Goal: Task Accomplishment & Management: Manage account settings

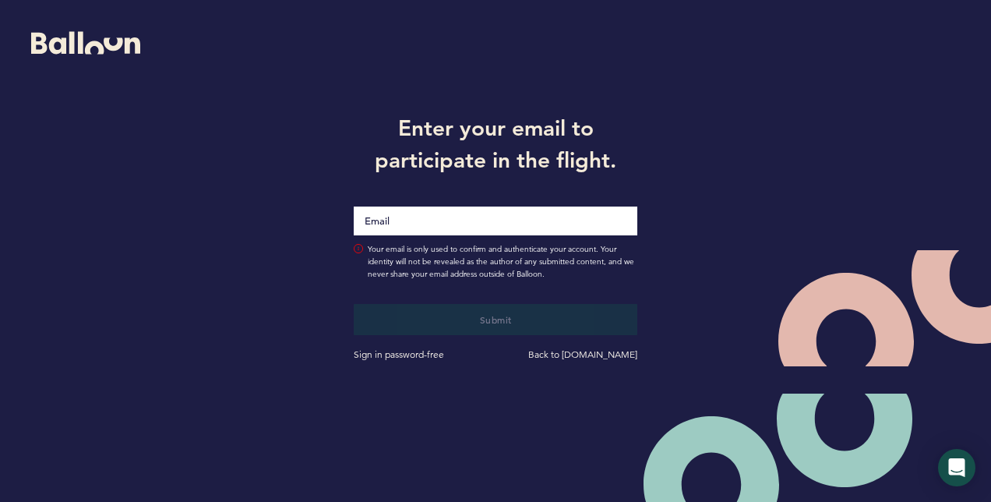
click at [513, 223] on input "Email" at bounding box center [496, 220] width 284 height 29
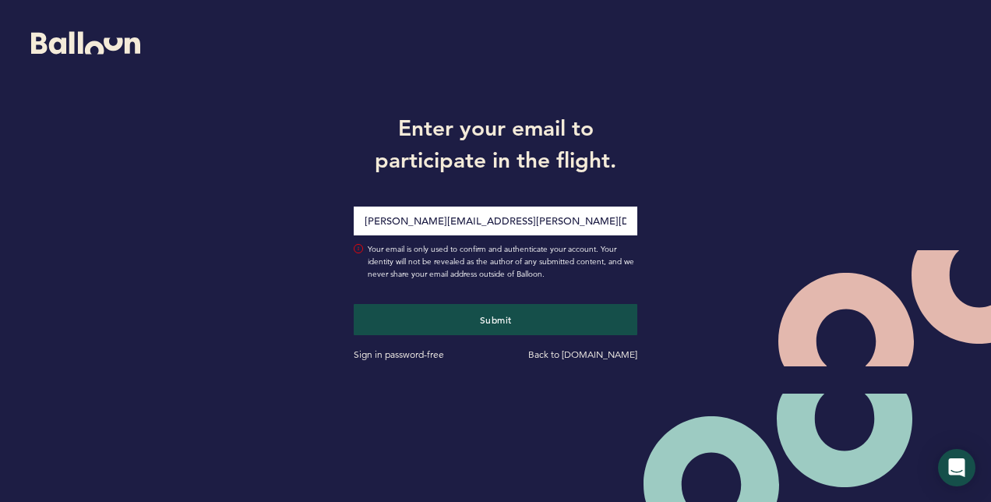
type input "michael.d.mangan8@gmail.com"
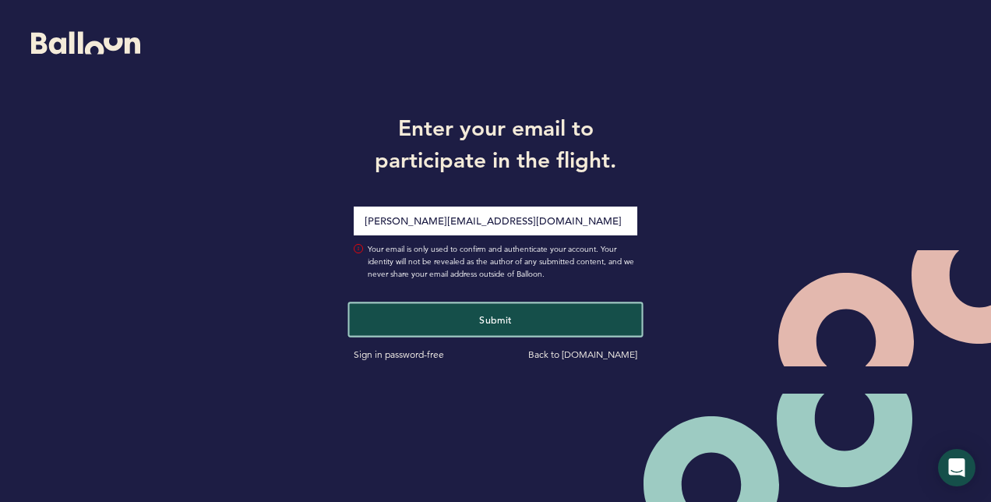
click at [491, 324] on span "Submit" at bounding box center [495, 318] width 33 height 12
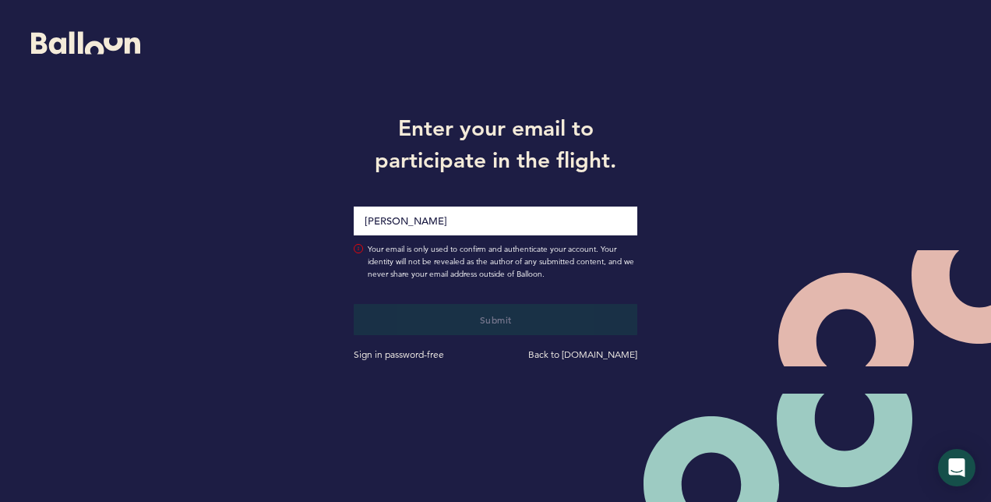
type input "[PERSON_NAME][EMAIL_ADDRESS][PERSON_NAME][DOMAIN_NAME]"
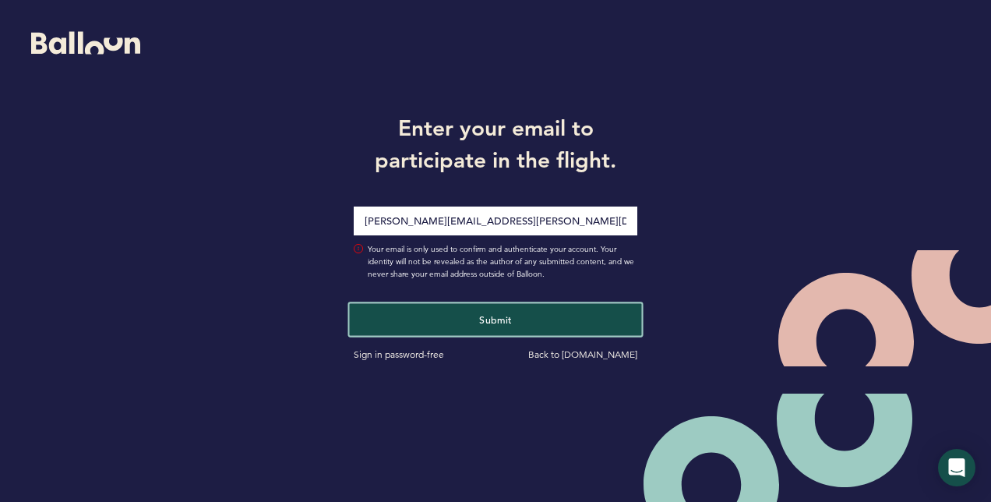
click at [484, 315] on span "Submit" at bounding box center [495, 318] width 33 height 12
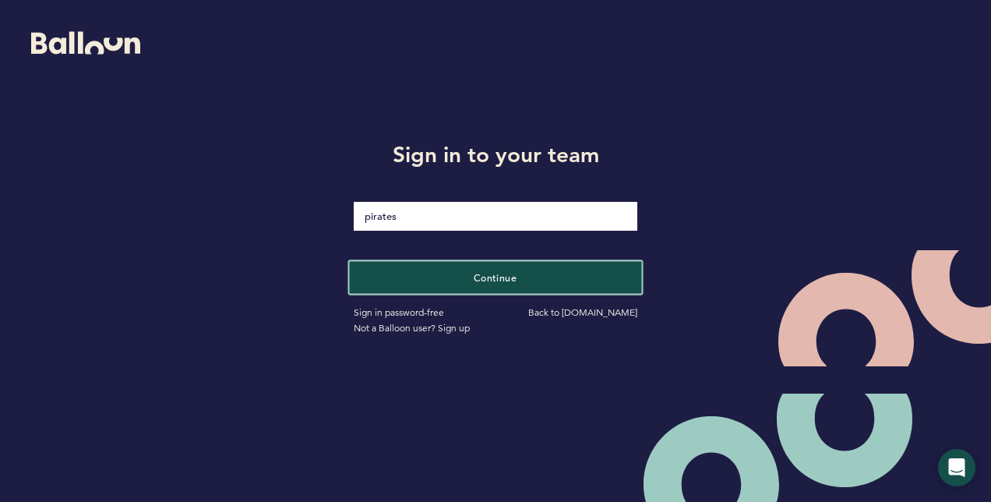
click at [506, 274] on span "Continue" at bounding box center [496, 276] width 44 height 12
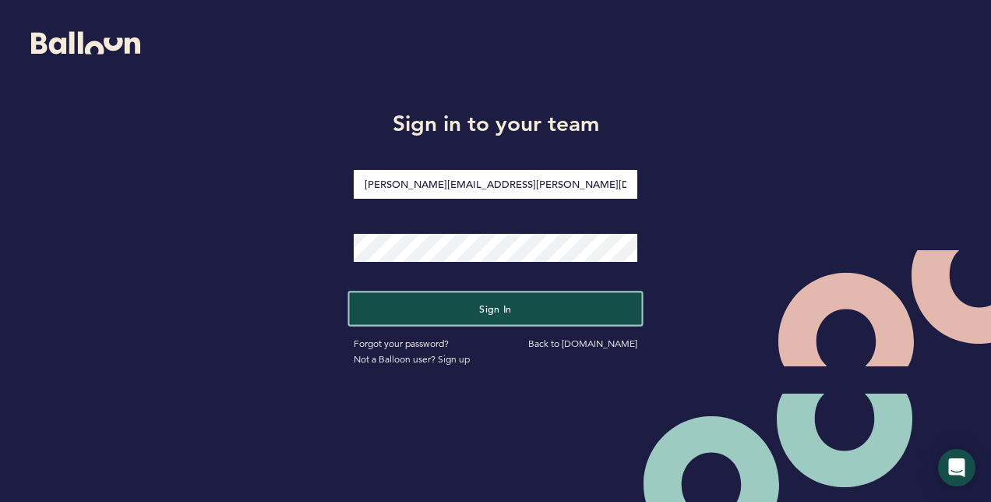
click at [495, 305] on span "Sign in" at bounding box center [495, 308] width 33 height 12
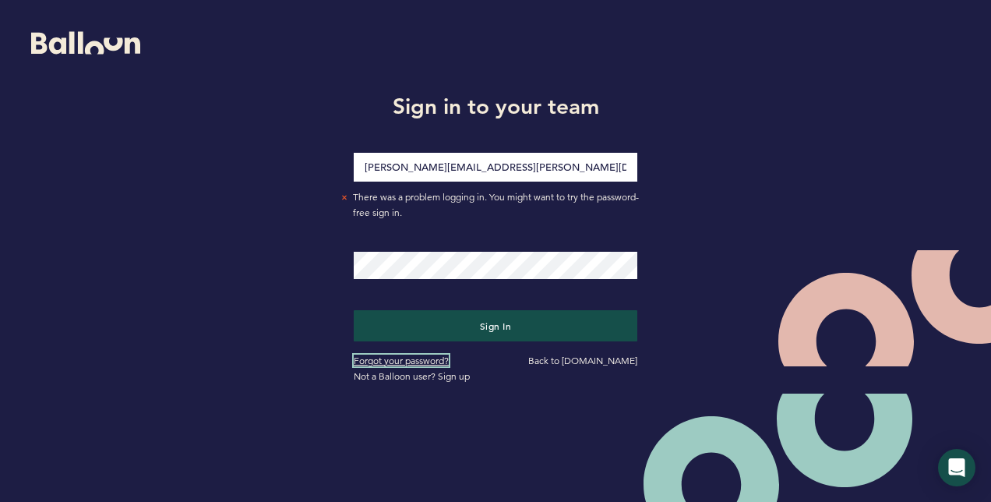
click at [433, 362] on link "Forgot your password?" at bounding box center [401, 361] width 95 height 12
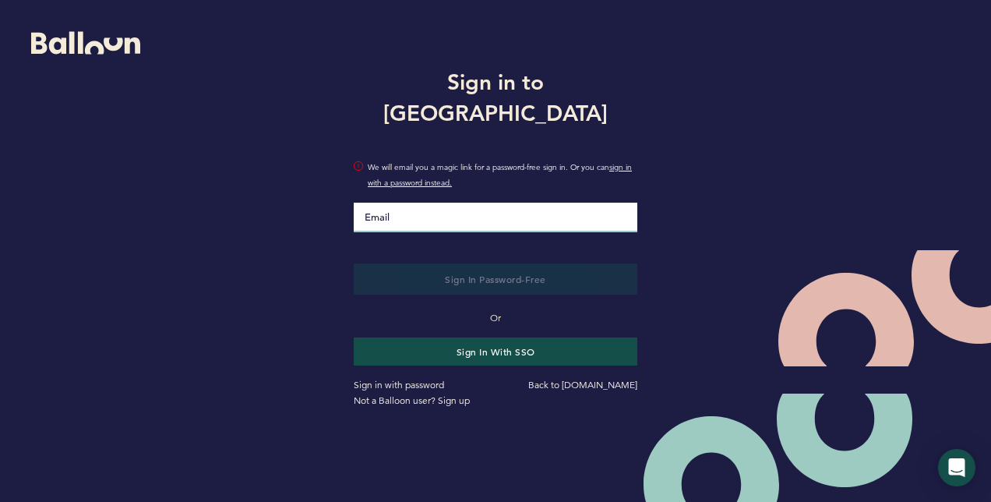
click at [464, 204] on input "Email" at bounding box center [496, 218] width 284 height 30
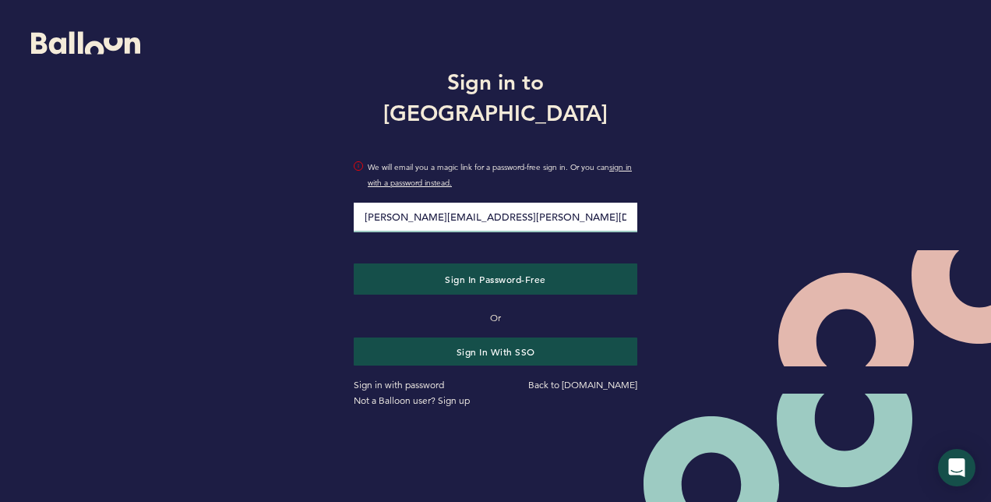
type input "[PERSON_NAME][EMAIL_ADDRESS][DOMAIN_NAME]"
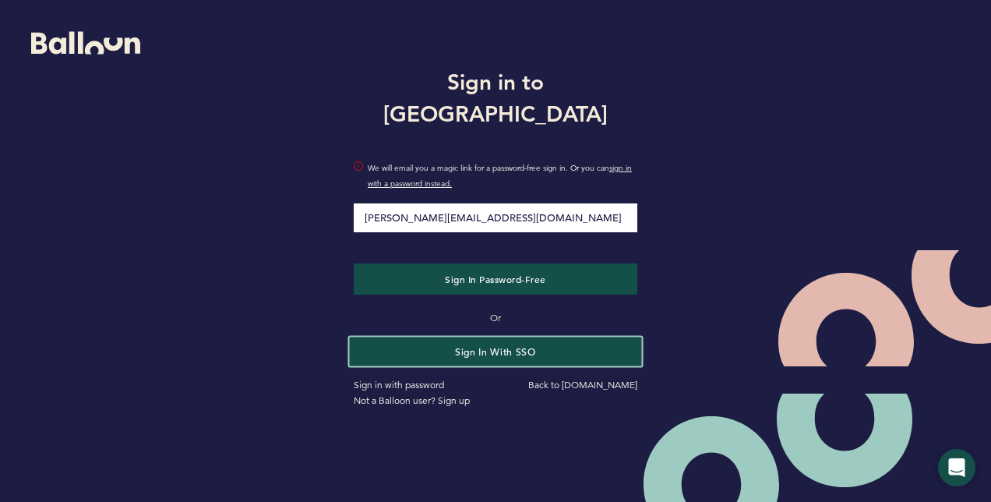
click at [480, 337] on button "Sign in with SSO" at bounding box center [496, 351] width 292 height 29
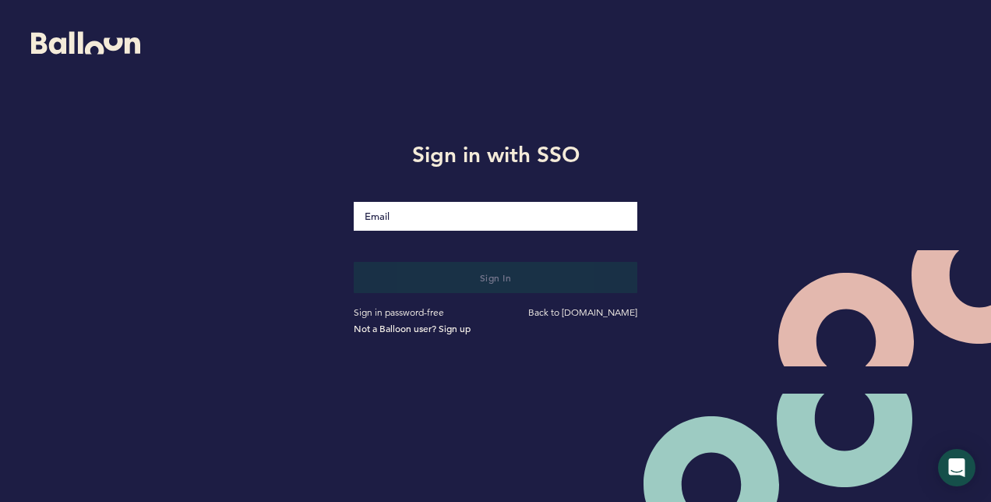
click at [444, 212] on input "Email" at bounding box center [496, 216] width 284 height 29
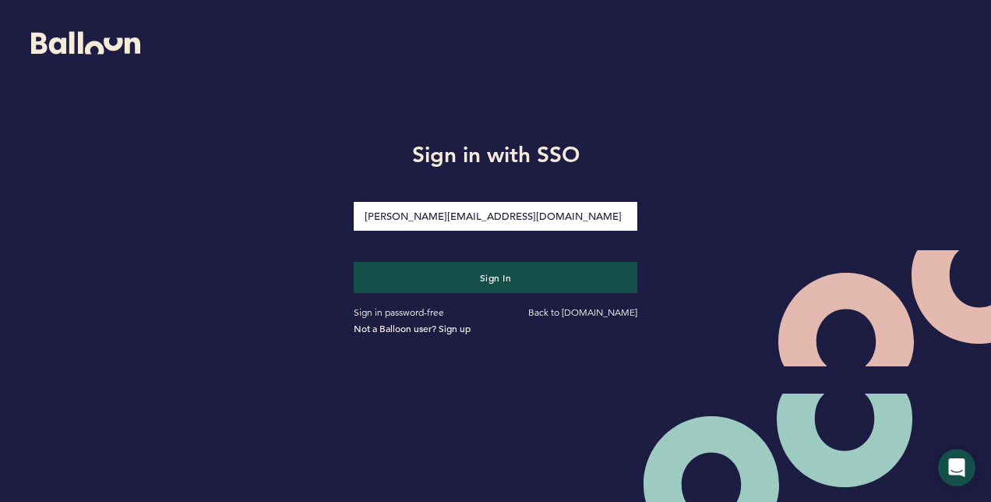
click at [525, 217] on input "[PERSON_NAME][EMAIL_ADDRESS][DOMAIN_NAME]" at bounding box center [496, 216] width 284 height 29
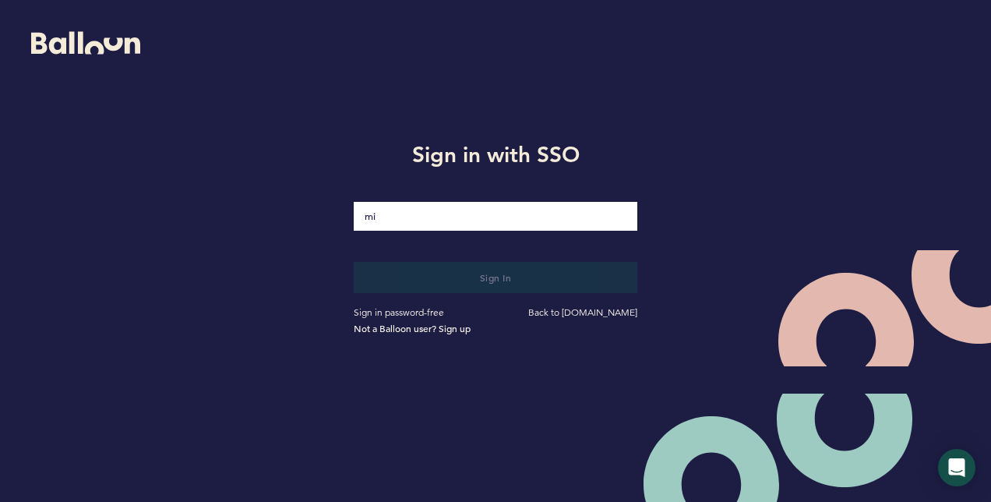
type input "m"
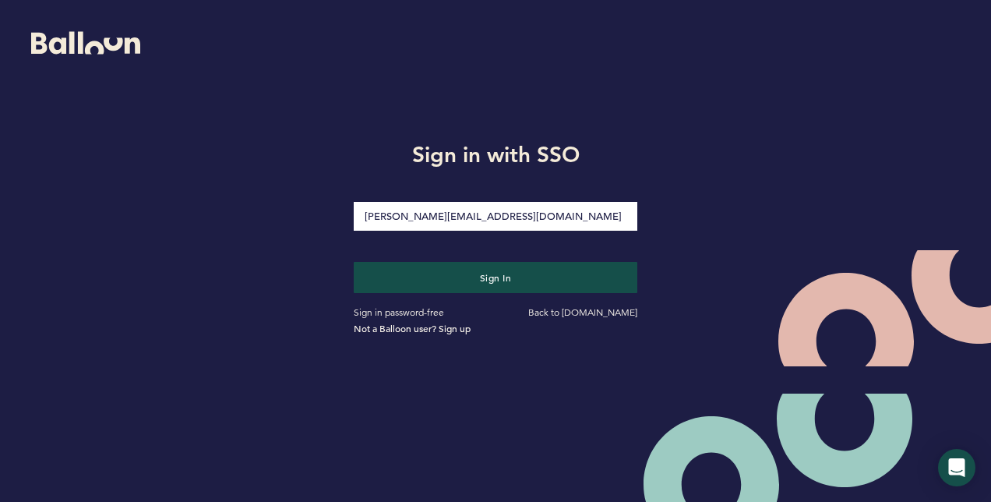
click at [523, 212] on input "michael.d.mangan8@gmail.com" at bounding box center [496, 216] width 284 height 29
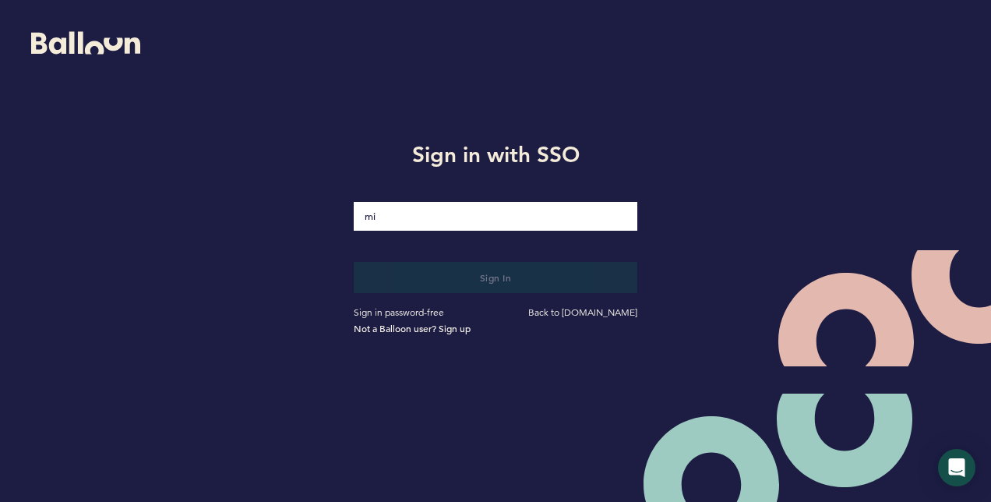
type input "m"
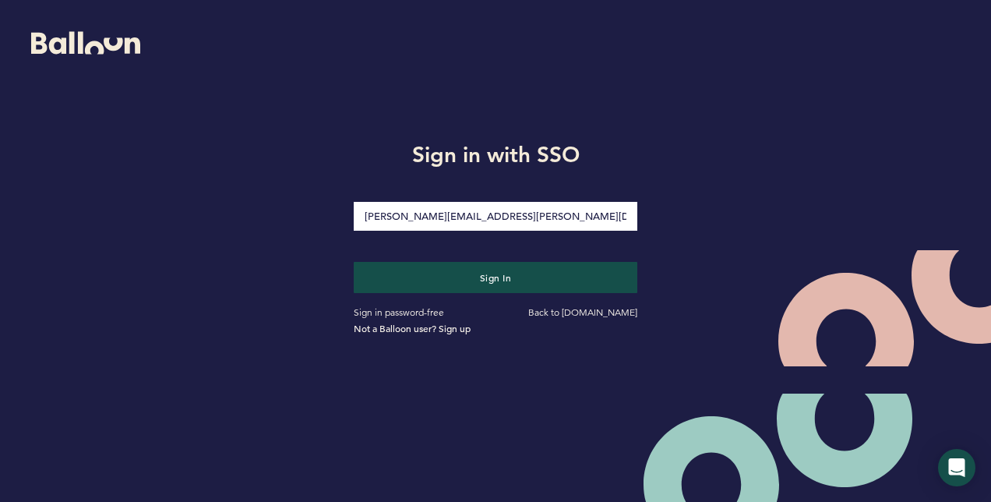
type input "michael.d.mangan8@gmail.com"
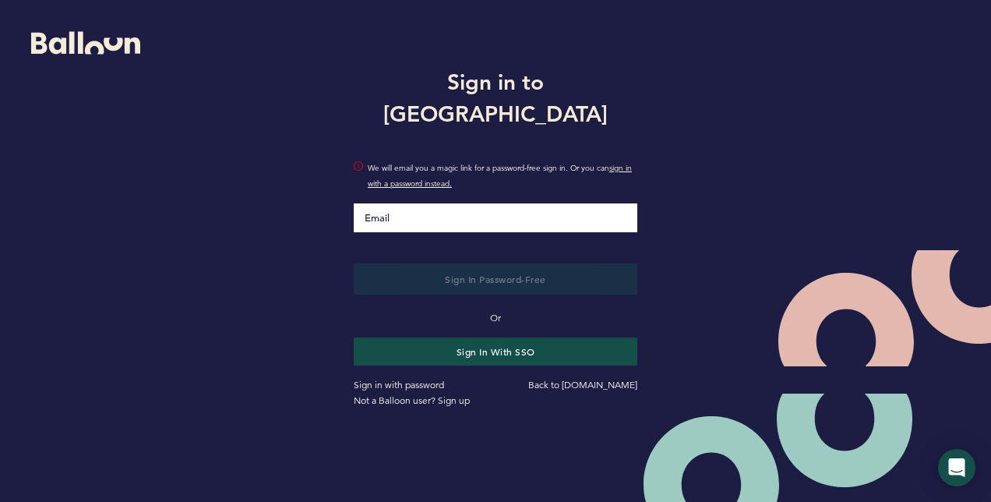
click at [453, 203] on input "Email" at bounding box center [496, 217] width 284 height 29
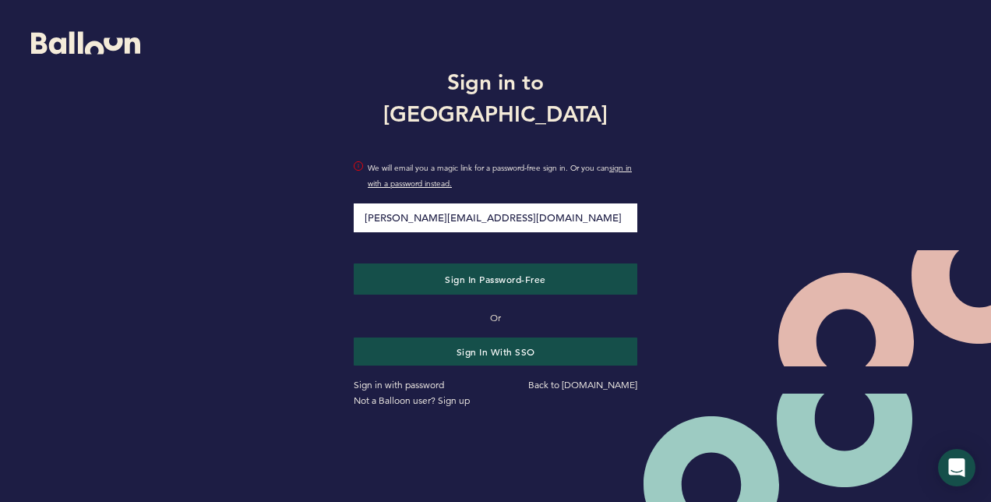
click at [523, 209] on input "michael.d.mangan8@gmail.com" at bounding box center [496, 217] width 284 height 29
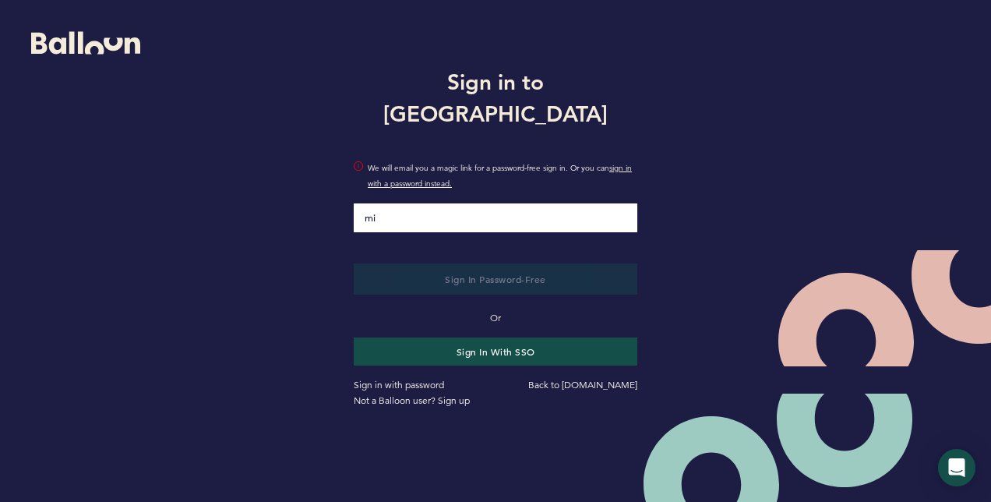
type input "m"
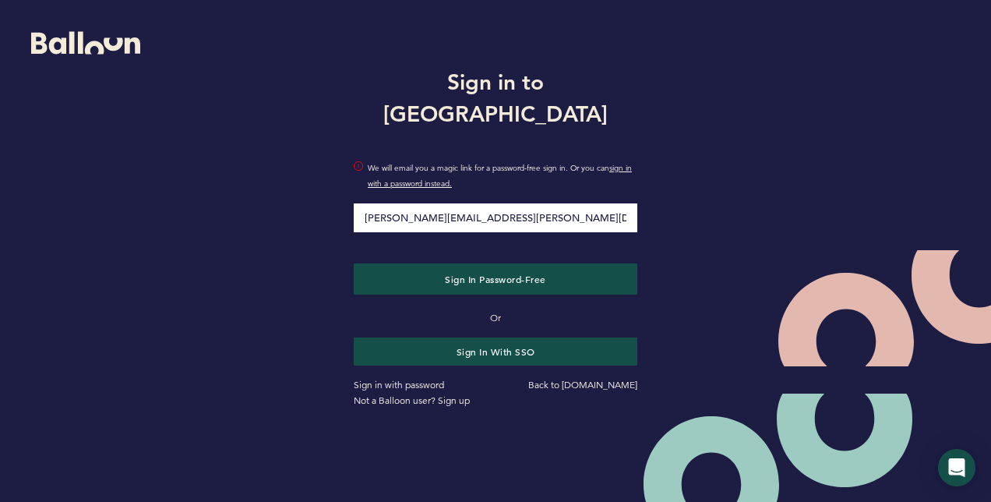
type input "[PERSON_NAME][EMAIL_ADDRESS][PERSON_NAME][DOMAIN_NAME]"
click at [687, 226] on div "Sign in to Balloon mike.mangan@pirates.com We will email you a magic link for a…" at bounding box center [495, 235] width 991 height 471
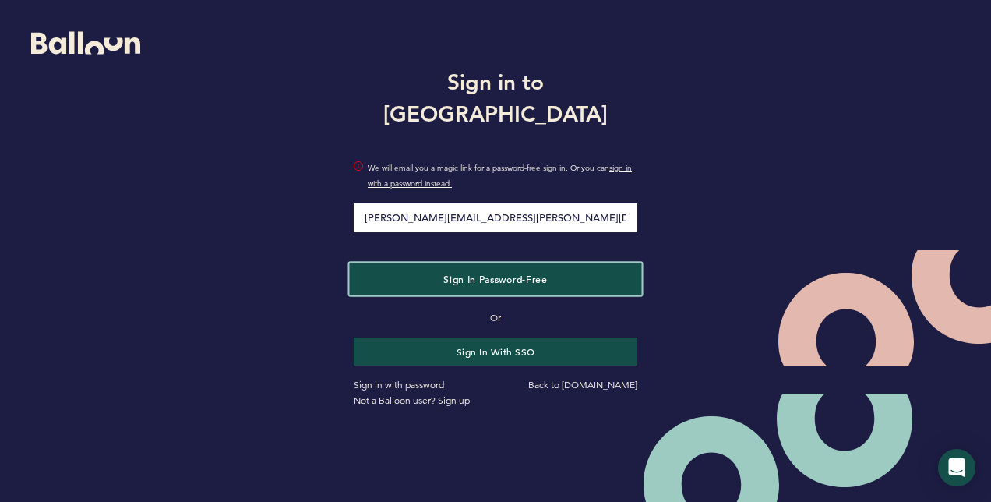
click at [539, 272] on span "Sign in Password-Free" at bounding box center [495, 278] width 104 height 12
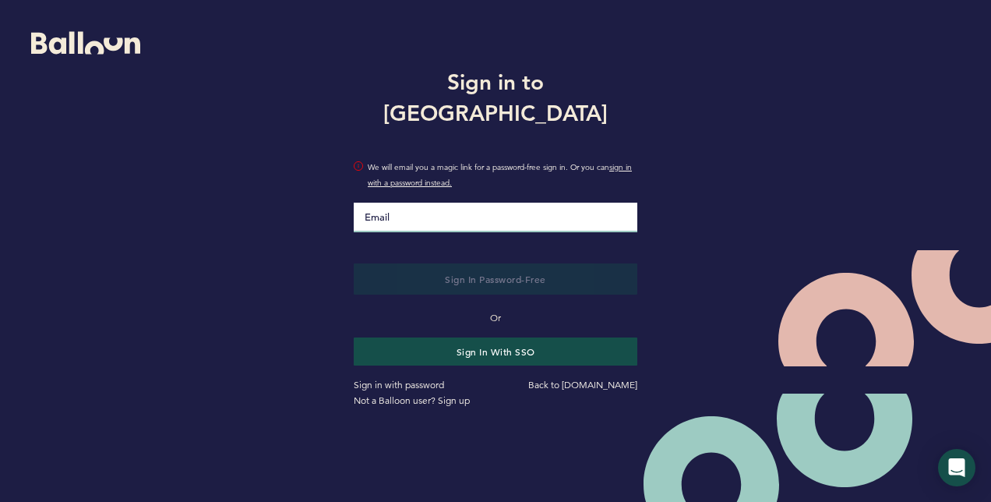
click at [432, 209] on input "Email" at bounding box center [496, 218] width 284 height 30
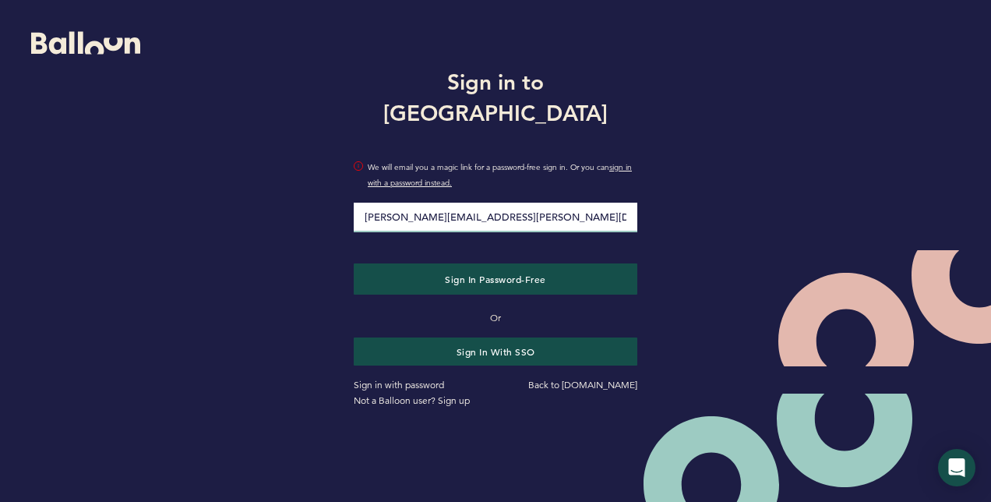
type input "michael.d.mangan8@gmail.com"
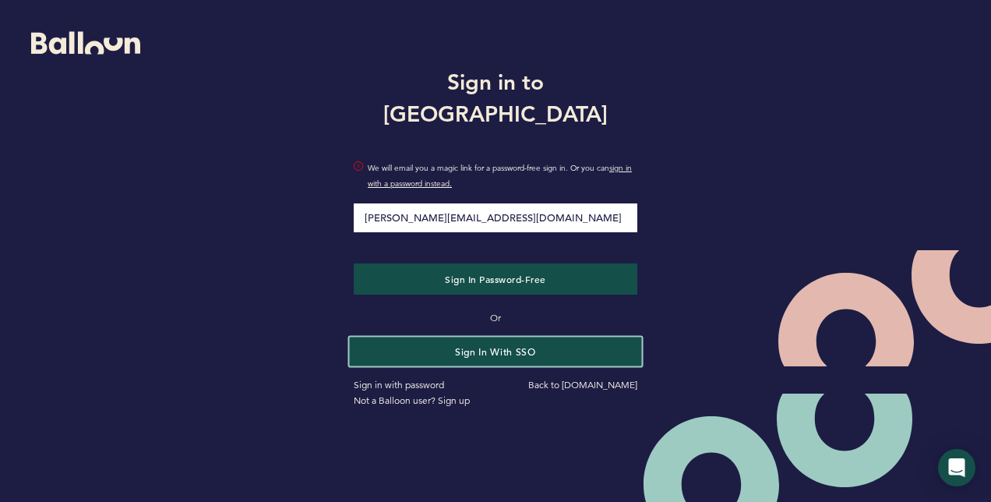
click at [479, 337] on button "Sign in with SSO" at bounding box center [496, 351] width 292 height 29
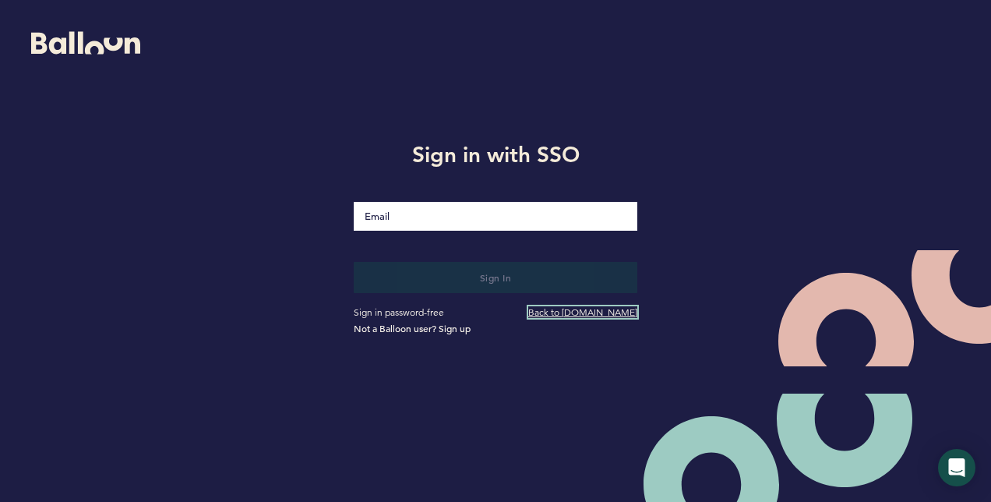
click at [556, 310] on link "Back to [DOMAIN_NAME]" at bounding box center [582, 312] width 109 height 12
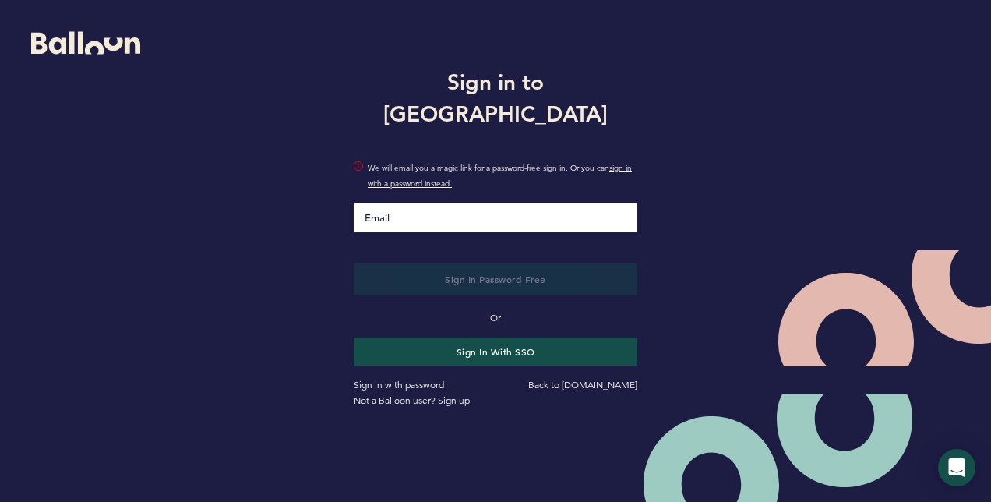
click at [489, 203] on input "Email" at bounding box center [496, 217] width 284 height 29
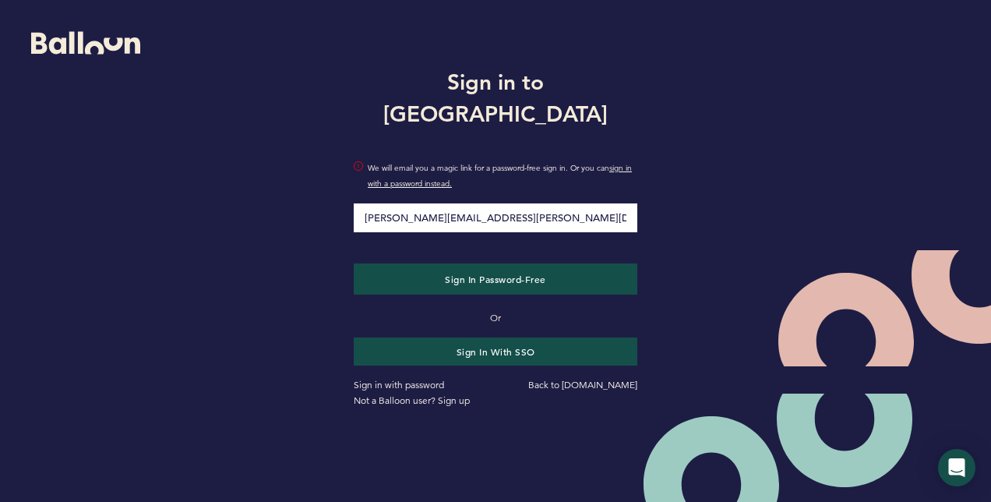
type input "[PERSON_NAME][EMAIL_ADDRESS][DOMAIN_NAME]"
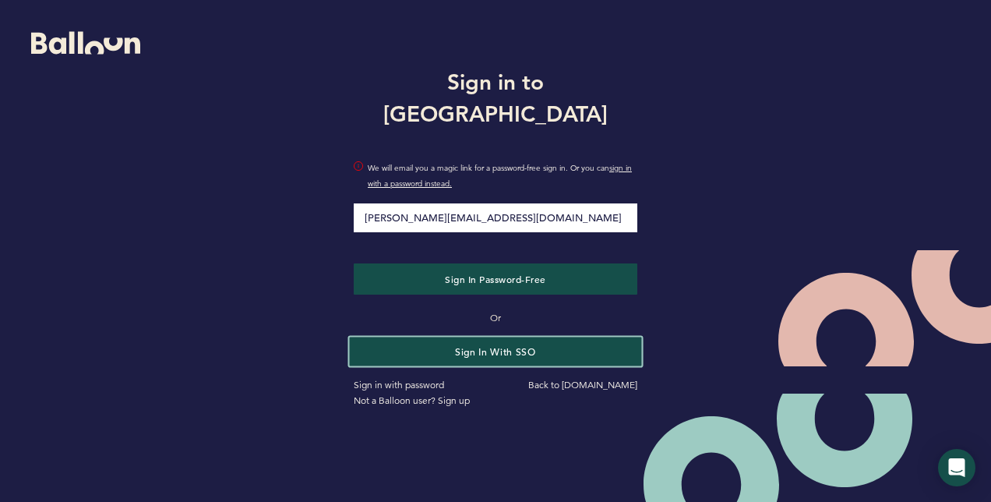
click at [486, 337] on button "Sign in with SSO" at bounding box center [496, 351] width 292 height 29
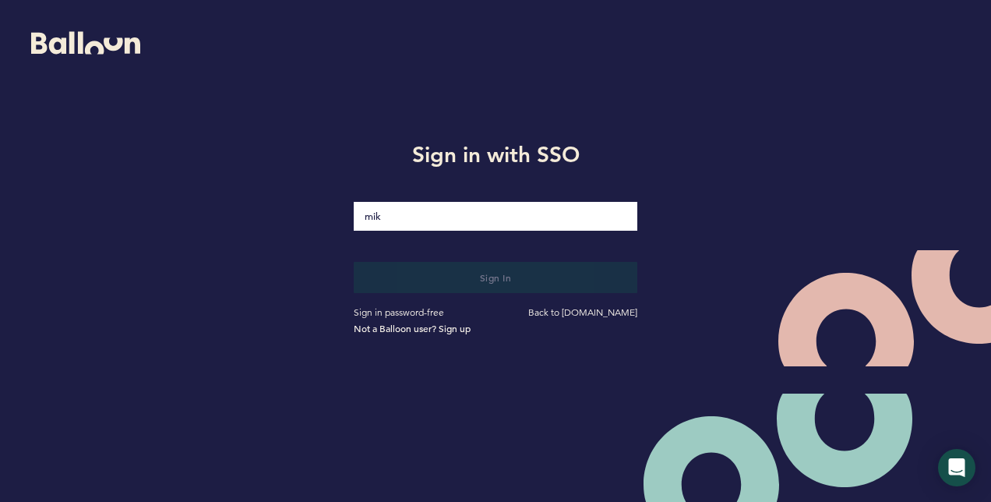
click at [688, 277] on div "Sign in with SSO mik Sign in Sign in password-free Back to getballoon.com Not a…" at bounding box center [495, 235] width 991 height 471
click at [460, 220] on input "mik" at bounding box center [496, 216] width 284 height 30
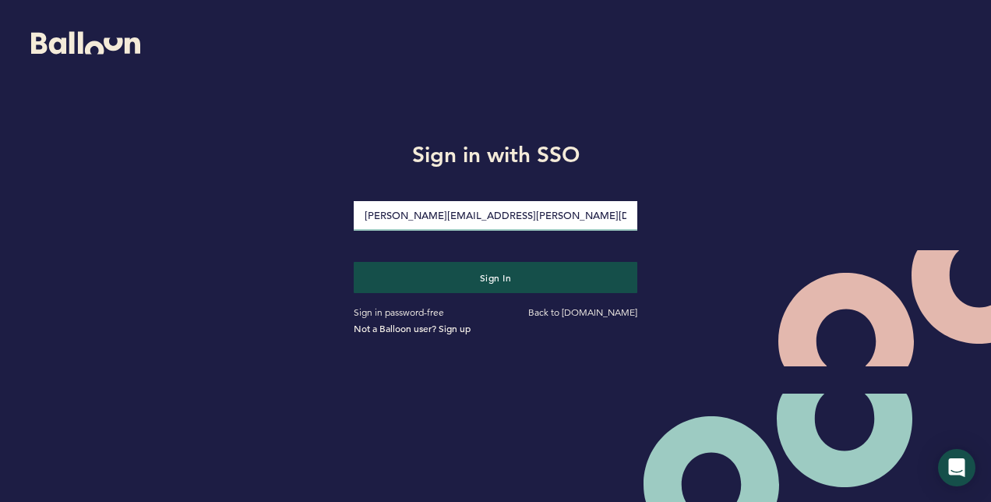
type input "[PERSON_NAME][EMAIL_ADDRESS][PERSON_NAME][DOMAIN_NAME]"
click at [681, 259] on div "Sign in with SSO mike.mangan@pirates.com Sign in Sign in password-free Back to …" at bounding box center [495, 235] width 991 height 471
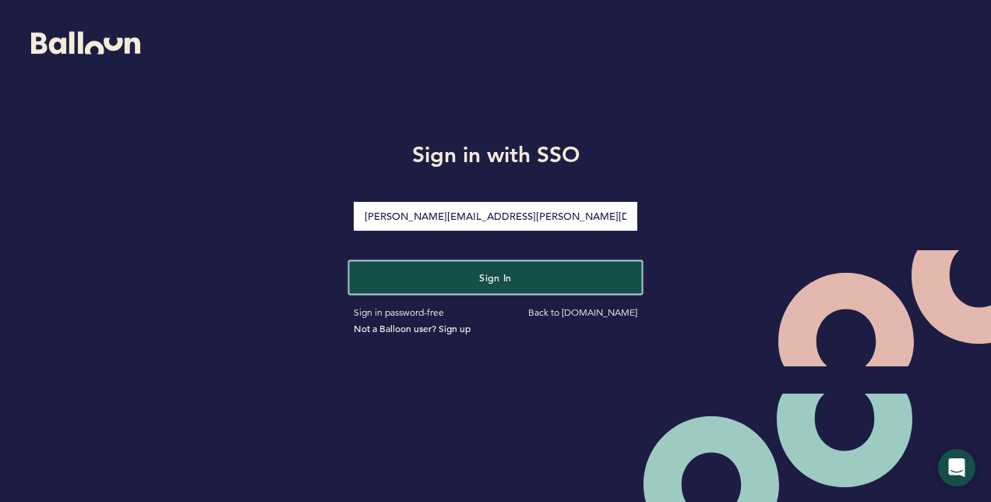
click at [485, 278] on span "Sign in" at bounding box center [495, 276] width 33 height 12
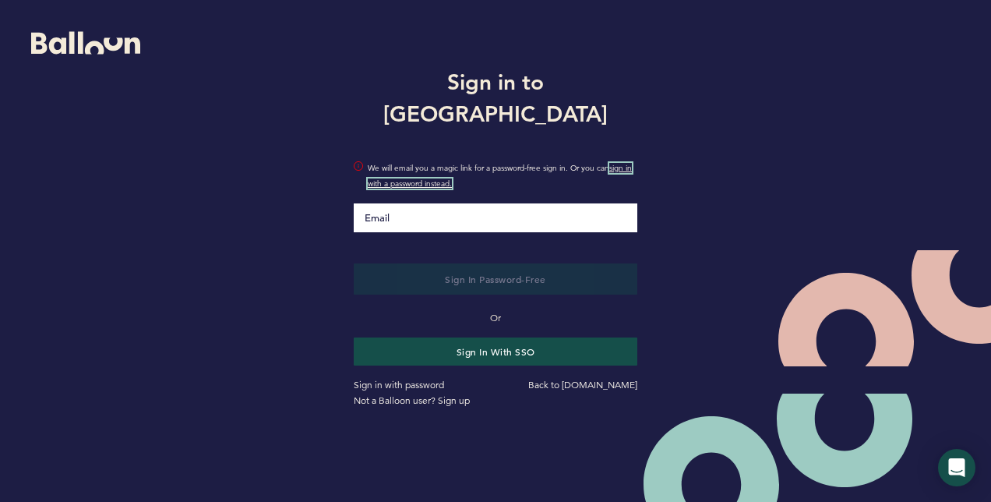
click at [424, 168] on link "sign in with a password instead." at bounding box center [500, 176] width 264 height 26
click at [390, 203] on input "Email" at bounding box center [496, 217] width 284 height 29
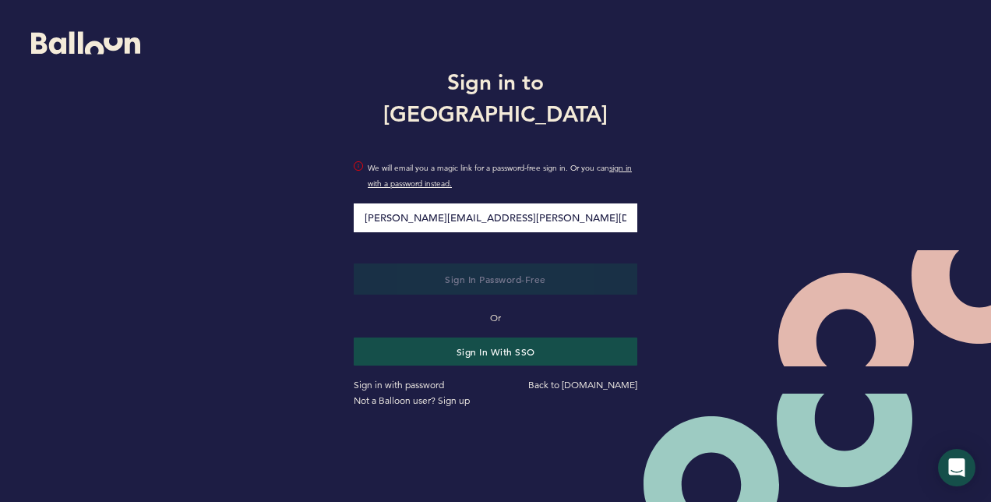
type input "[PERSON_NAME][EMAIL_ADDRESS][DOMAIN_NAME]"
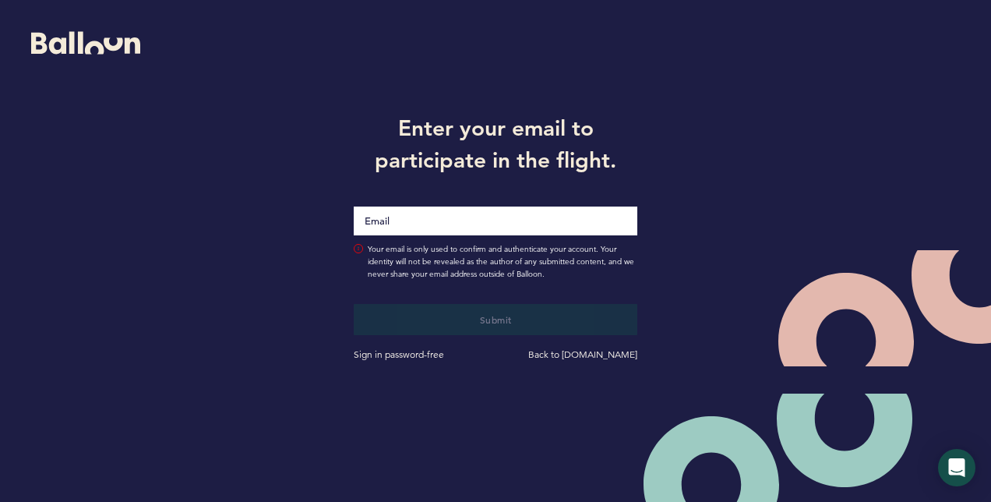
click at [520, 222] on input "Email" at bounding box center [496, 220] width 284 height 29
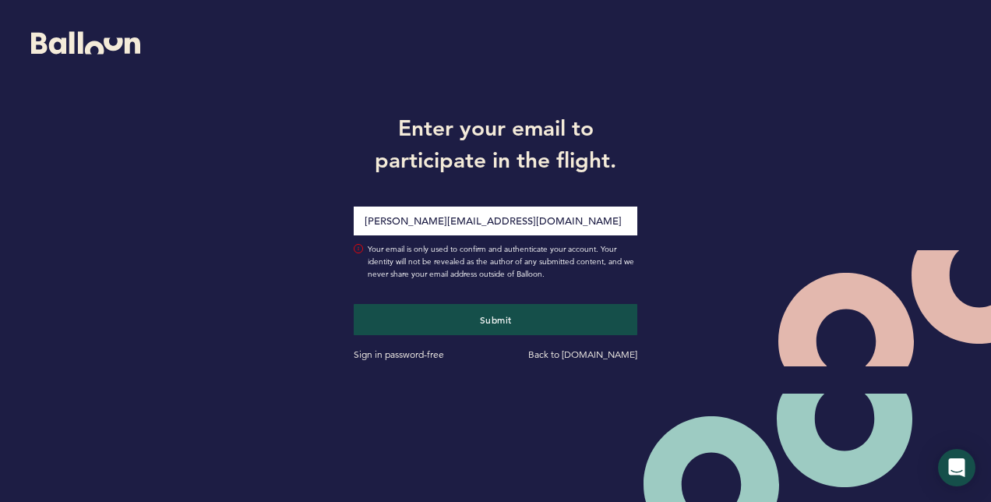
click at [525, 231] on input "michael.d.mangan8@gmail.com" at bounding box center [496, 220] width 284 height 29
click at [531, 226] on input "michael.d.mangan8@gmail.com" at bounding box center [496, 220] width 284 height 29
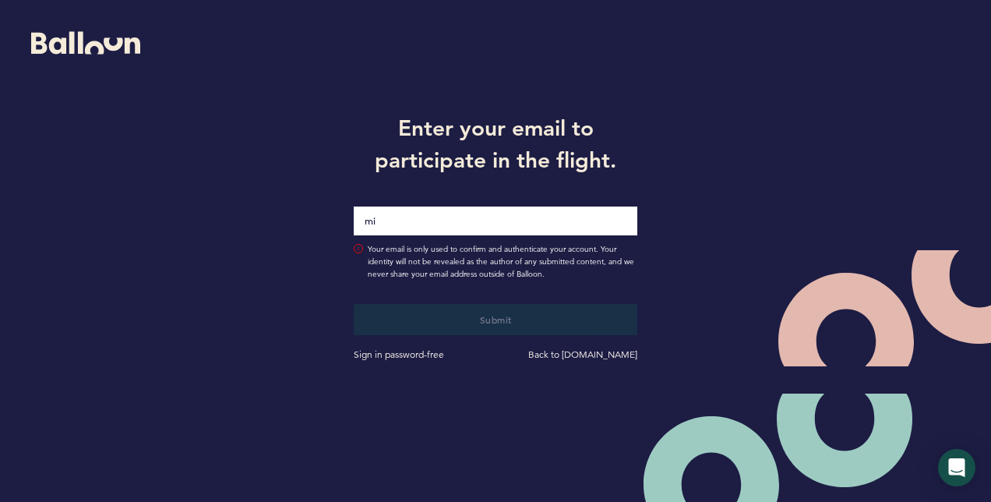
type input "m"
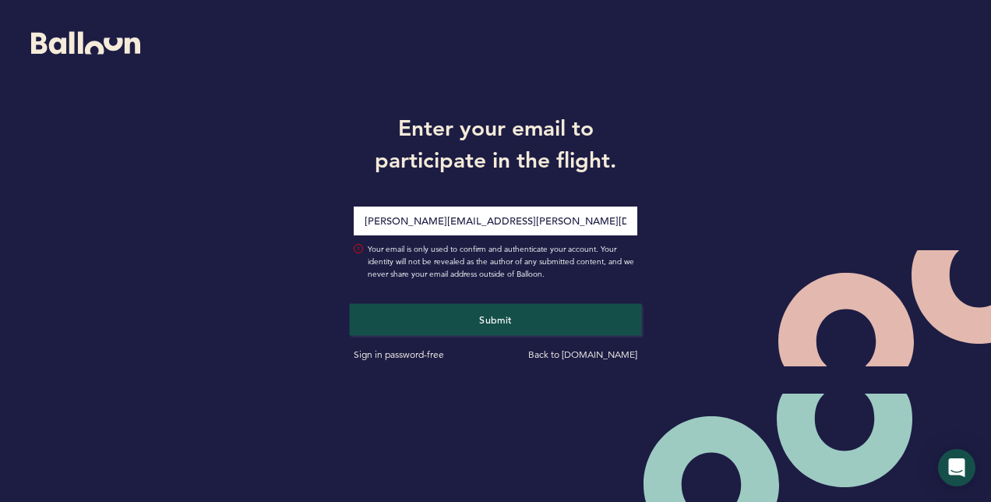
type input "mike.mangan@pirates.com"
click at [507, 319] on span "Submit" at bounding box center [495, 318] width 33 height 12
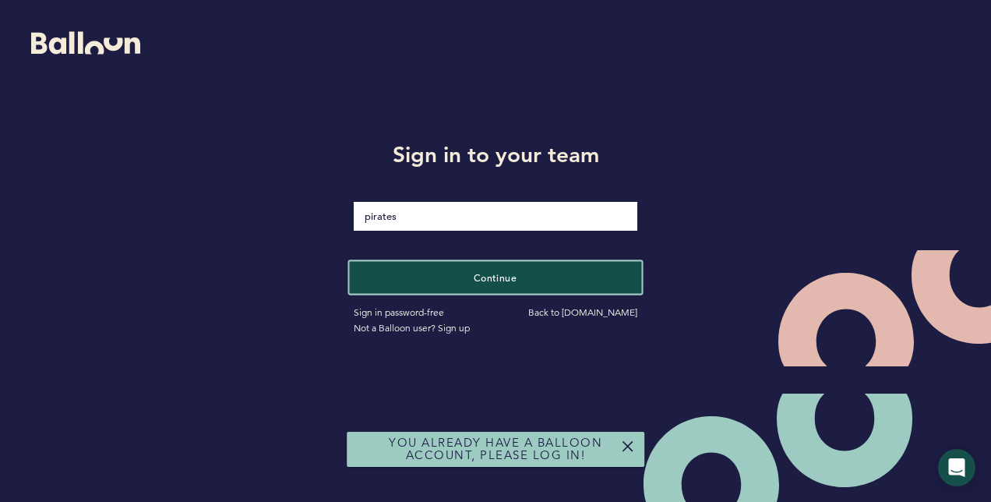
click at [492, 276] on span "Continue" at bounding box center [496, 276] width 44 height 12
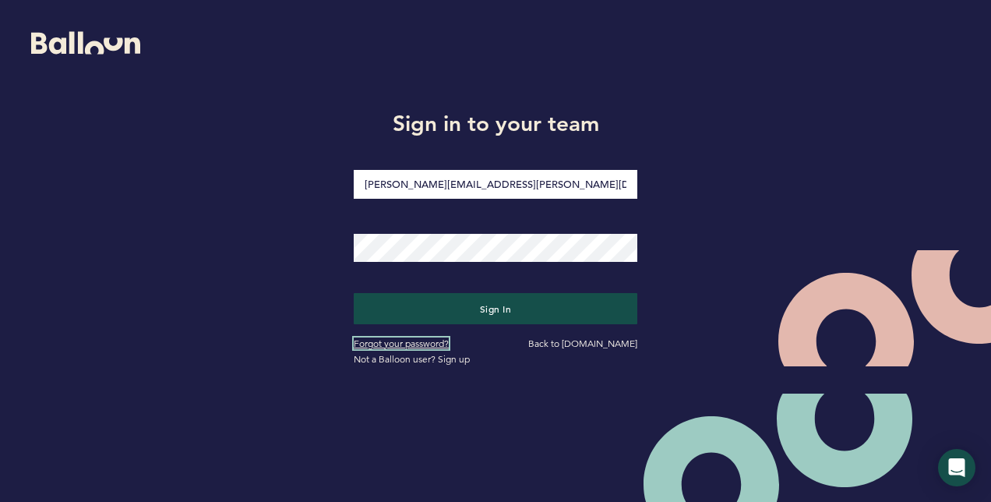
click at [427, 343] on link "Forgot your password?" at bounding box center [401, 343] width 95 height 12
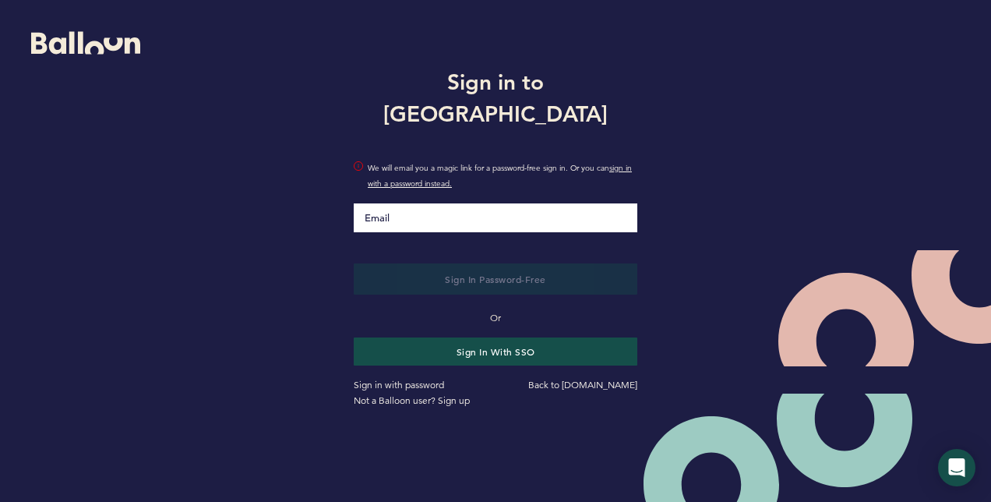
click at [432, 203] on input "Email" at bounding box center [496, 217] width 284 height 29
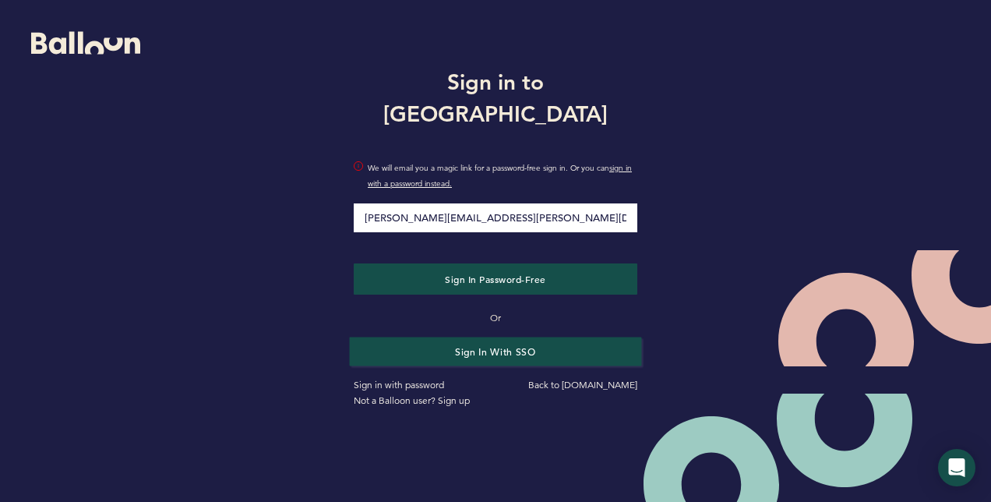
type input "mike.mangan@pirates.com"
click at [472, 337] on button "Sign in with SSO" at bounding box center [496, 351] width 292 height 29
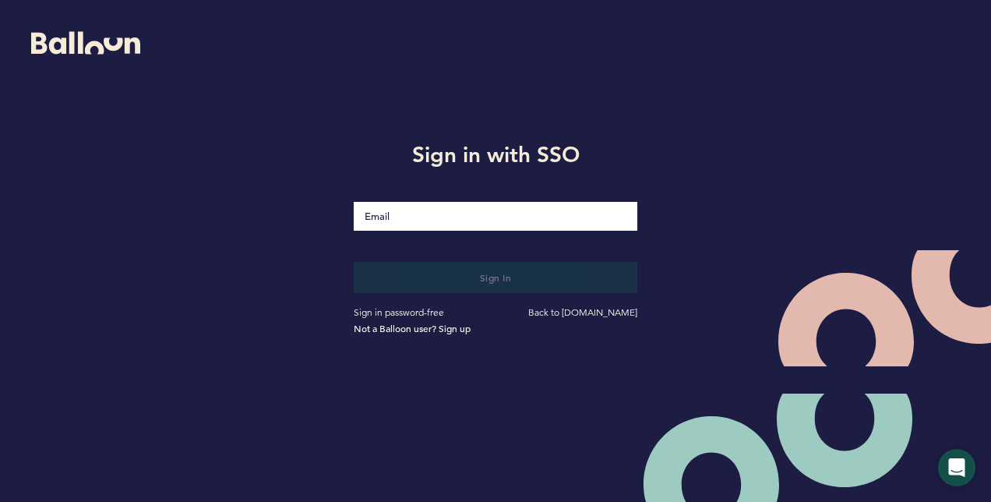
click at [428, 213] on input "Email" at bounding box center [496, 216] width 284 height 29
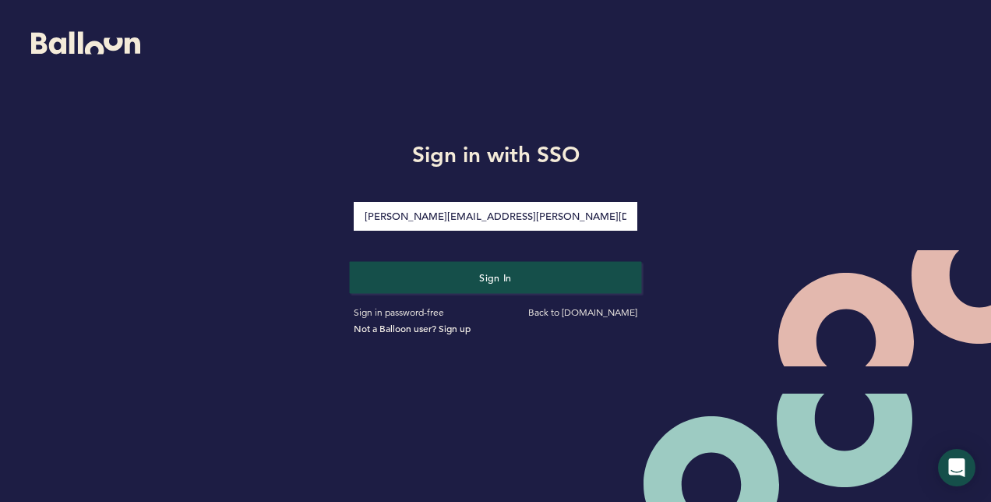
type input "mike.mangan@pirates.com"
click at [466, 279] on button "Sign in" at bounding box center [496, 277] width 292 height 32
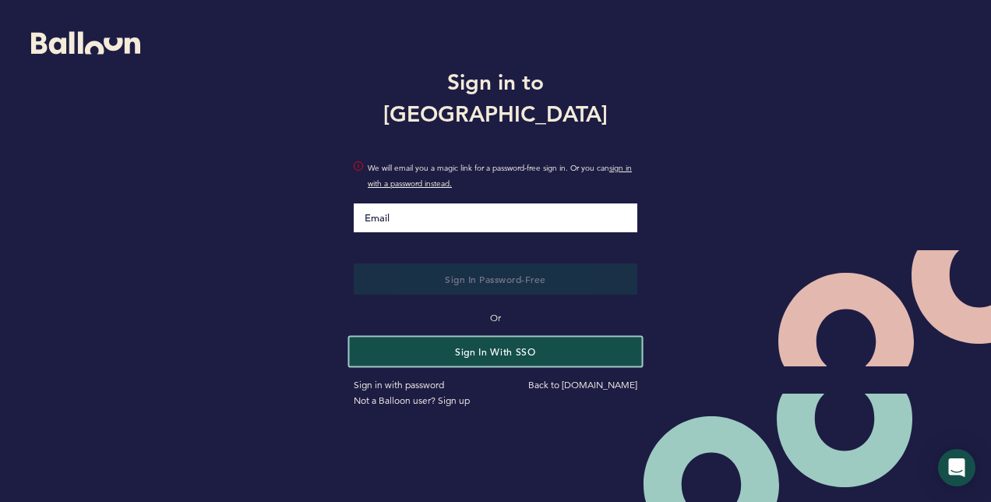
click at [475, 337] on button "Sign in with SSO" at bounding box center [496, 351] width 292 height 29
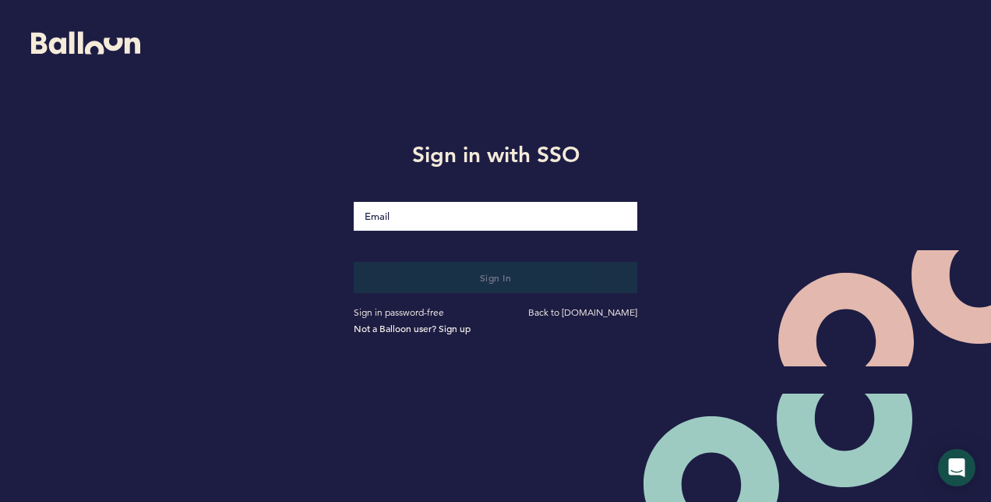
click at [427, 212] on input "Email" at bounding box center [496, 216] width 284 height 29
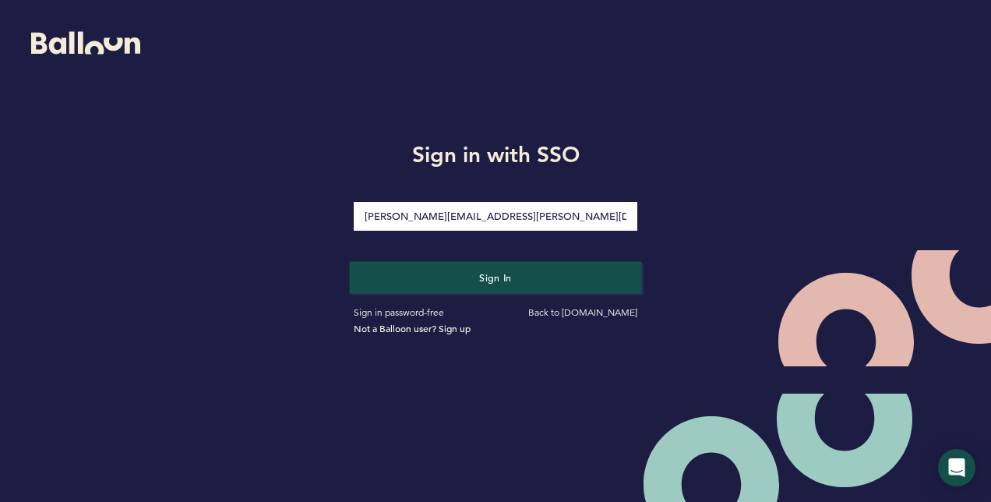
type input "[PERSON_NAME][EMAIL_ADDRESS][PERSON_NAME][DOMAIN_NAME]"
click at [475, 282] on button "Sign in" at bounding box center [496, 277] width 292 height 32
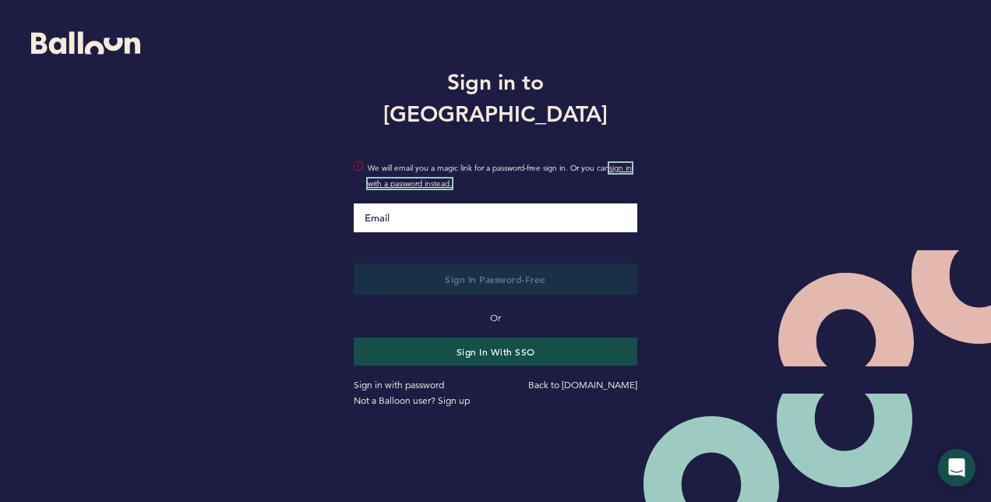
click at [408, 168] on link "sign in with a password instead." at bounding box center [500, 176] width 264 height 26
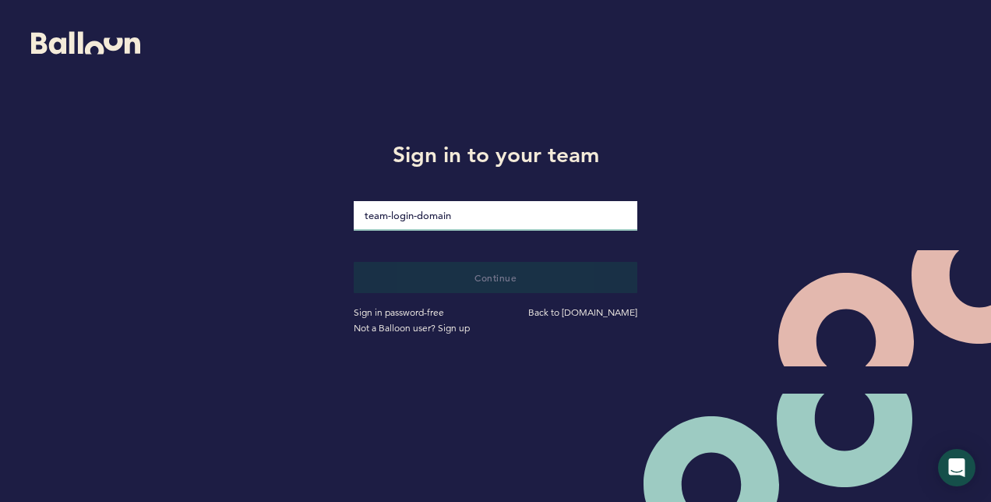
click at [464, 212] on input "loginDomain" at bounding box center [496, 216] width 284 height 30
type input "pirates"
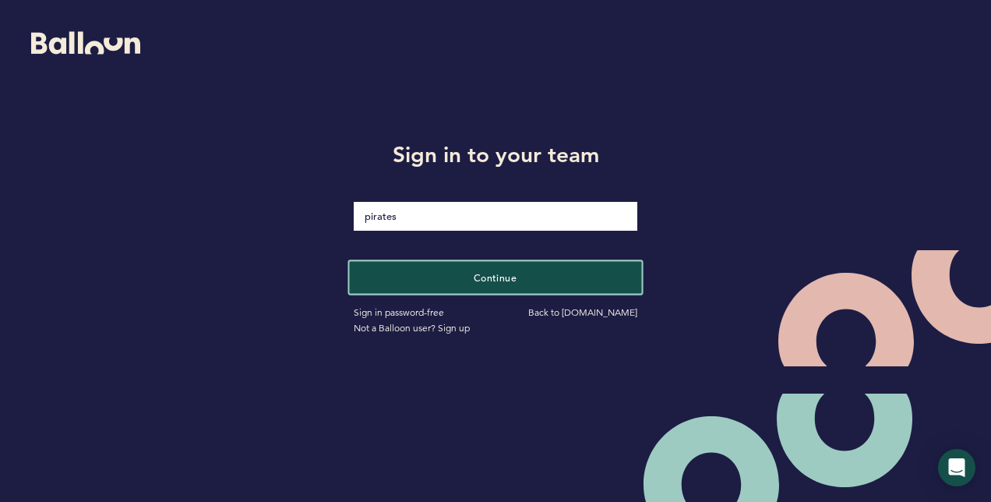
click at [480, 282] on span "Continue" at bounding box center [496, 276] width 44 height 12
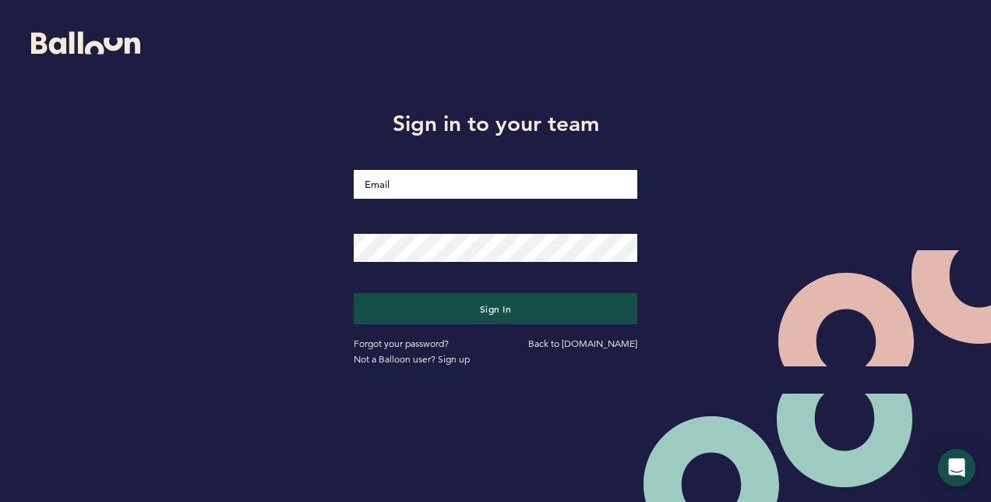
click at [446, 185] on input "Email" at bounding box center [496, 184] width 284 height 29
type input "[PERSON_NAME][EMAIL_ADDRESS][PERSON_NAME][DOMAIN_NAME]"
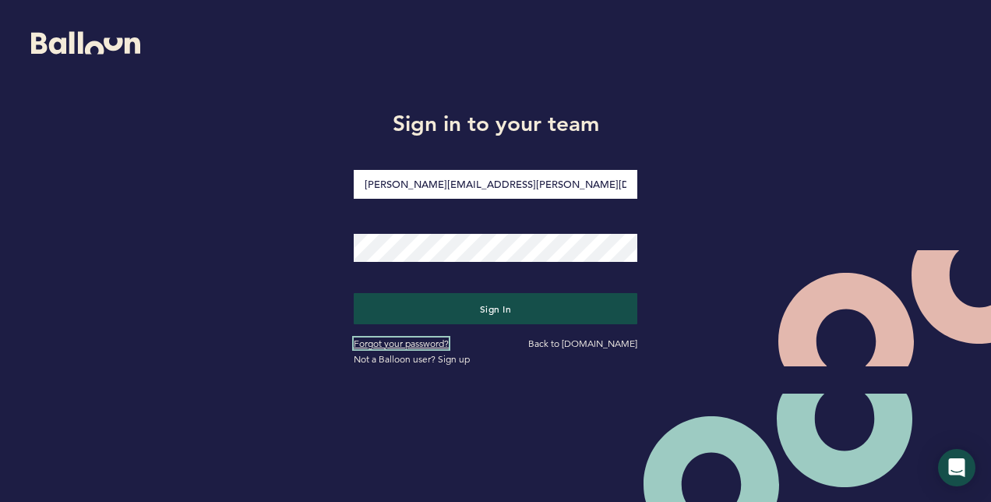
click at [435, 343] on link "Forgot your password?" at bounding box center [401, 343] width 95 height 12
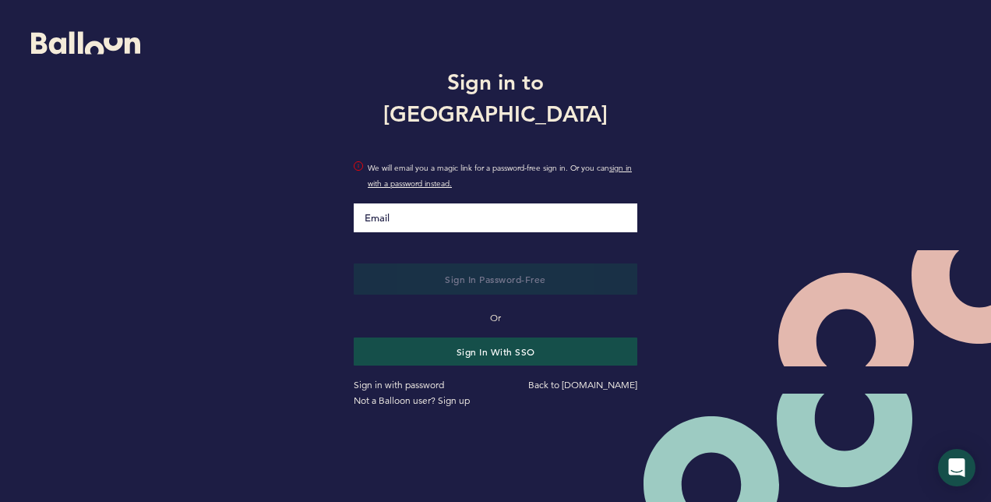
click at [422, 208] on input "Email" at bounding box center [496, 217] width 284 height 29
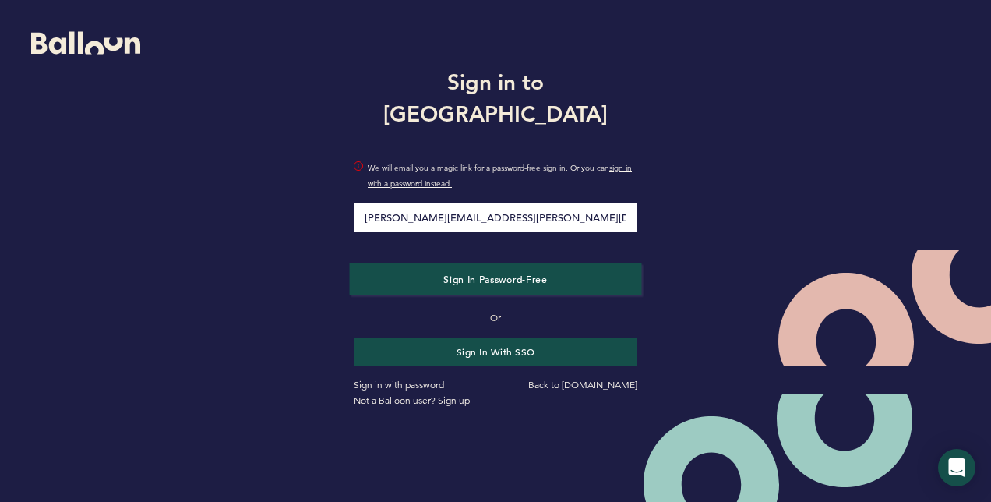
type input "[PERSON_NAME][EMAIL_ADDRESS][PERSON_NAME][DOMAIN_NAME]"
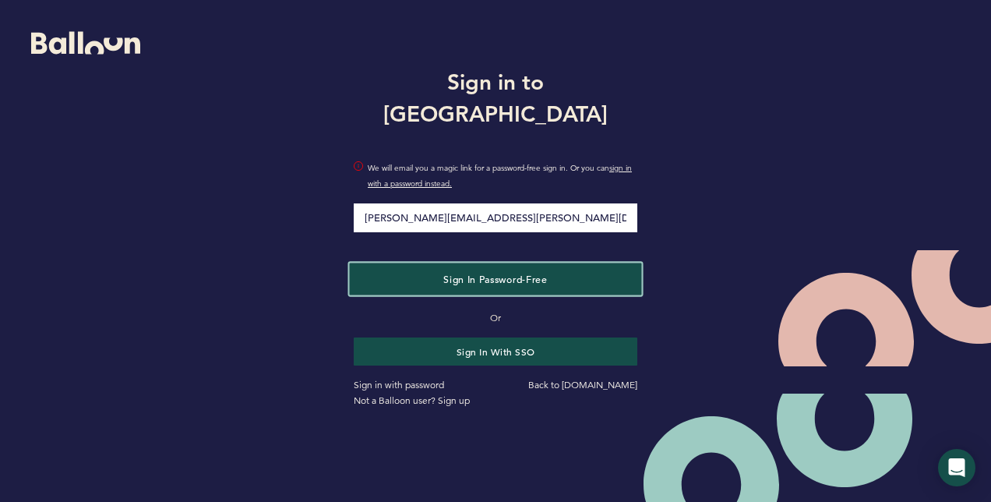
click at [452, 272] on span "Sign in Password-Free" at bounding box center [495, 278] width 104 height 12
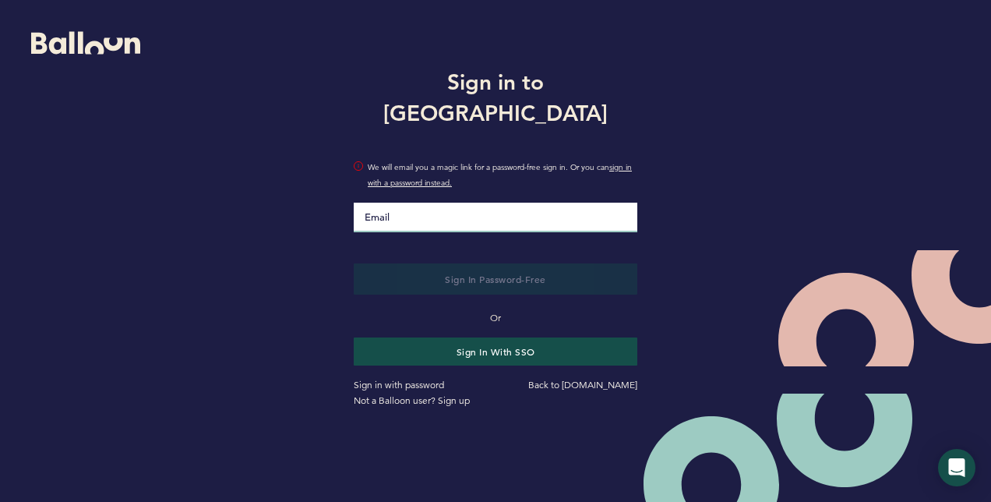
click at [429, 203] on input "Email" at bounding box center [496, 218] width 284 height 30
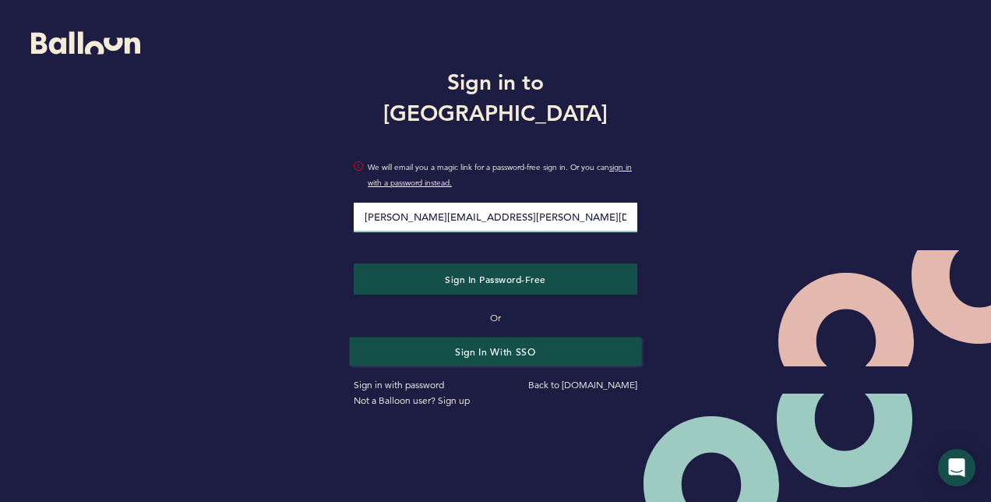
type input "[PERSON_NAME][EMAIL_ADDRESS][PERSON_NAME][DOMAIN_NAME]"
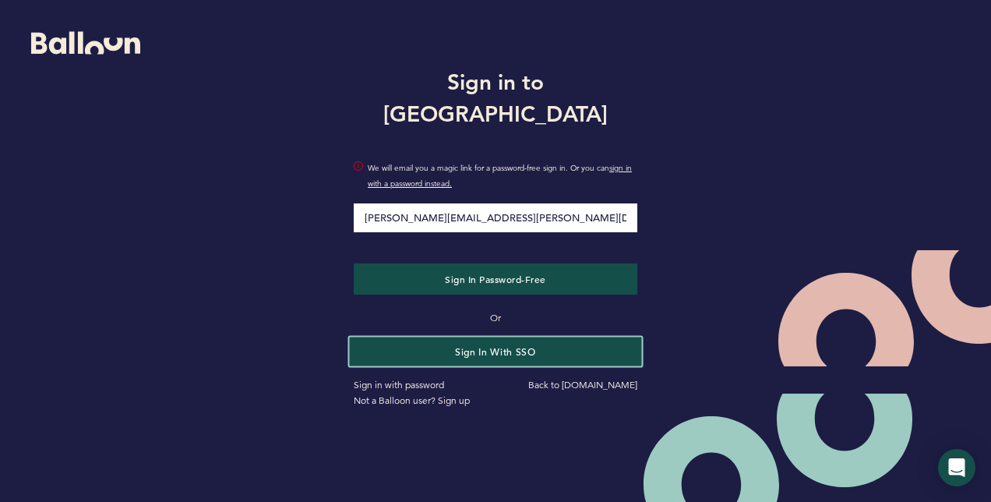
click at [475, 337] on button "Sign in with SSO" at bounding box center [496, 351] width 292 height 29
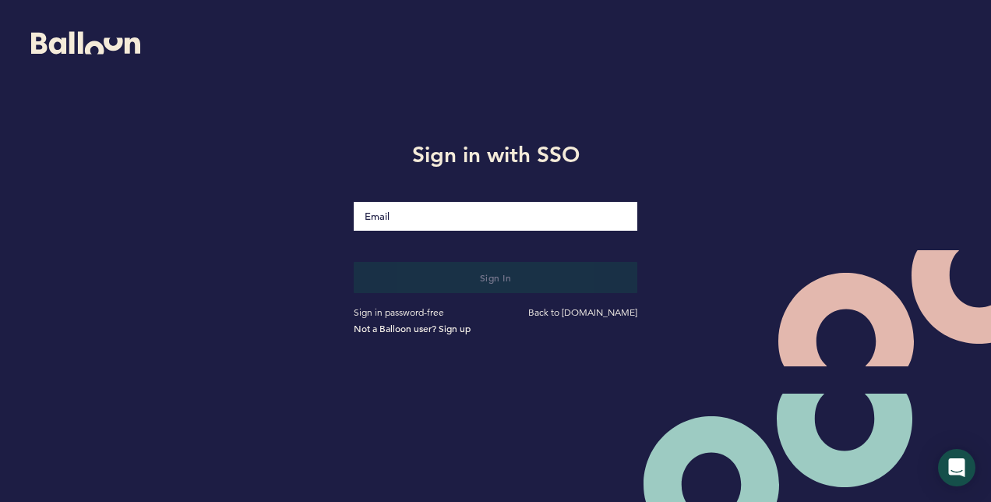
click at [418, 218] on input "Email" at bounding box center [496, 216] width 284 height 29
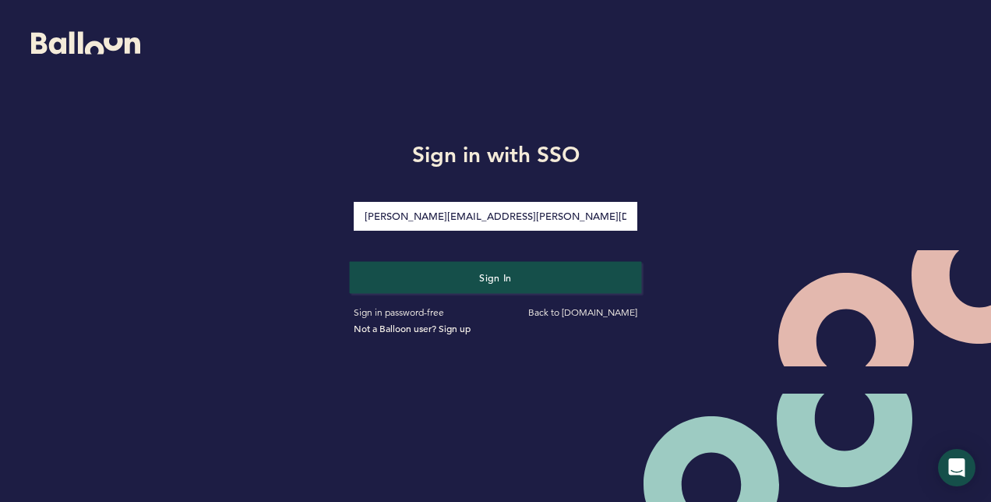
type input "mike.mangan@pirates.com"
click at [467, 272] on button "Sign in" at bounding box center [496, 277] width 292 height 32
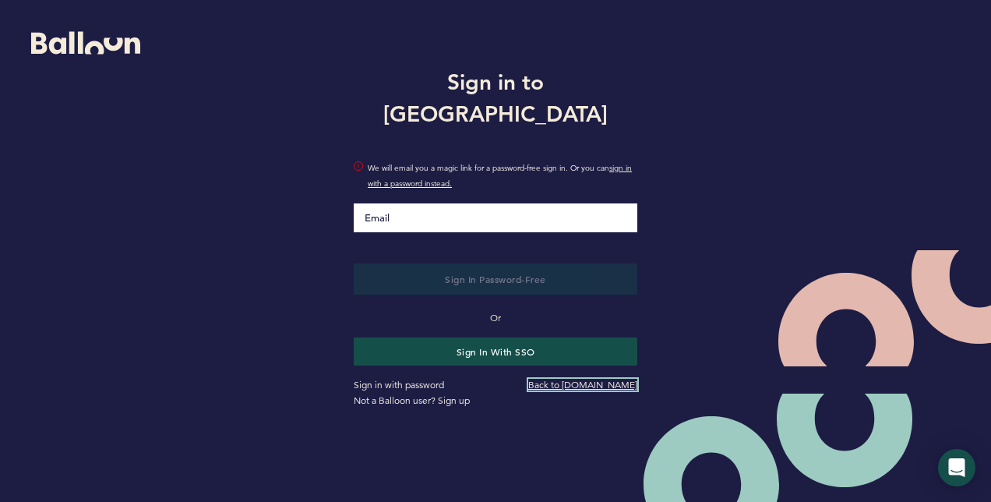
click at [545, 379] on link "Back to [DOMAIN_NAME]" at bounding box center [582, 385] width 109 height 12
click at [386, 379] on link "Sign in with password" at bounding box center [399, 385] width 90 height 12
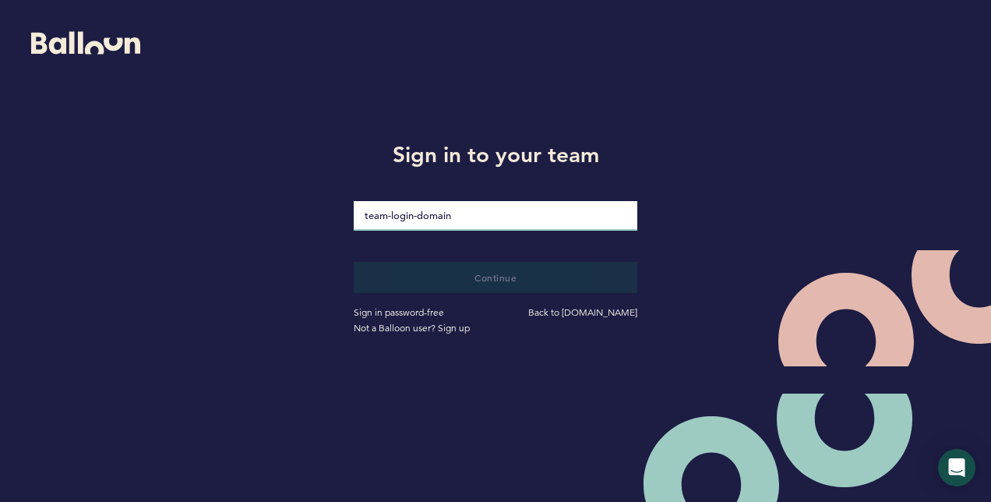
click at [477, 209] on input "loginDomain" at bounding box center [496, 216] width 284 height 30
type input "pirates"
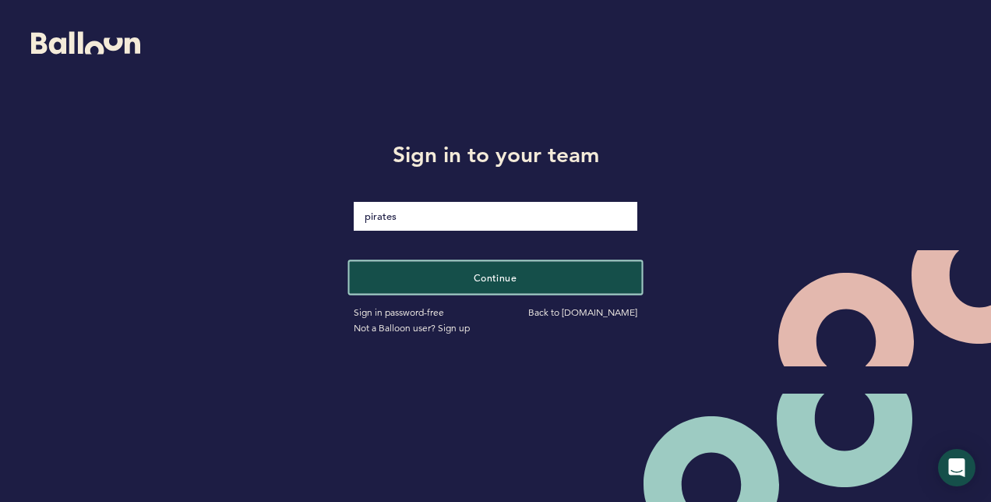
click at [477, 277] on span "Continue" at bounding box center [496, 276] width 44 height 12
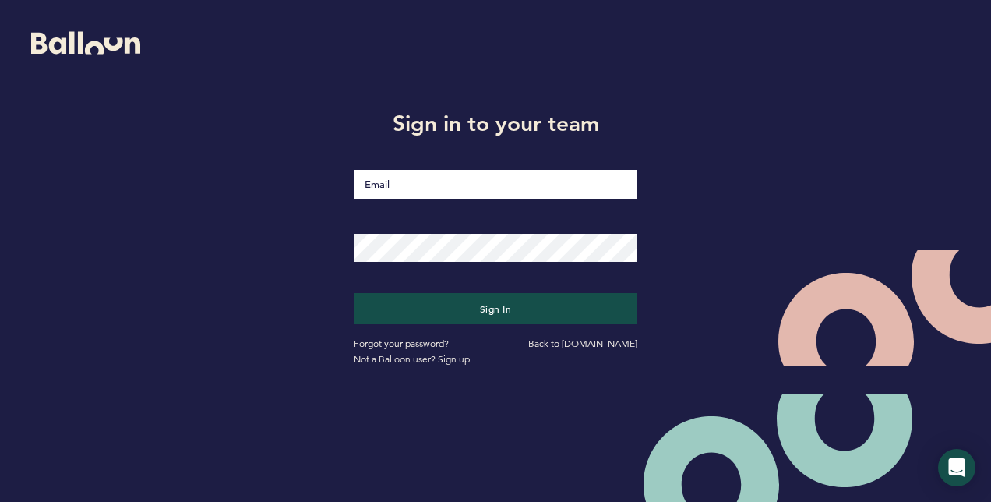
click at [422, 187] on input "Email" at bounding box center [496, 184] width 284 height 29
click at [521, 185] on input "[PERSON_NAME][EMAIL_ADDRESS][DOMAIN_NAME]" at bounding box center [496, 184] width 284 height 29
type input "m"
type input "[PERSON_NAME][EMAIL_ADDRESS][PERSON_NAME][DOMAIN_NAME]"
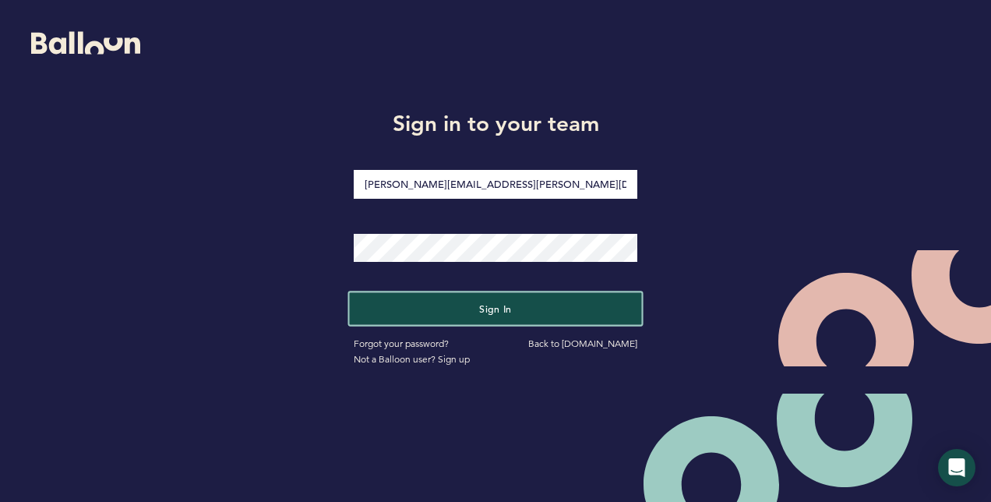
click at [498, 312] on span "Sign in" at bounding box center [495, 308] width 33 height 12
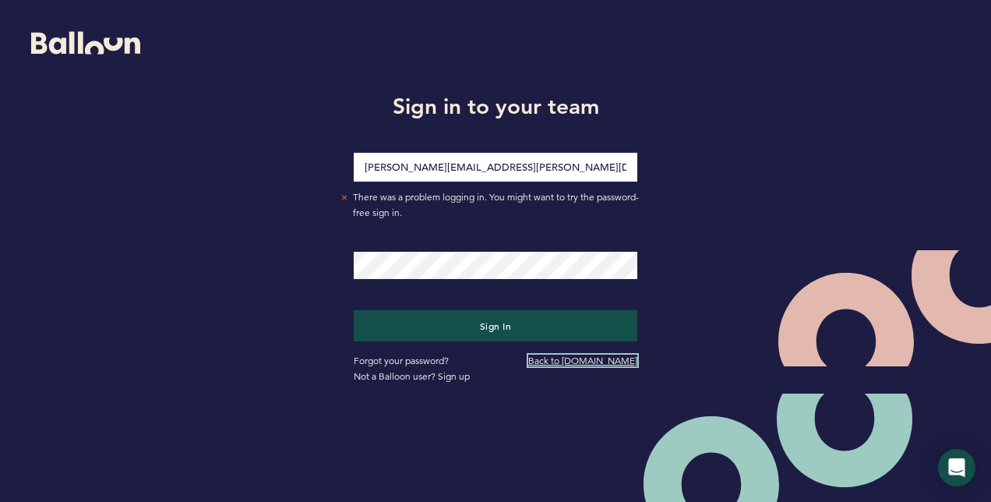
click at [621, 363] on link "Back to [DOMAIN_NAME]" at bounding box center [582, 361] width 109 height 12
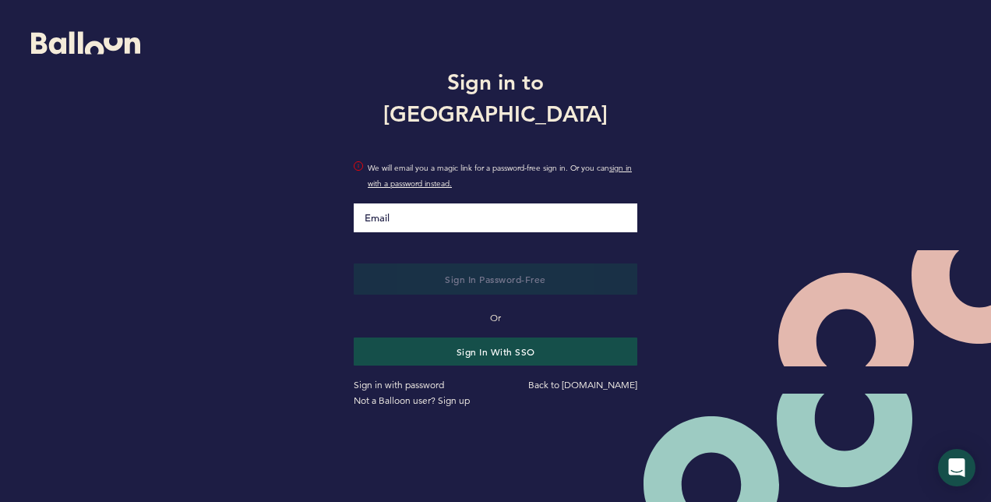
click at [478, 207] on input "Email" at bounding box center [496, 217] width 284 height 29
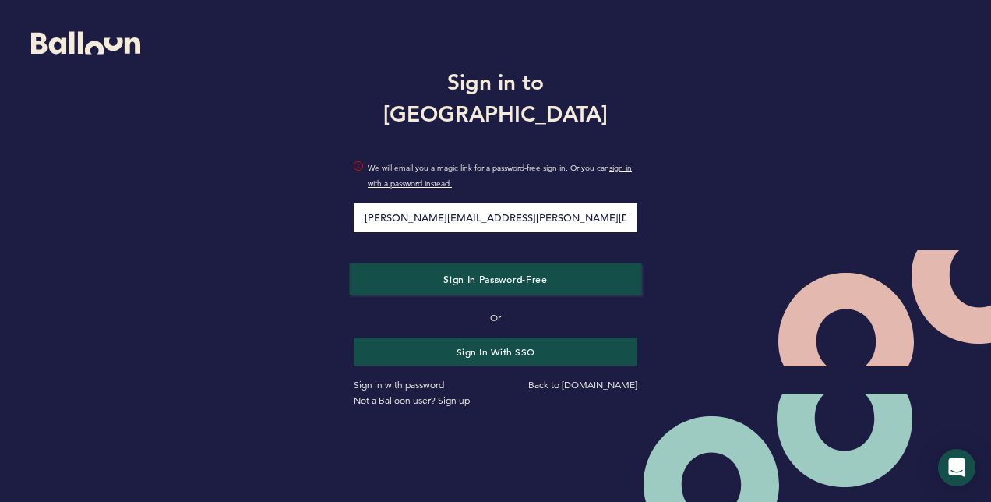
type input "[PERSON_NAME][EMAIL_ADDRESS][PERSON_NAME][DOMAIN_NAME]"
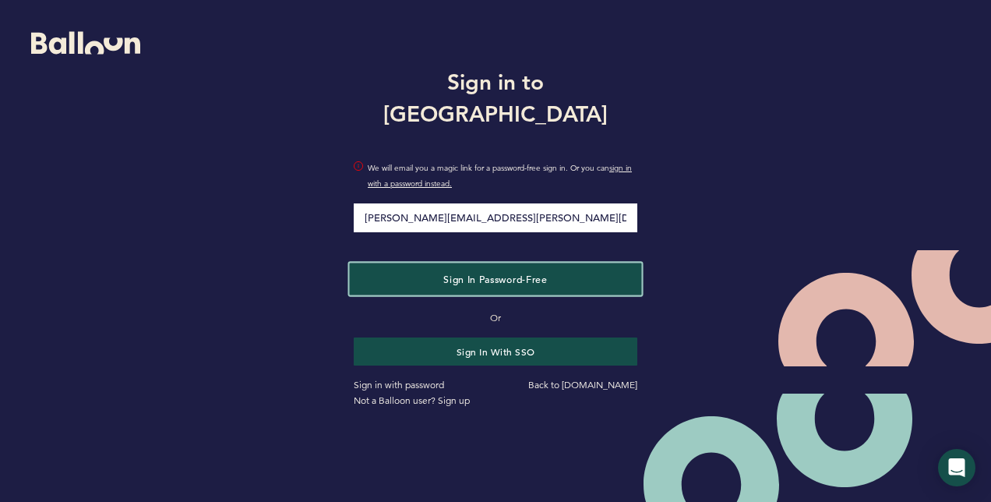
click at [481, 272] on span "Sign in Password-Free" at bounding box center [495, 278] width 104 height 12
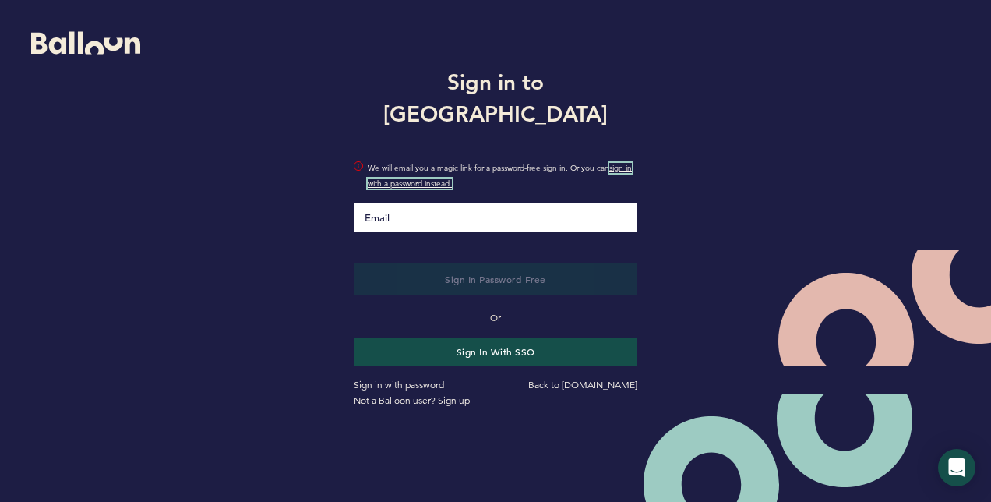
click at [419, 169] on link "sign in with a password instead." at bounding box center [500, 176] width 264 height 26
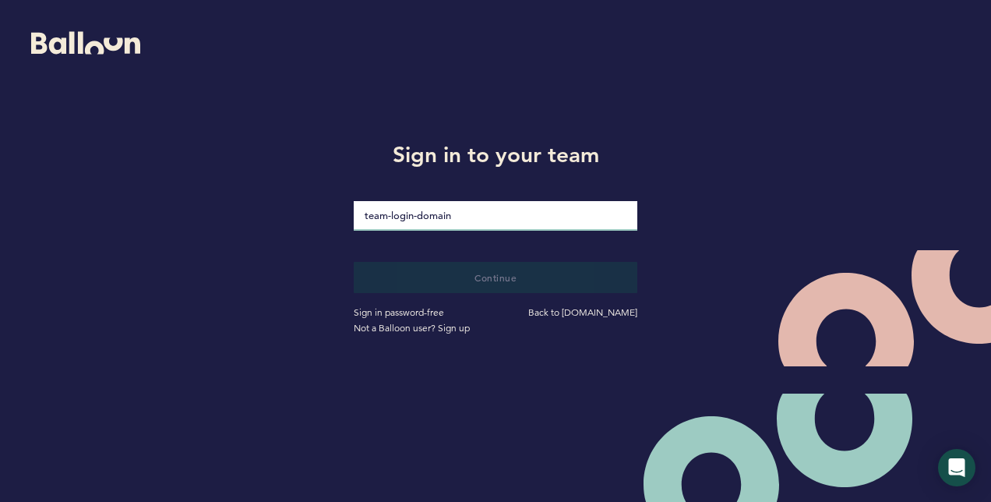
click at [451, 208] on input "loginDomain" at bounding box center [496, 216] width 284 height 30
type input "pirates"
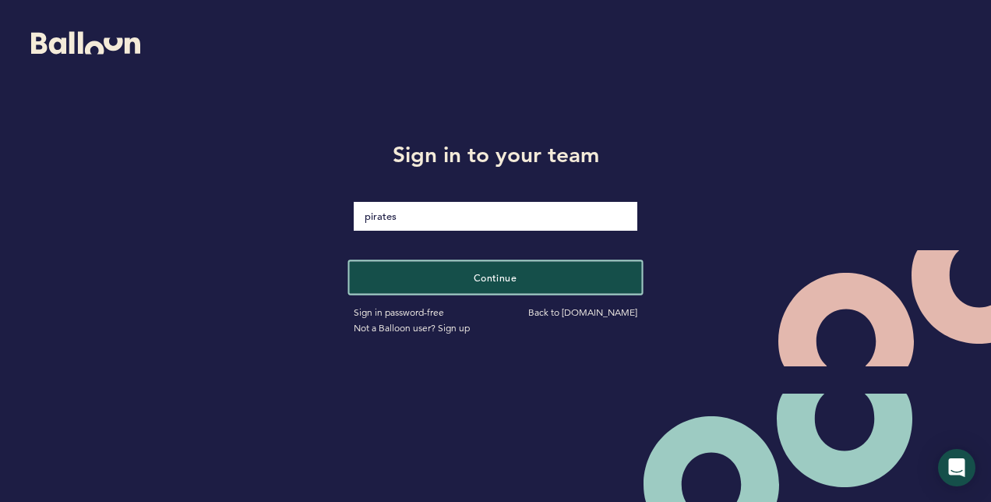
click at [474, 273] on span "Continue" at bounding box center [496, 276] width 44 height 12
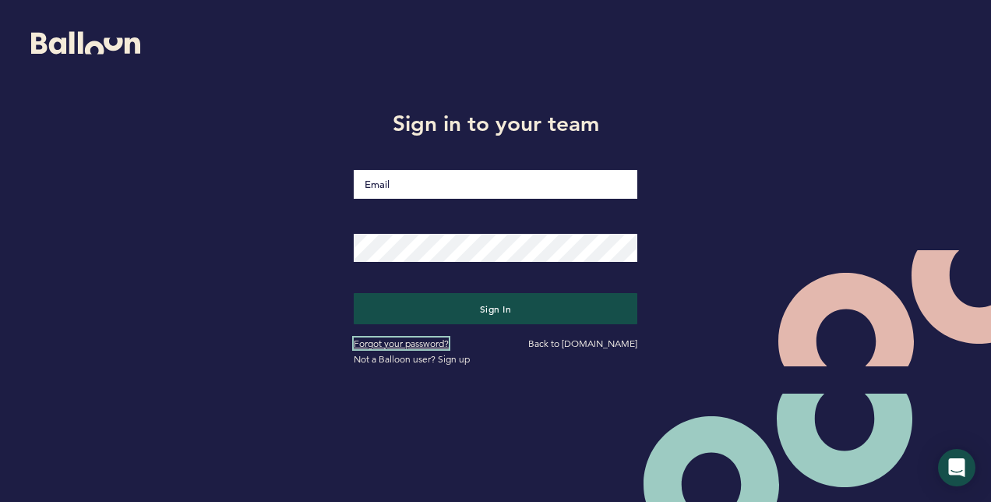
click at [427, 343] on link "Forgot your password?" at bounding box center [401, 343] width 95 height 12
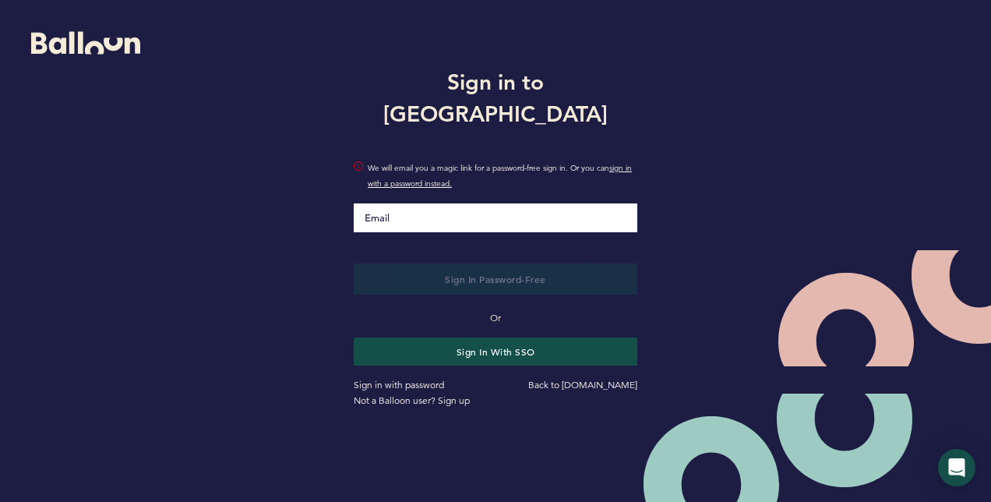
click at [407, 205] on input "Email" at bounding box center [496, 217] width 284 height 29
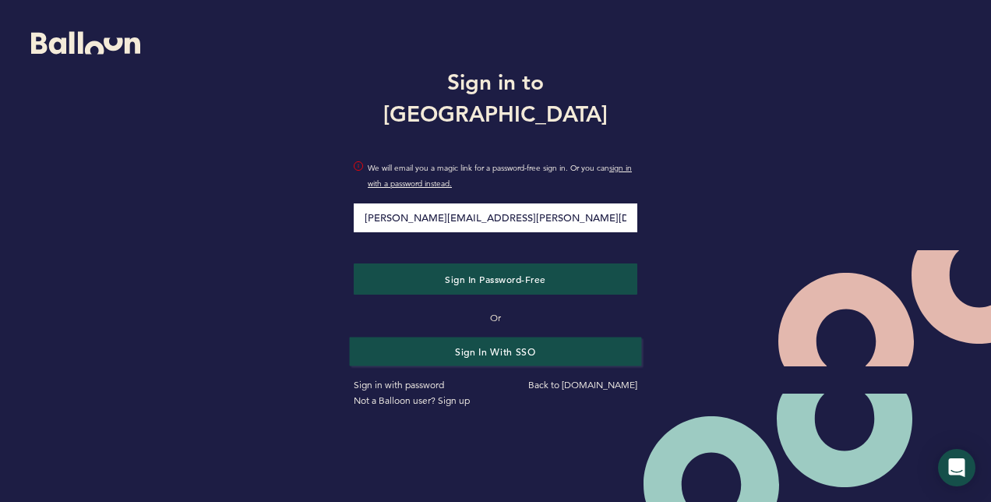
type input "[PERSON_NAME][EMAIL_ADDRESS][PERSON_NAME][DOMAIN_NAME]"
click at [489, 337] on button "Sign in with SSO" at bounding box center [496, 351] width 292 height 29
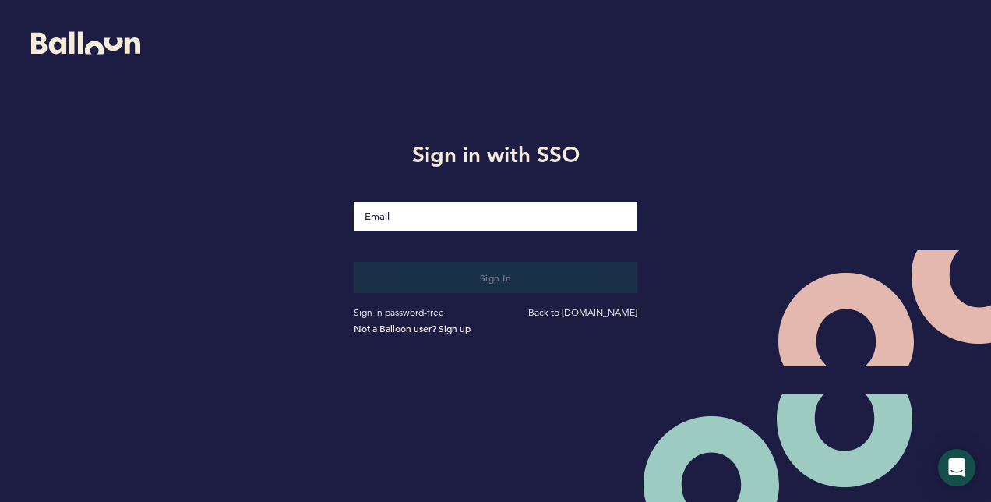
click at [419, 220] on input "Email" at bounding box center [496, 216] width 284 height 29
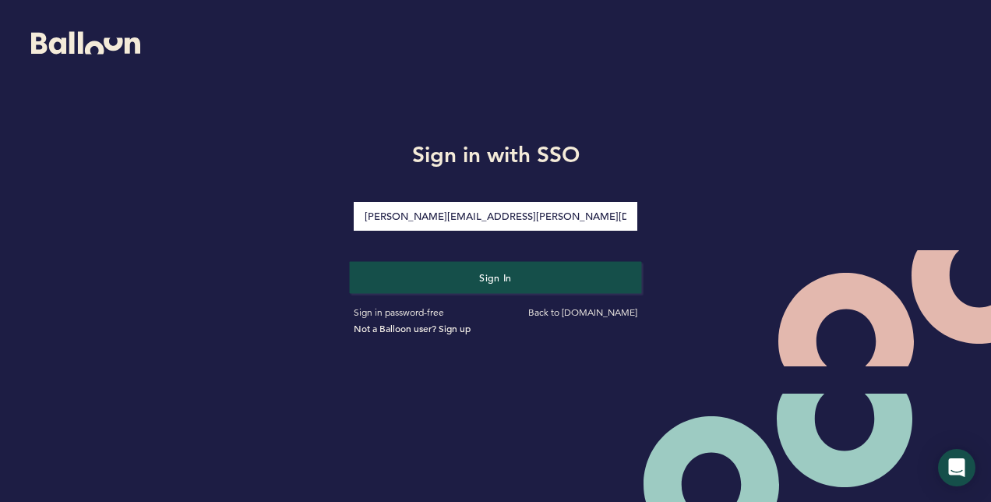
type input "[PERSON_NAME][EMAIL_ADDRESS][PERSON_NAME][DOMAIN_NAME]"
click at [471, 273] on button "Sign in" at bounding box center [496, 277] width 292 height 32
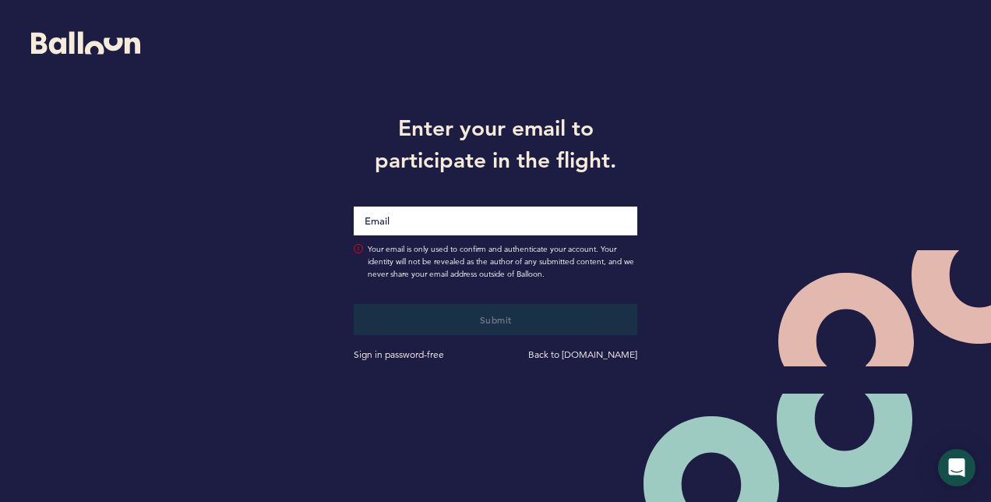
click at [359, 248] on icon at bounding box center [358, 248] width 9 height 9
click at [403, 354] on link "Sign in password-free" at bounding box center [399, 354] width 90 height 12
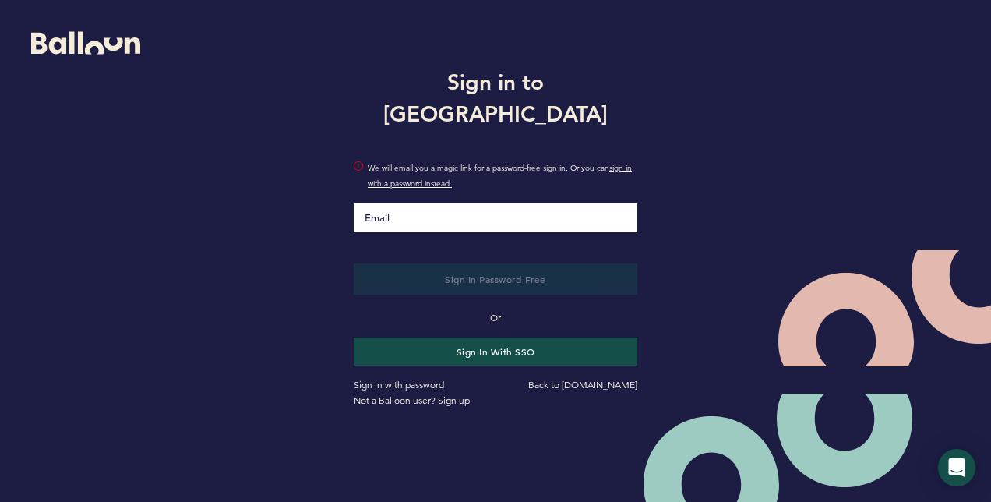
click at [408, 203] on input "Email" at bounding box center [496, 217] width 284 height 29
type input "[PERSON_NAME][EMAIL_ADDRESS][DOMAIN_NAME]"
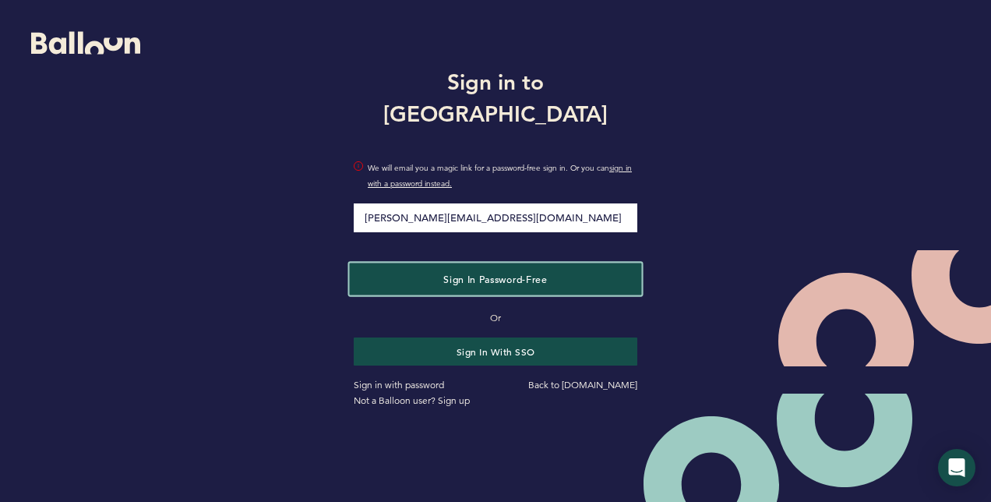
click at [447, 272] on span "Sign in Password-Free" at bounding box center [495, 278] width 104 height 12
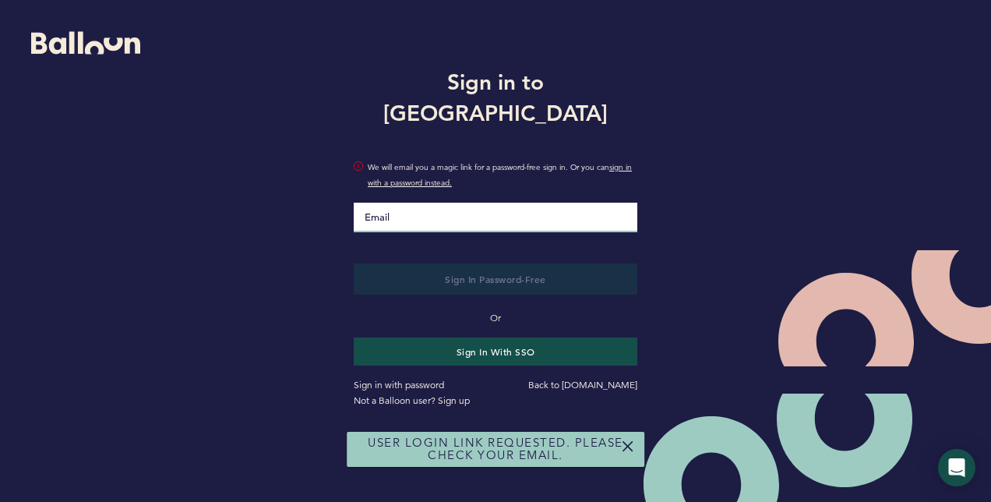
click at [422, 203] on input "Email" at bounding box center [496, 218] width 284 height 30
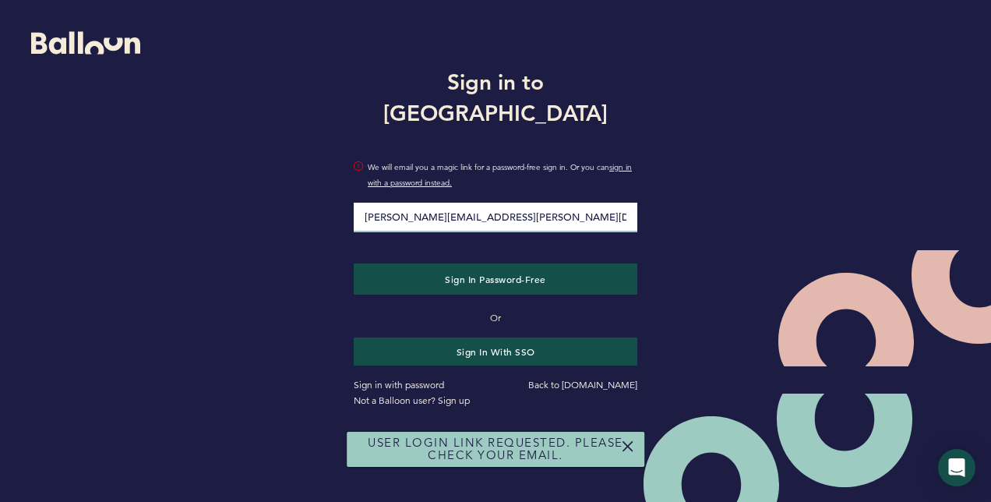
type input "[PERSON_NAME][EMAIL_ADDRESS][DOMAIN_NAME]"
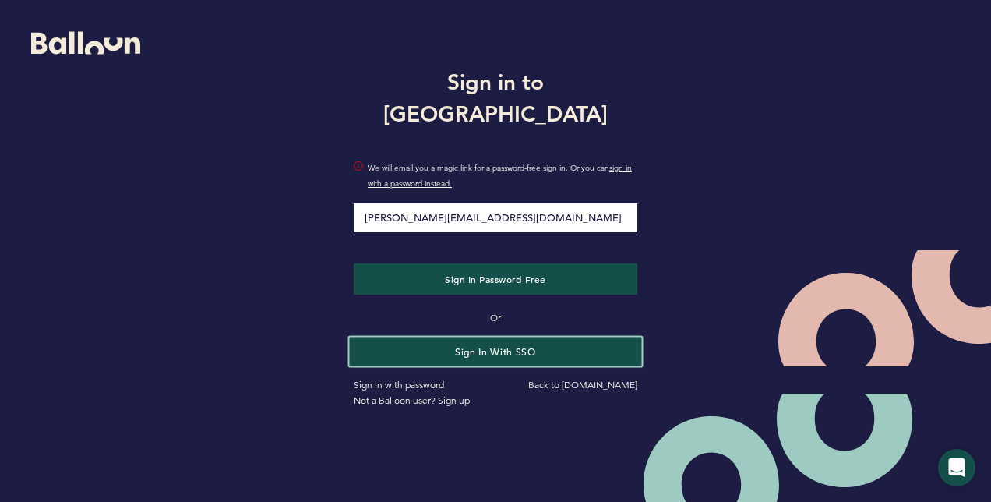
click at [460, 337] on button "Sign in with SSO" at bounding box center [496, 351] width 292 height 29
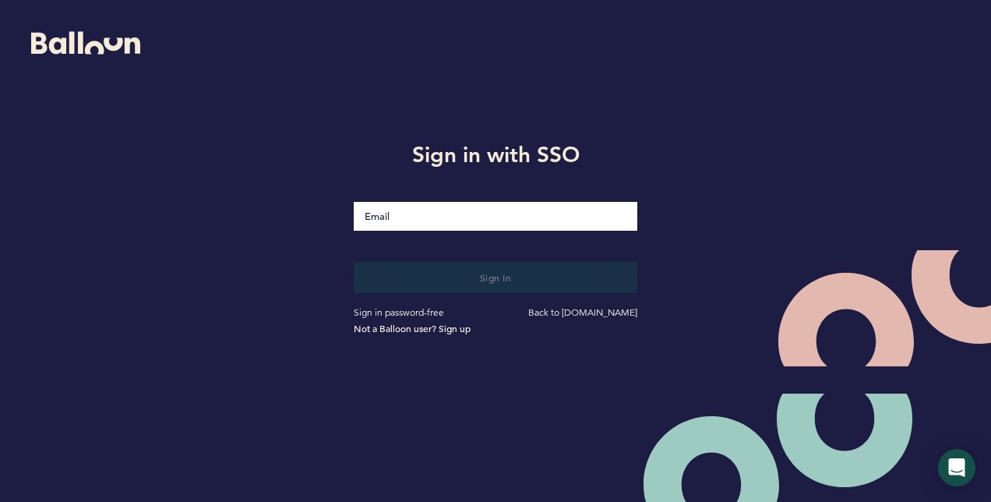
click at [432, 217] on input "Email" at bounding box center [496, 216] width 284 height 29
type input "[PERSON_NAME][EMAIL_ADDRESS][DOMAIN_NAME]"
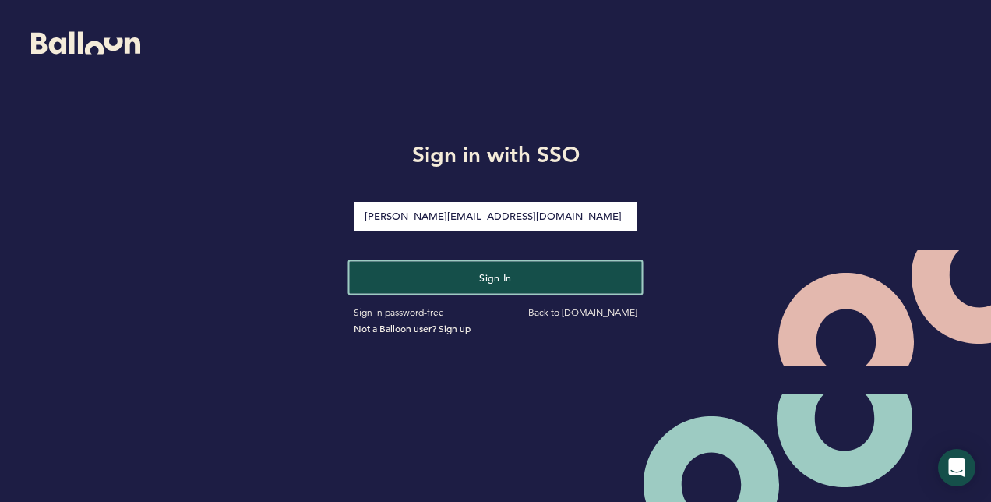
click at [461, 277] on button "Sign in" at bounding box center [496, 277] width 292 height 32
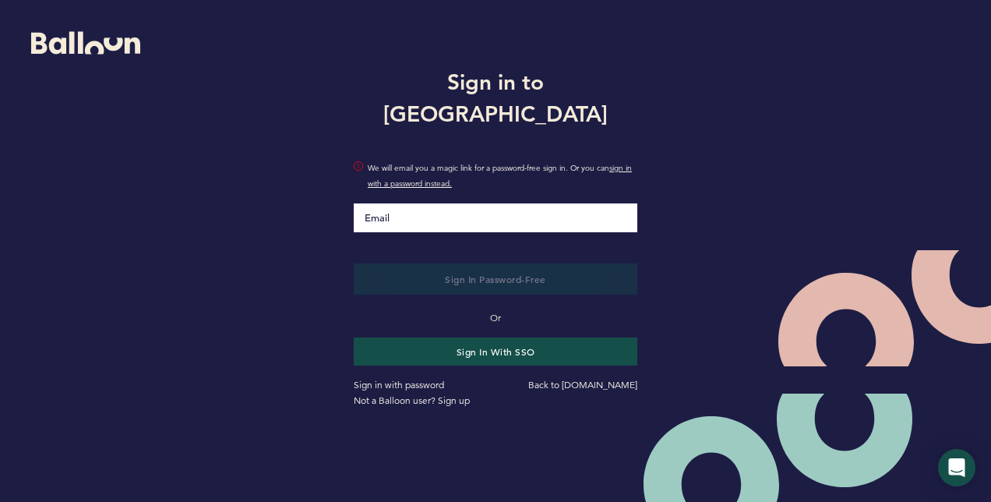
click at [409, 186] on div "We will email you a magic link for a password-free sign in. Or you can sign in …" at bounding box center [495, 186] width 307 height 91
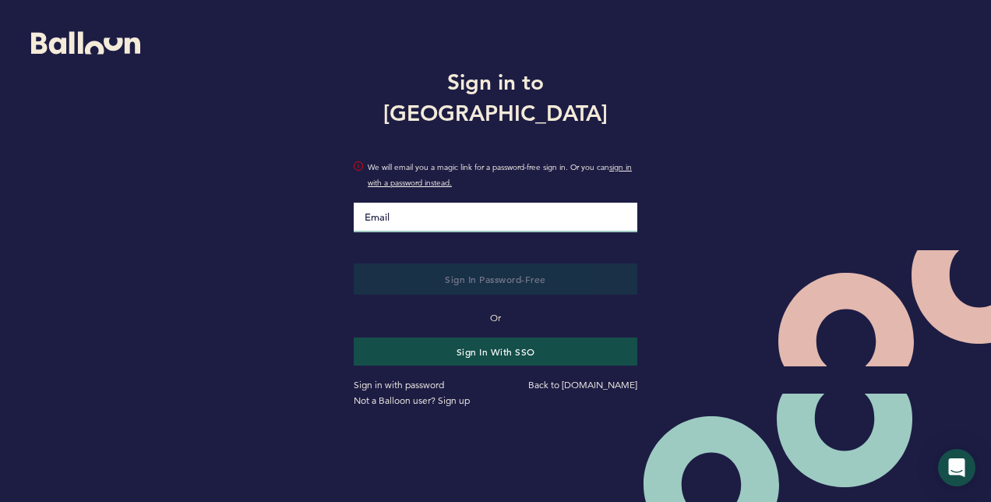
click at [401, 206] on input "Email" at bounding box center [496, 218] width 284 height 30
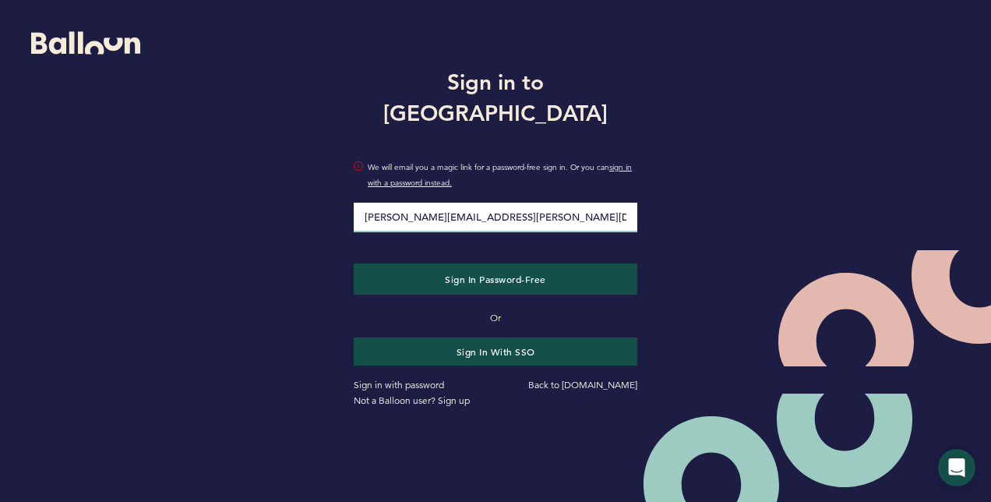
type input "[PERSON_NAME][EMAIL_ADDRESS][DOMAIN_NAME]"
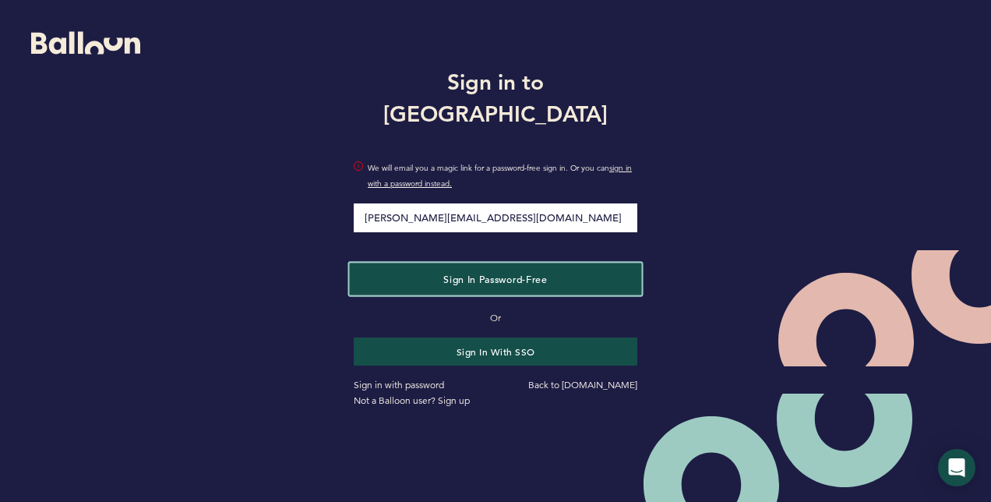
click at [455, 272] on span "Sign in Password-Free" at bounding box center [495, 278] width 104 height 12
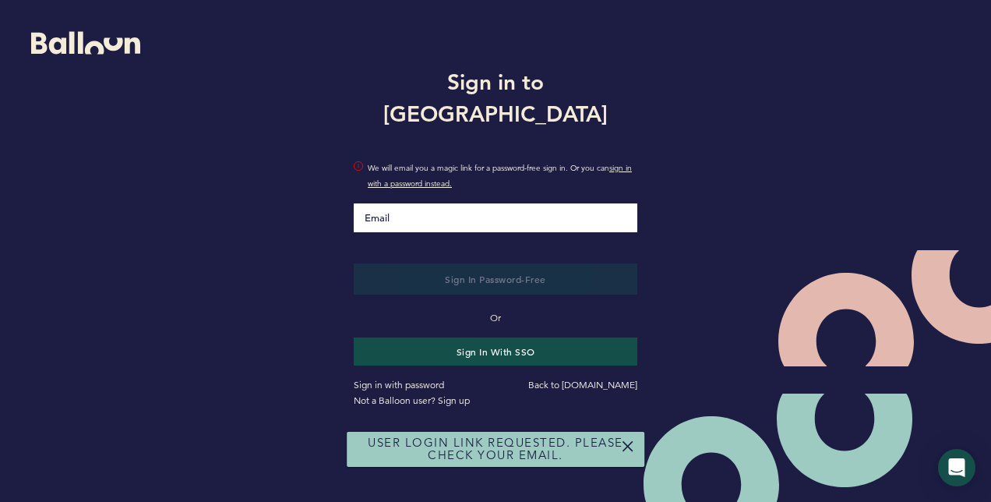
click at [518, 446] on div "User login link requested. Please check your email." at bounding box center [496, 449] width 298 height 35
click at [410, 379] on link "Sign in with password" at bounding box center [399, 385] width 90 height 12
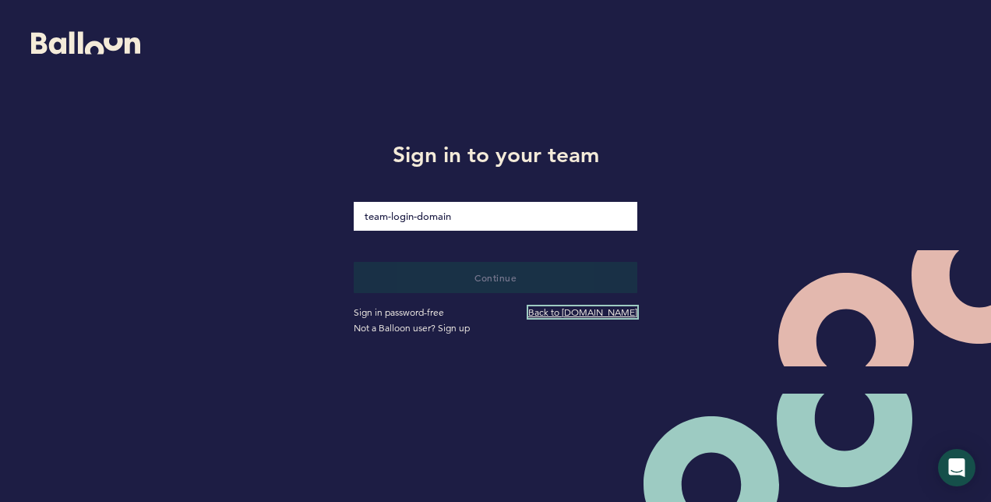
click at [569, 310] on link "Back to [DOMAIN_NAME]" at bounding box center [582, 312] width 109 height 12
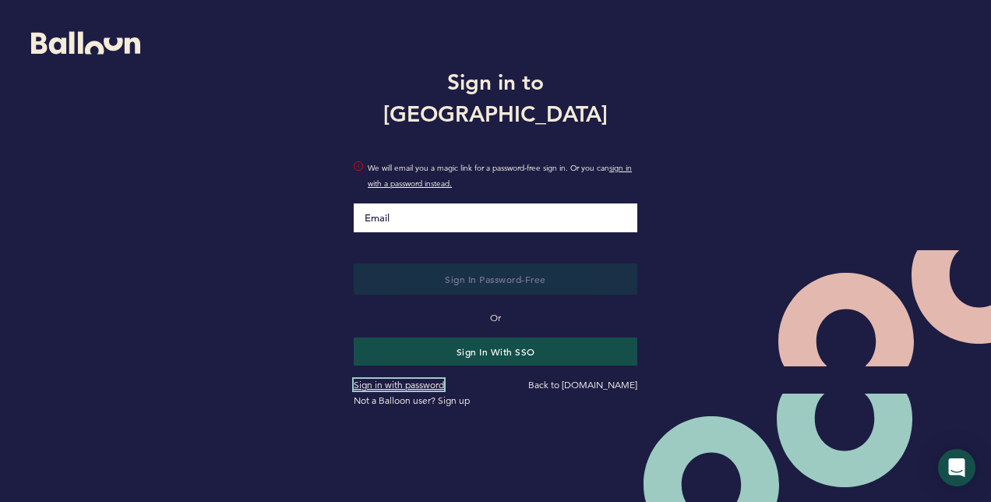
click at [429, 379] on link "Sign in with password" at bounding box center [399, 385] width 90 height 12
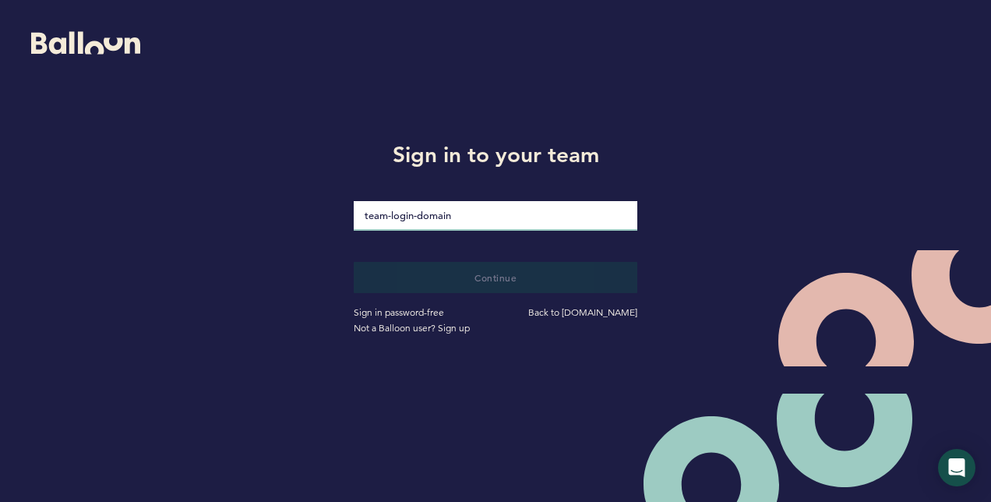
click at [471, 220] on input "loginDomain" at bounding box center [496, 216] width 284 height 30
type input "pirates"
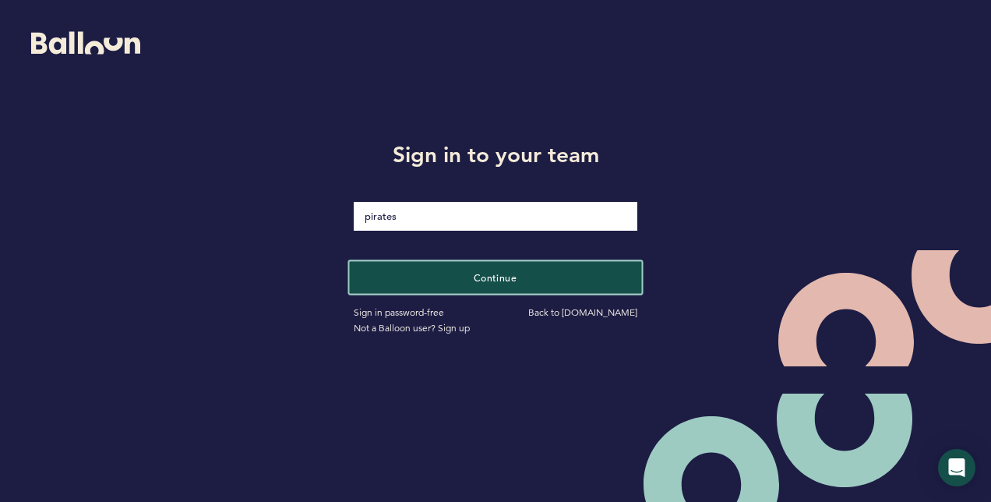
click at [489, 276] on span "Continue" at bounding box center [496, 276] width 44 height 12
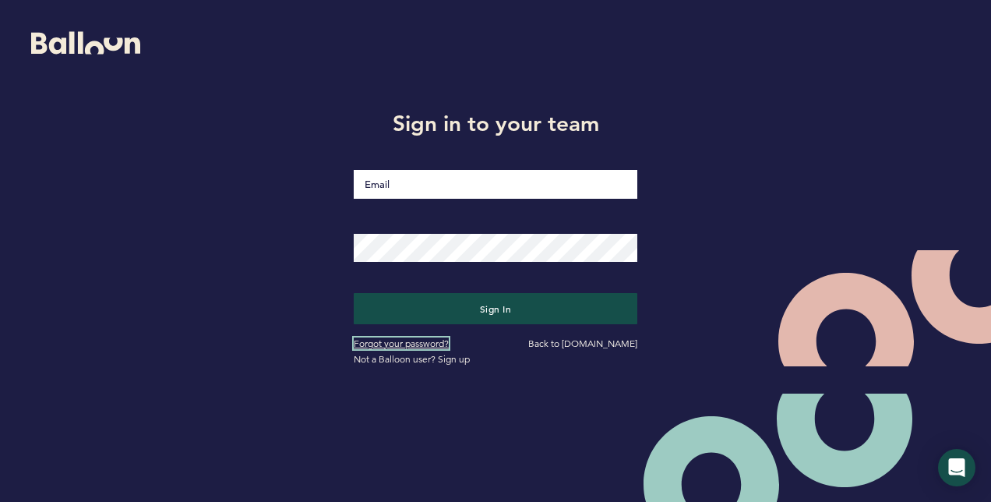
click at [429, 345] on link "Forgot your password?" at bounding box center [401, 343] width 95 height 12
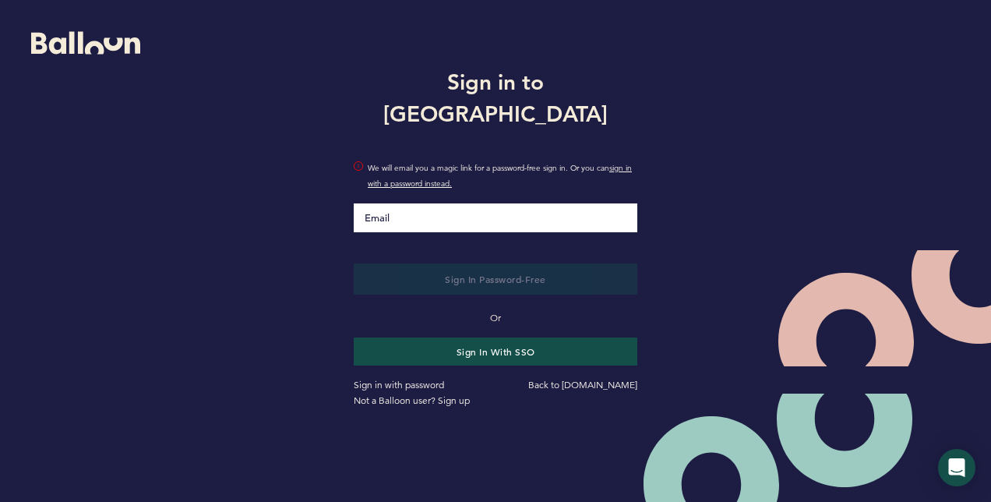
click at [405, 206] on input "Email" at bounding box center [496, 217] width 284 height 29
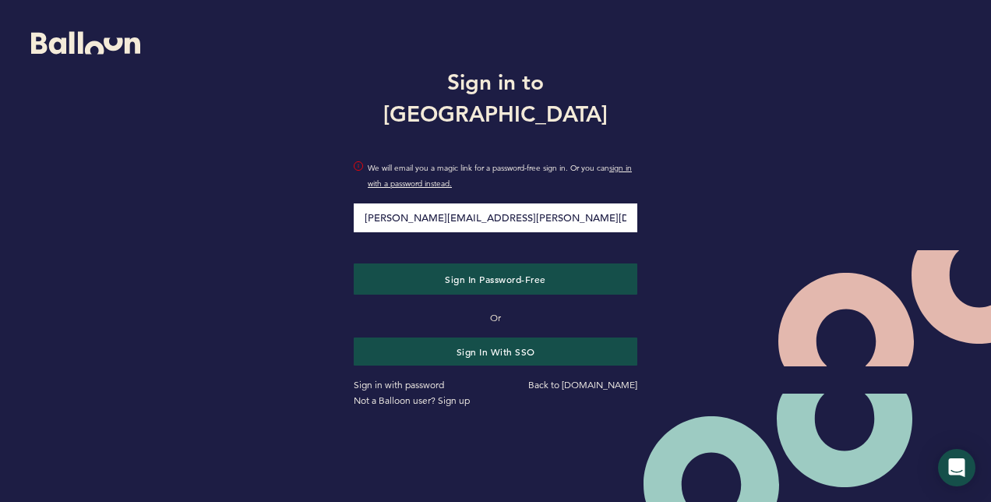
type input "[PERSON_NAME][EMAIL_ADDRESS][DOMAIN_NAME]"
click at [522, 203] on input "[PERSON_NAME][EMAIL_ADDRESS][DOMAIN_NAME]" at bounding box center [496, 217] width 284 height 29
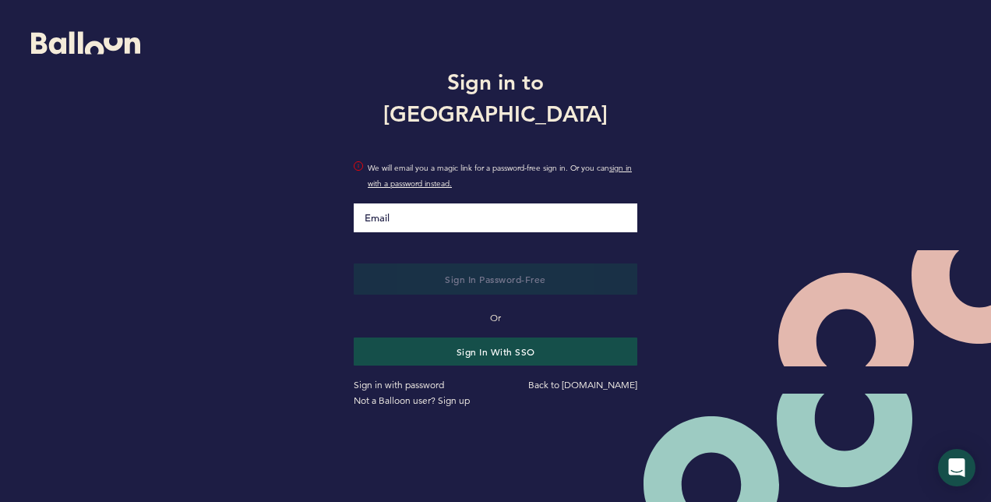
click at [416, 203] on input "Email" at bounding box center [496, 217] width 284 height 29
type input "[PERSON_NAME][EMAIL_ADDRESS][DOMAIN_NAME]"
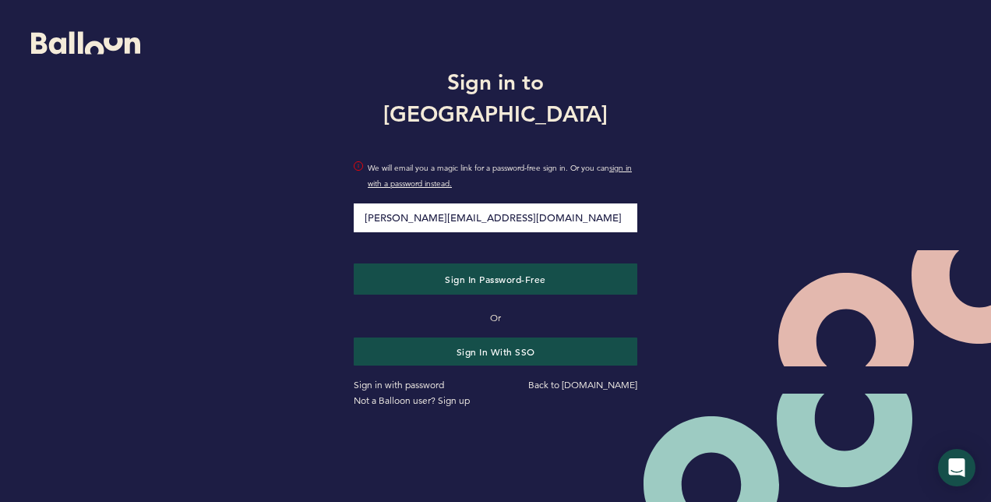
click at [527, 203] on input "[PERSON_NAME][EMAIL_ADDRESS][DOMAIN_NAME]" at bounding box center [496, 217] width 284 height 29
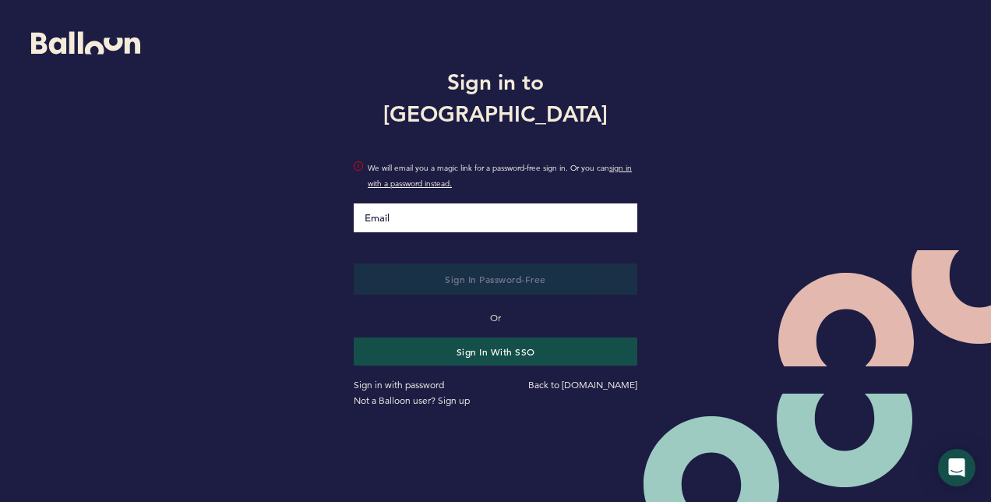
click at [402, 207] on input "Email" at bounding box center [496, 217] width 284 height 29
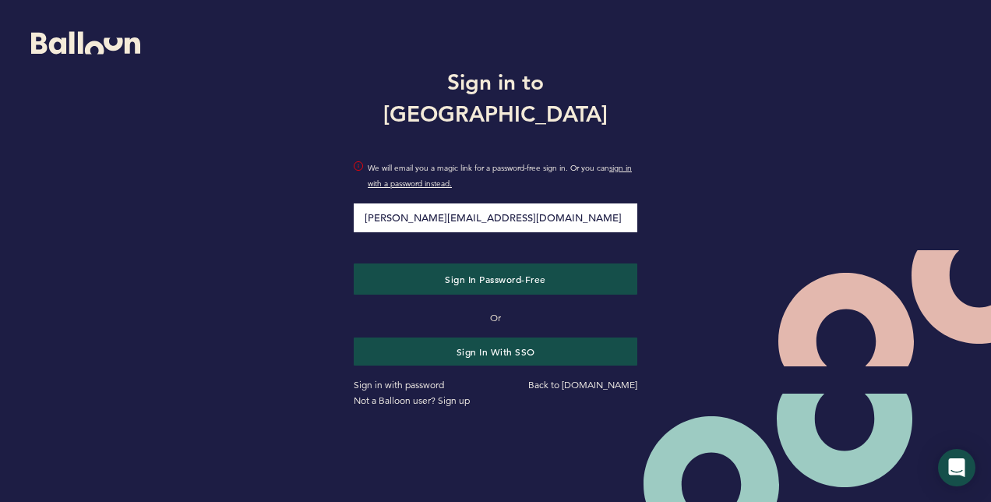
click at [528, 203] on input "[PERSON_NAME][EMAIL_ADDRESS][DOMAIN_NAME]" at bounding box center [496, 217] width 284 height 29
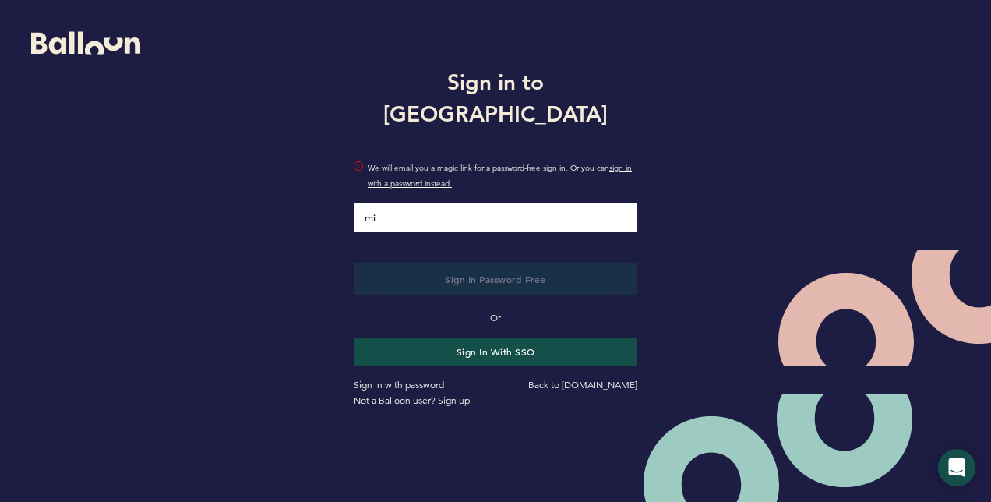
type input "m"
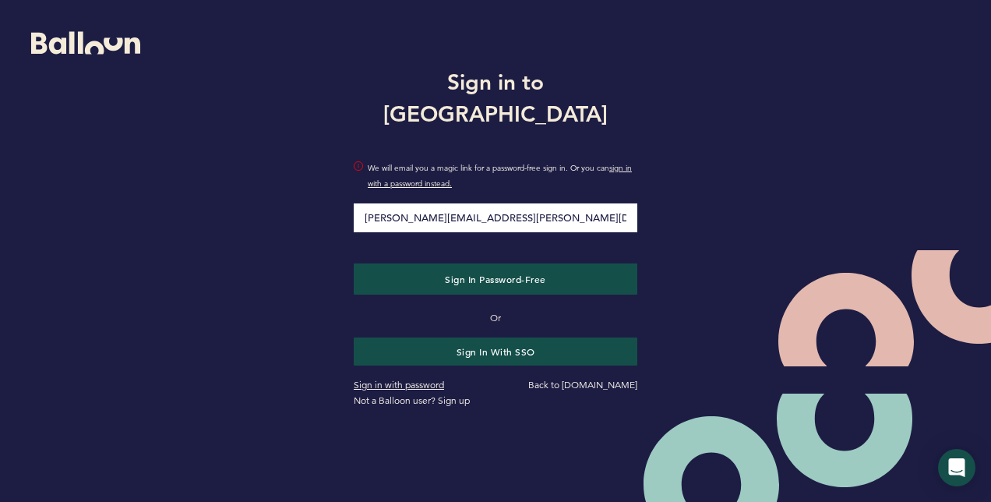
type input "[PERSON_NAME][EMAIL_ADDRESS][PERSON_NAME][DOMAIN_NAME]"
click at [435, 379] on link "Sign in with password" at bounding box center [399, 385] width 90 height 12
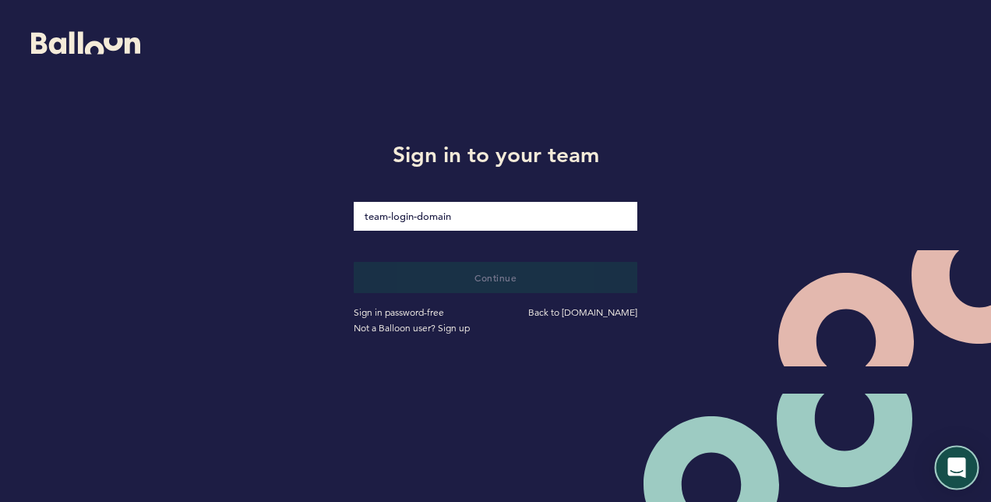
click at [955, 467] on icon "Open Intercom Messenger" at bounding box center [956, 467] width 18 height 20
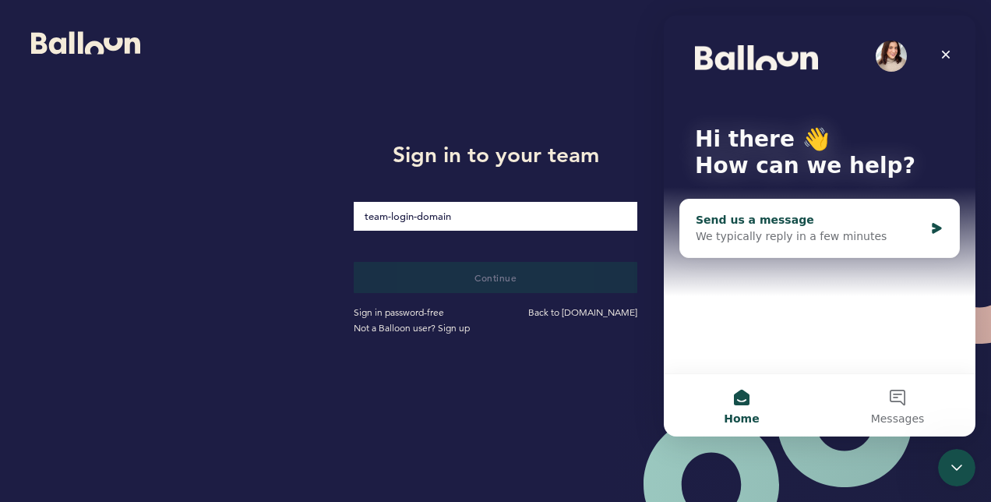
click at [935, 224] on icon "Intercom messenger" at bounding box center [936, 228] width 9 height 11
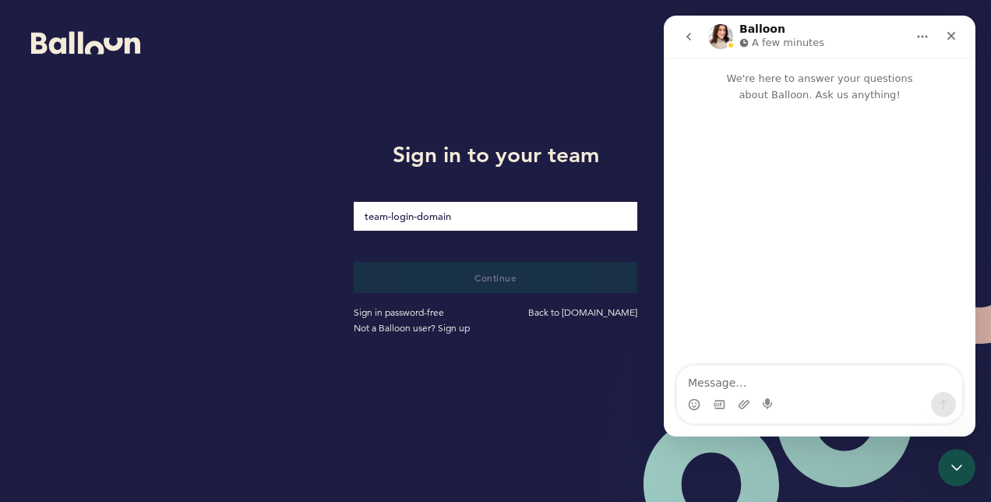
click at [760, 385] on textarea "Message…" at bounding box center [819, 378] width 285 height 26
type textarea "Hi"
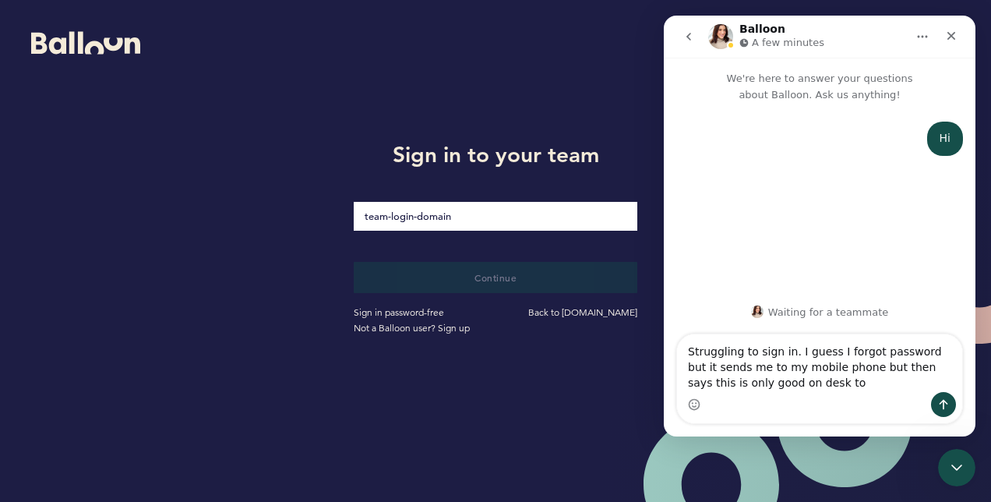
type textarea "Struggling to sign in. I guess I forgot password but it sends me to my mobile p…"
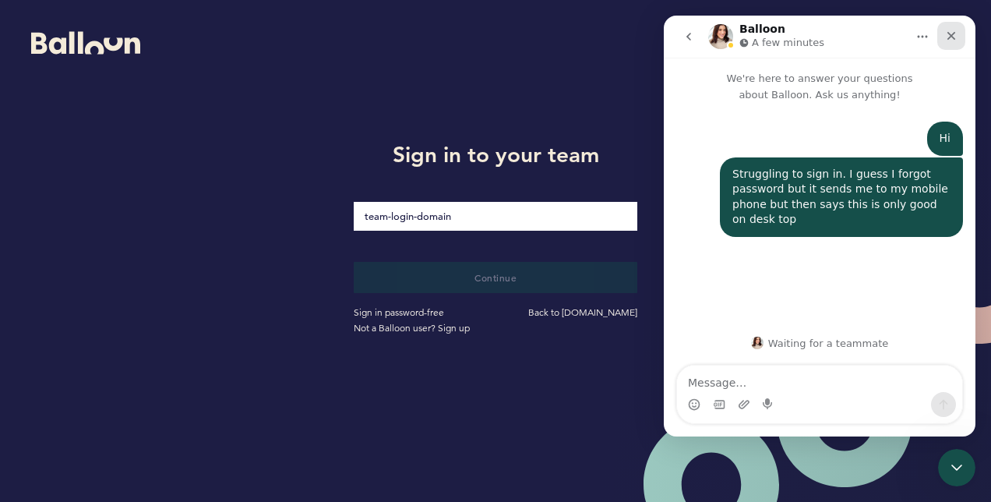
click at [951, 39] on icon "Close" at bounding box center [951, 36] width 12 height 12
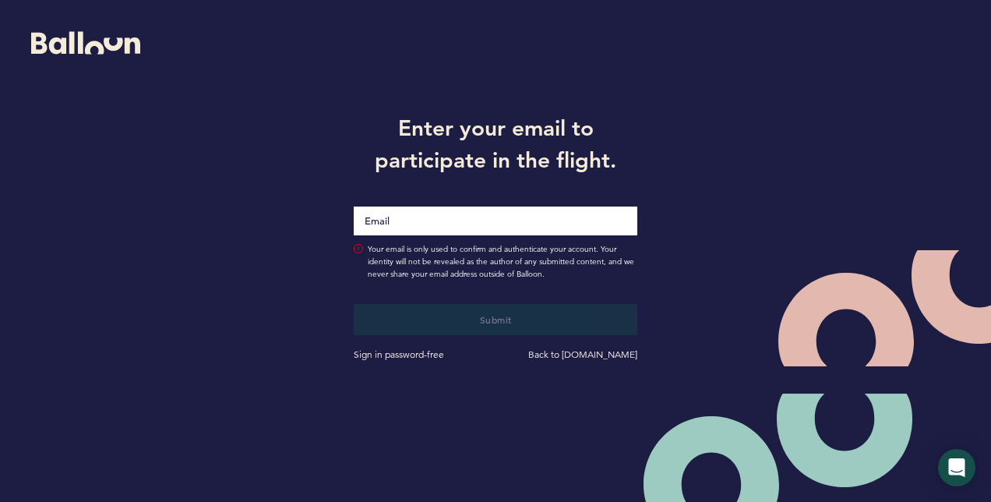
click at [463, 223] on input "Email" at bounding box center [496, 220] width 284 height 29
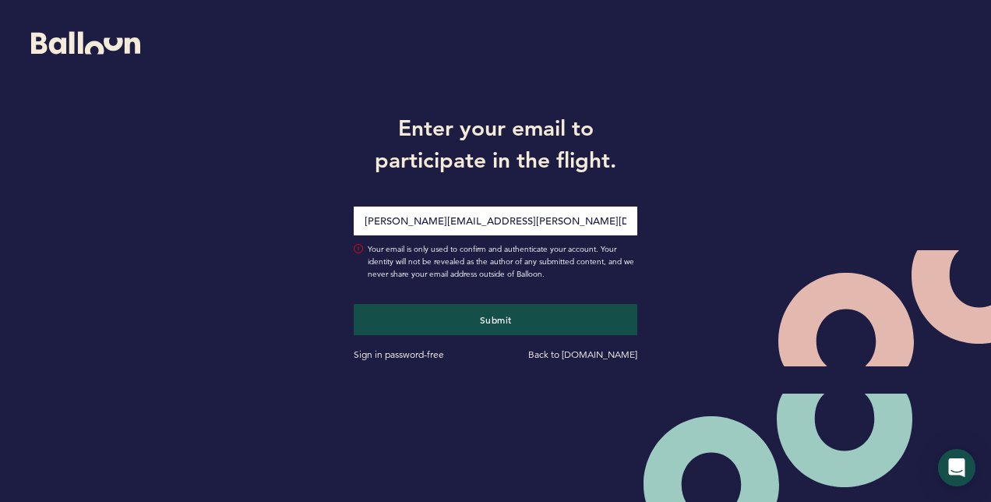
type input "[PERSON_NAME][EMAIL_ADDRESS][DOMAIN_NAME]"
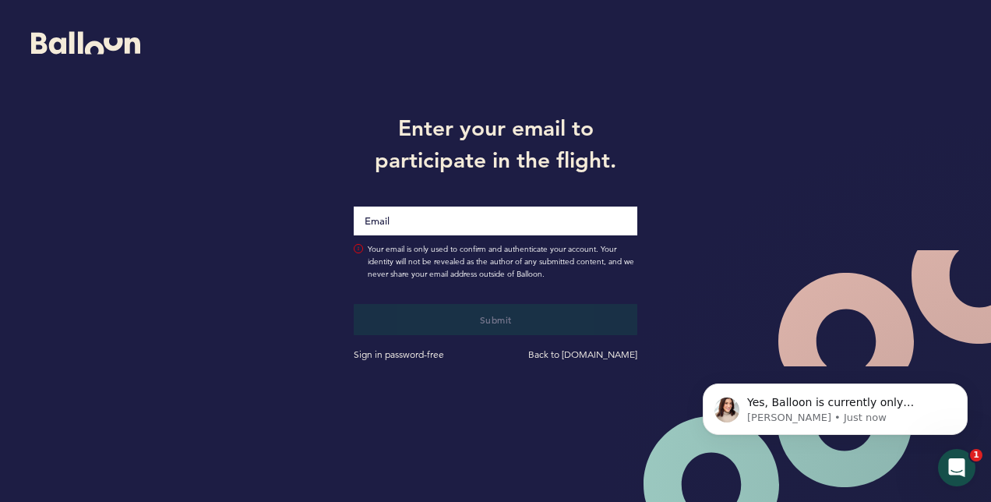
click at [438, 218] on input "Email" at bounding box center [496, 220] width 284 height 29
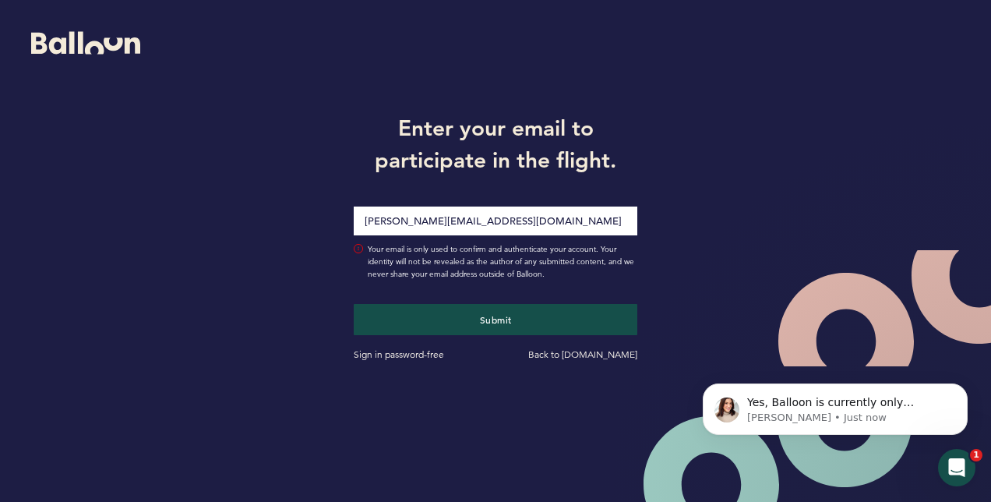
click at [524, 221] on input "[PERSON_NAME][EMAIL_ADDRESS][DOMAIN_NAME]" at bounding box center [496, 220] width 284 height 29
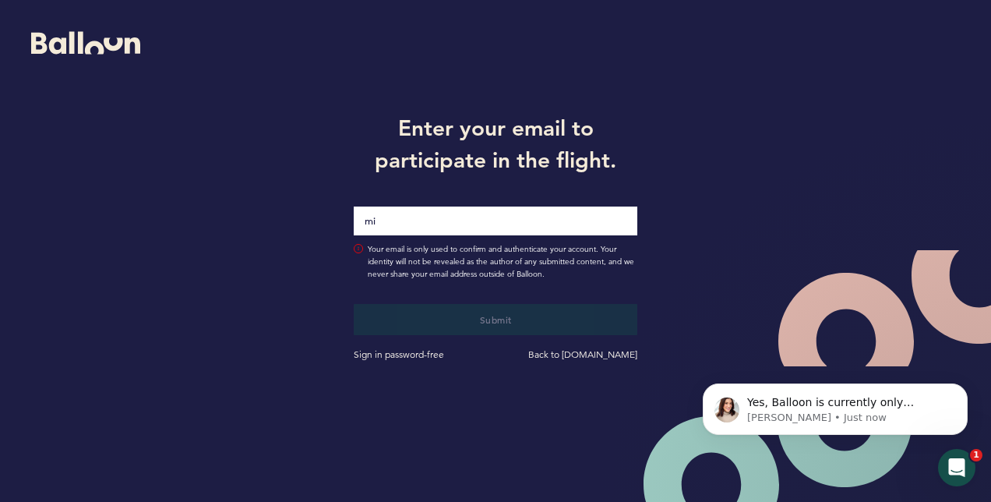
type input "m"
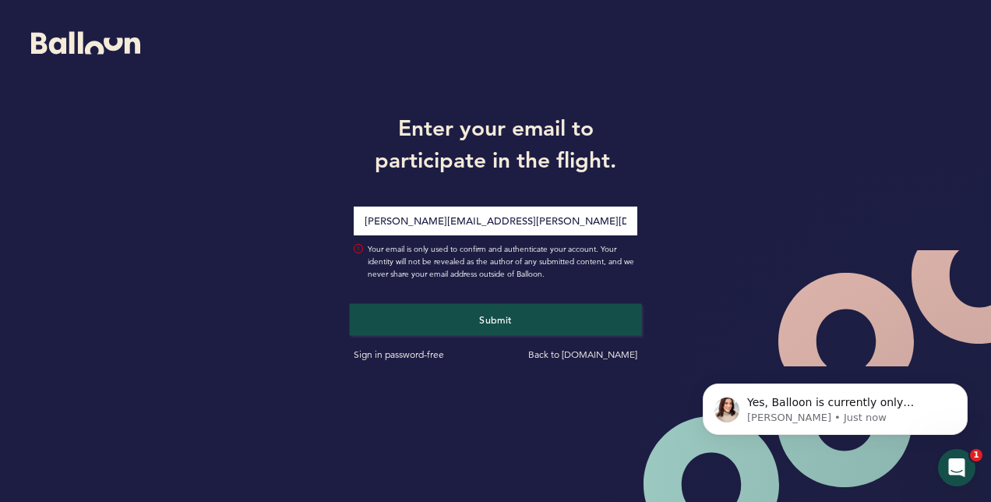
type input "mike.mangan@pirate.com"
click at [491, 316] on span "Submit" at bounding box center [495, 318] width 33 height 12
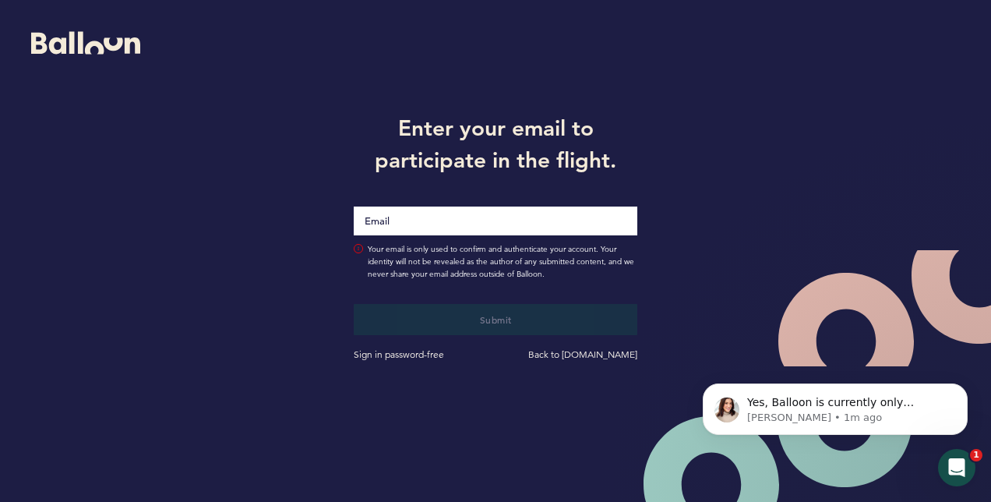
click at [377, 220] on input "Email" at bounding box center [496, 220] width 284 height 29
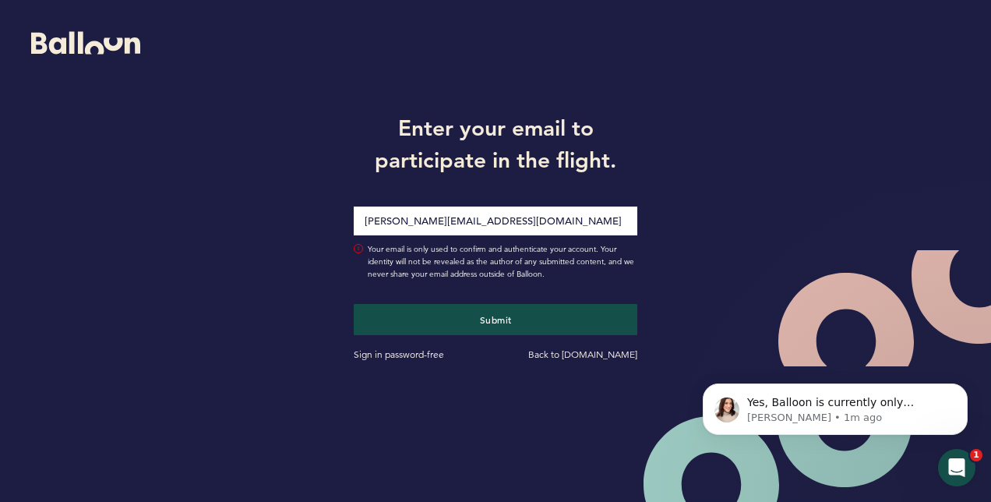
click at [519, 228] on input "michael.d.mangan8@gmail.com" at bounding box center [496, 220] width 284 height 29
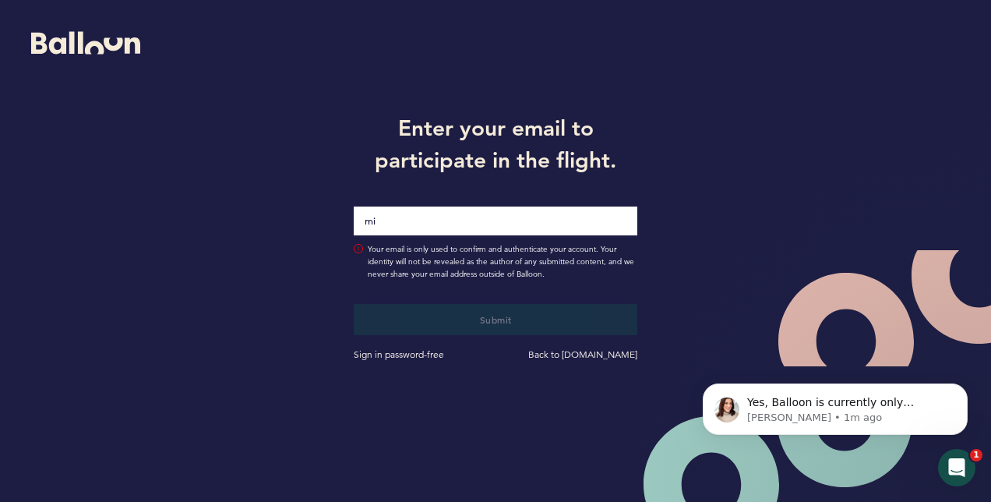
type input "m"
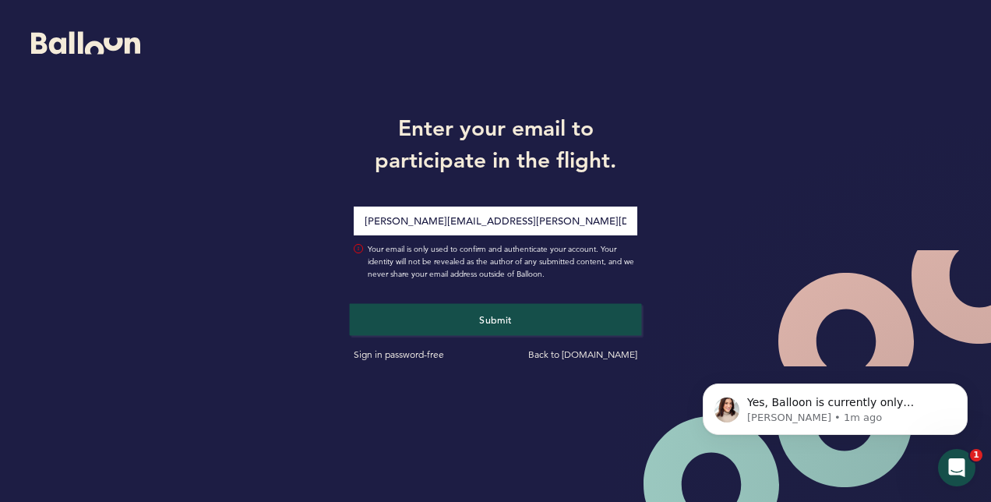
type input "[PERSON_NAME][EMAIL_ADDRESS][PERSON_NAME][DOMAIN_NAME]"
click at [511, 321] on span "Submit" at bounding box center [495, 318] width 33 height 12
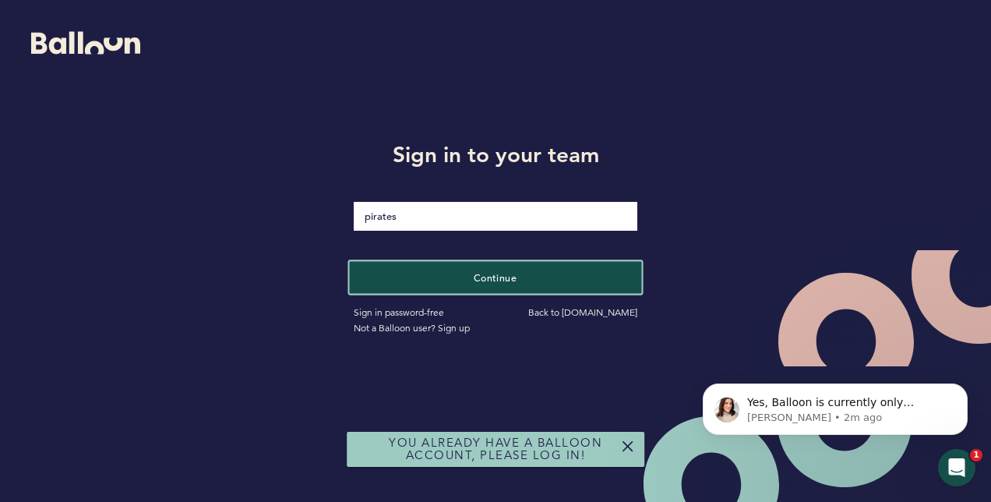
click at [492, 278] on span "Continue" at bounding box center [496, 276] width 44 height 12
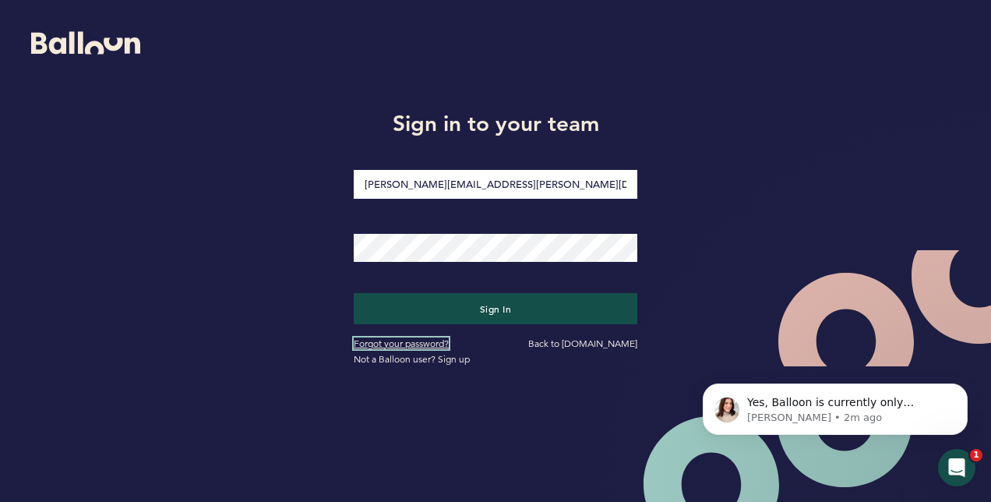
click at [423, 341] on link "Forgot your password?" at bounding box center [401, 343] width 95 height 12
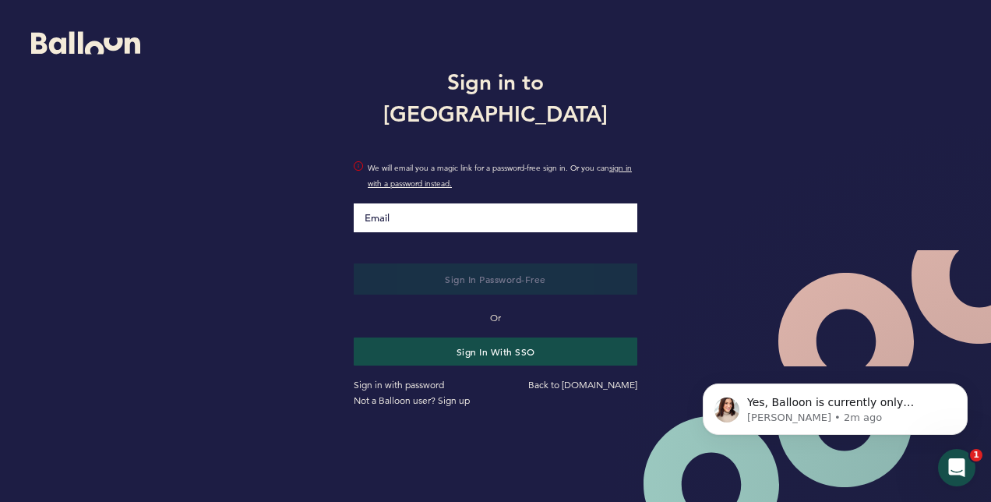
click at [411, 204] on input "Email" at bounding box center [496, 217] width 284 height 29
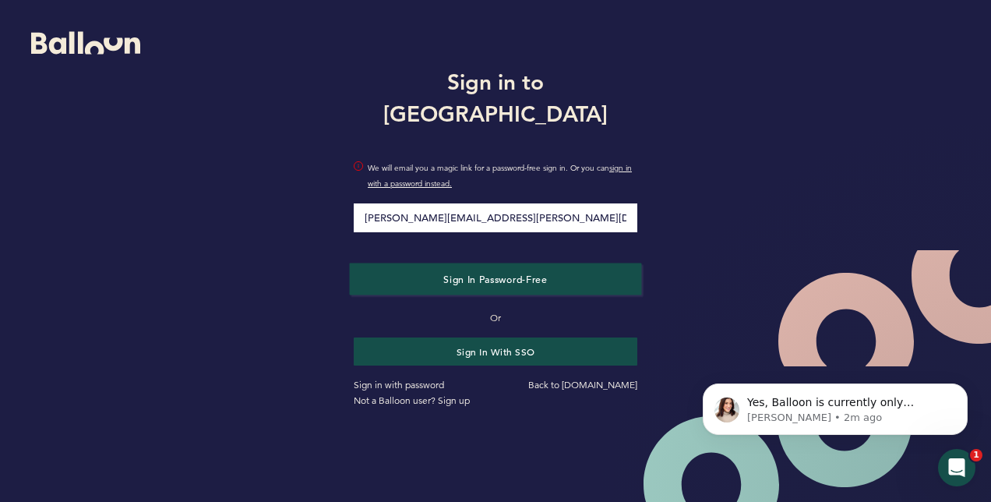
type input "[PERSON_NAME][EMAIL_ADDRESS][PERSON_NAME][DOMAIN_NAME]"
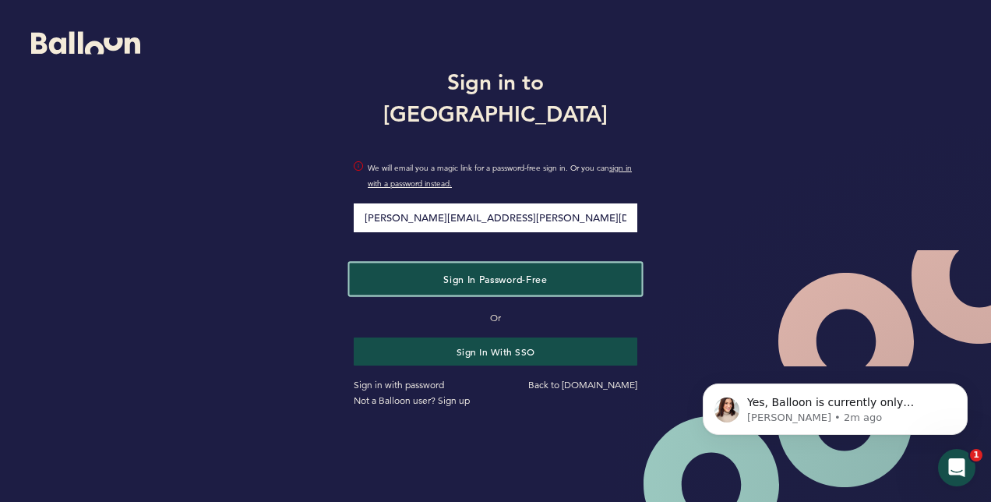
click at [446, 272] on span "Sign in Password-Free" at bounding box center [495, 278] width 104 height 12
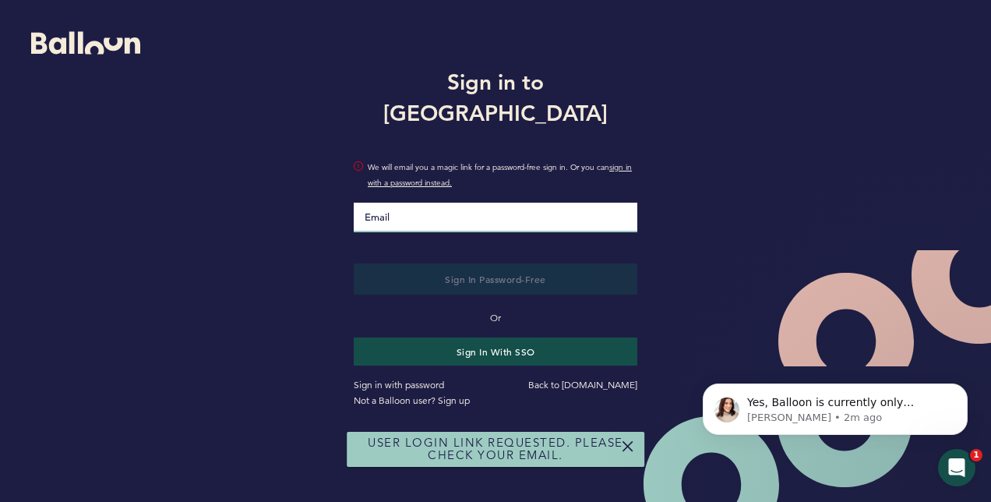
click at [425, 203] on input "Email" at bounding box center [496, 218] width 284 height 30
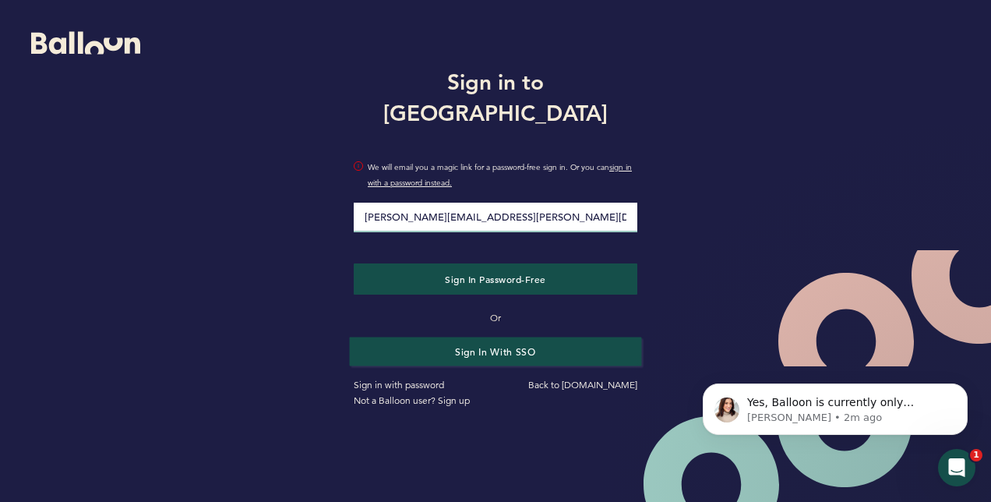
type input "[PERSON_NAME][EMAIL_ADDRESS][PERSON_NAME][DOMAIN_NAME]"
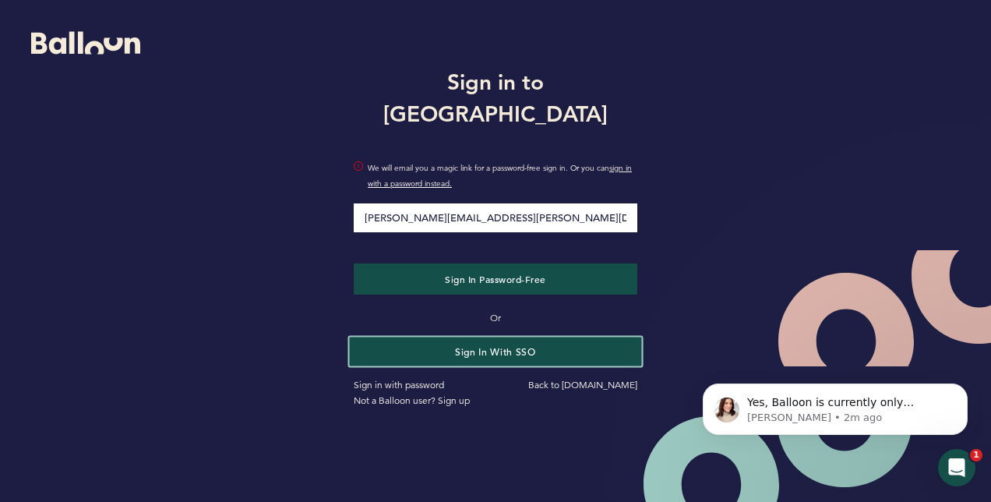
click at [467, 337] on button "Sign in with SSO" at bounding box center [496, 351] width 292 height 29
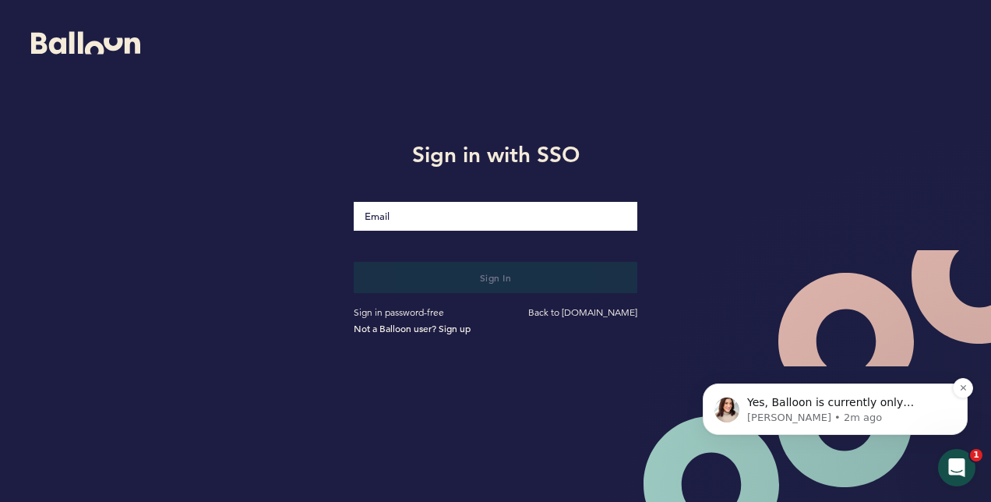
click at [756, 412] on p "Amanda • 2m ago" at bounding box center [847, 418] width 201 height 14
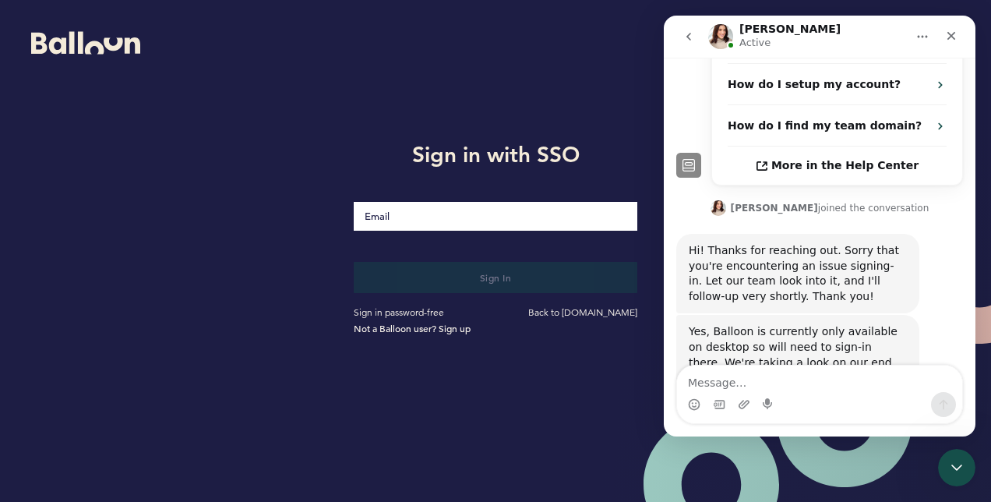
scroll to position [413, 0]
click at [946, 41] on icon "Close" at bounding box center [951, 36] width 12 height 12
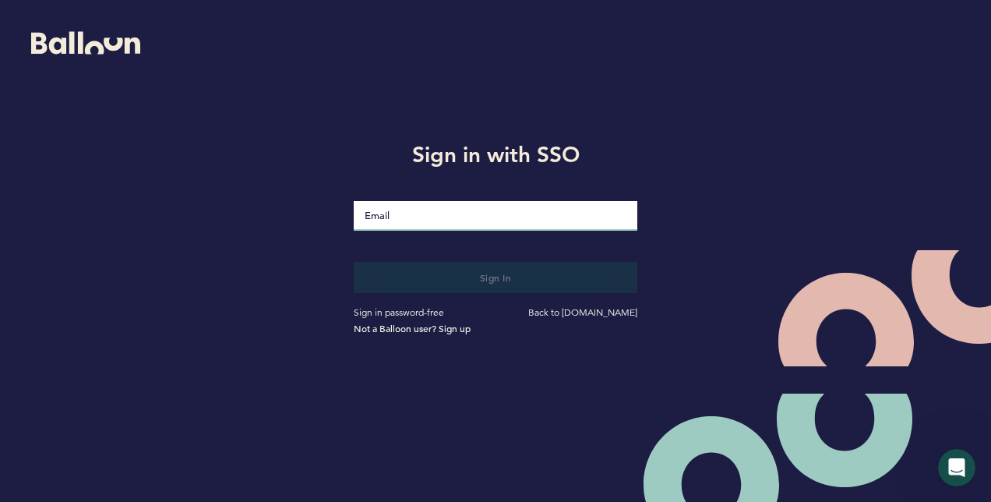
click at [435, 214] on input "Email" at bounding box center [496, 216] width 284 height 30
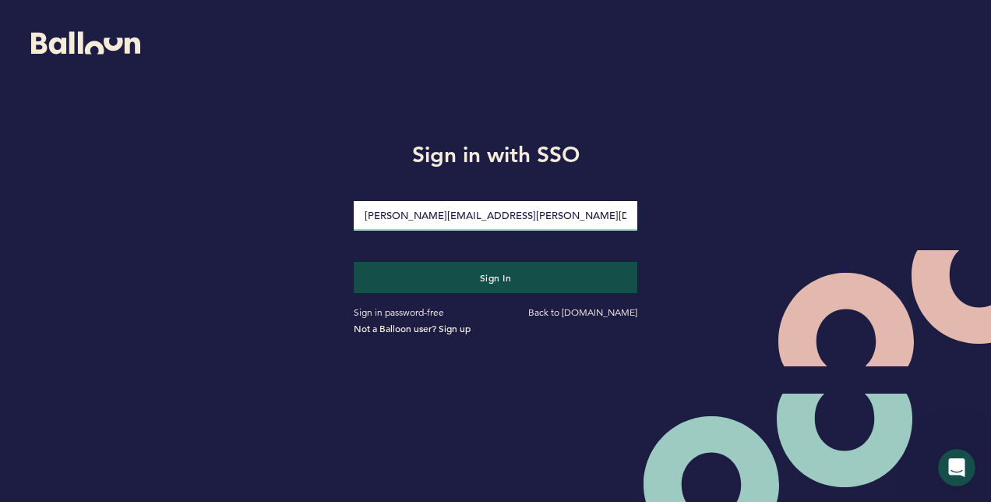
type input "[PERSON_NAME][EMAIL_ADDRESS][PERSON_NAME][DOMAIN_NAME]"
click at [354, 262] on button "Sign in" at bounding box center [496, 277] width 284 height 31
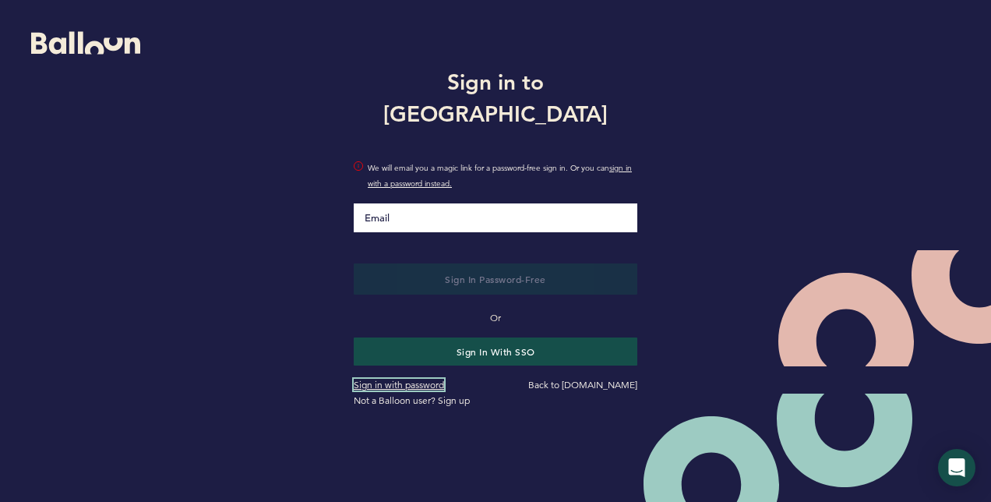
click at [410, 379] on link "Sign in with password" at bounding box center [399, 385] width 90 height 12
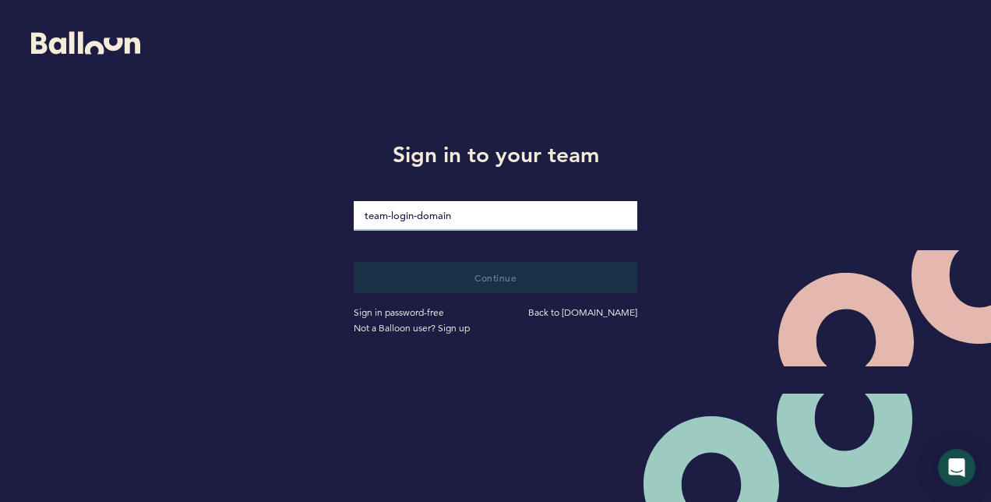
click at [461, 218] on input "loginDomain" at bounding box center [496, 216] width 284 height 30
type input "pirates"
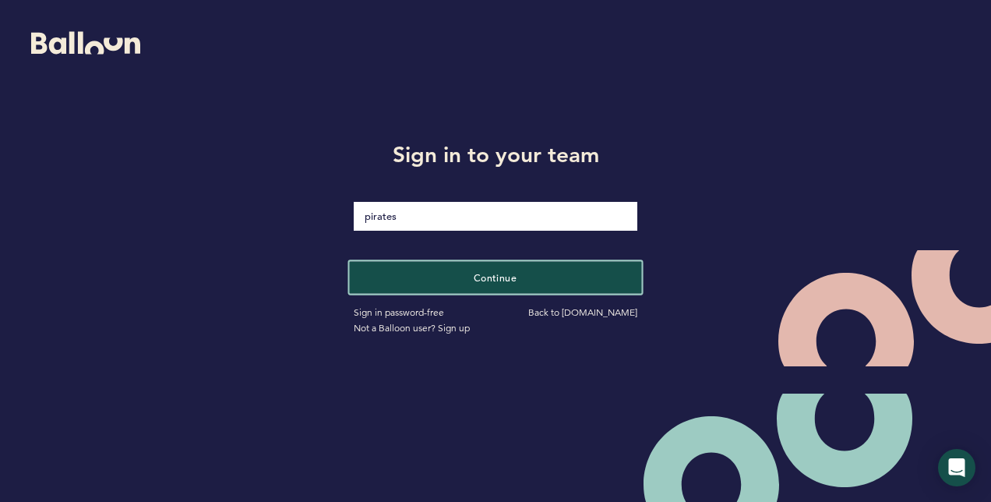
click at [466, 279] on button "Continue" at bounding box center [496, 277] width 292 height 32
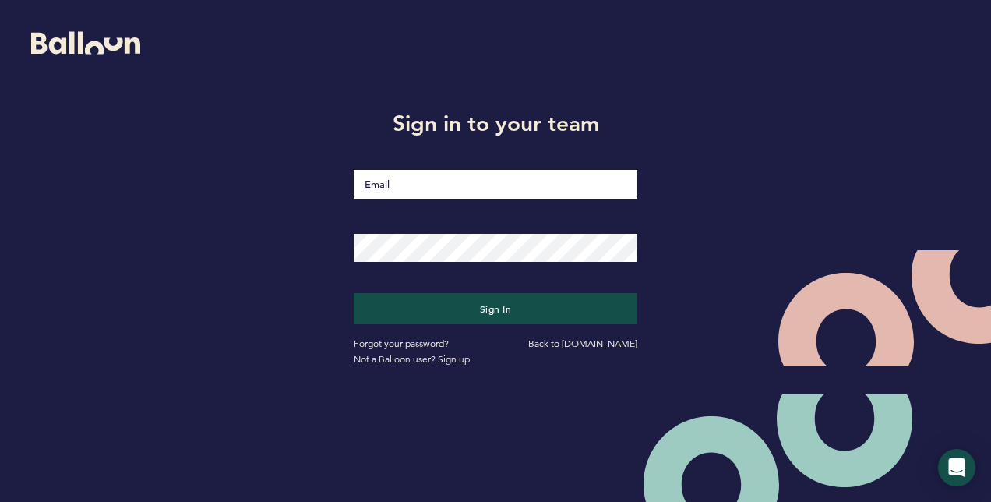
click at [413, 190] on input "Email" at bounding box center [496, 184] width 284 height 29
click at [531, 177] on input "[PERSON_NAME][EMAIL_ADDRESS][DOMAIN_NAME]" at bounding box center [496, 184] width 284 height 29
type input "m"
type input "[PERSON_NAME][EMAIL_ADDRESS][PERSON_NAME][DOMAIN_NAME]"
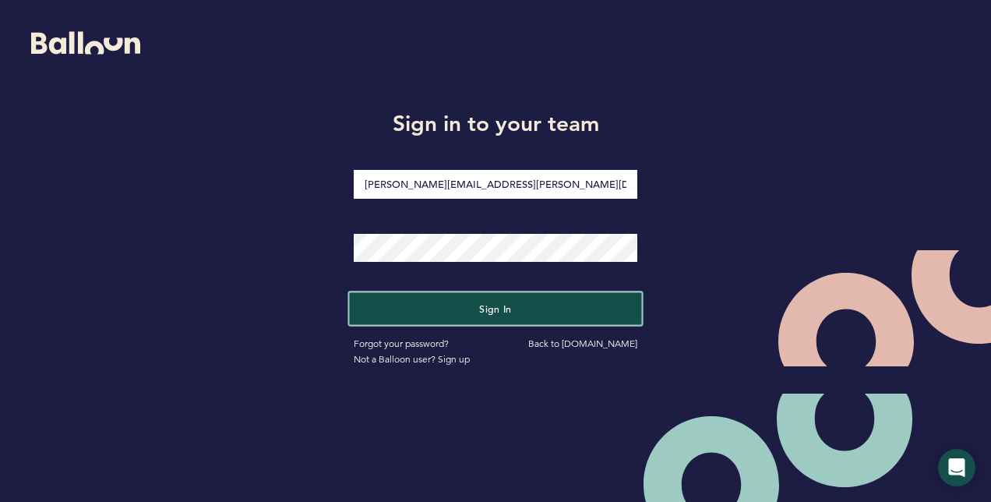
click at [489, 305] on span "Sign in" at bounding box center [495, 308] width 33 height 12
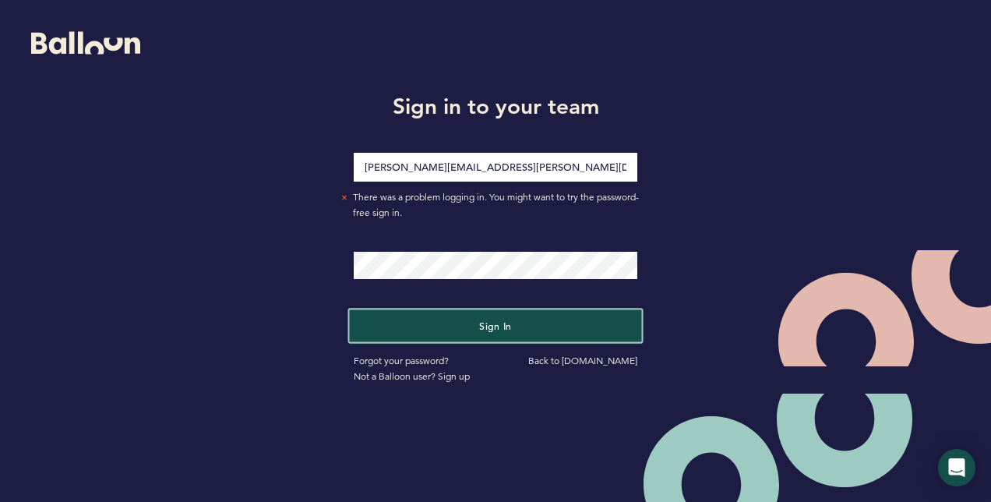
click at [501, 328] on span "Sign in" at bounding box center [495, 325] width 33 height 12
click at [485, 326] on span "Sign in" at bounding box center [495, 325] width 33 height 12
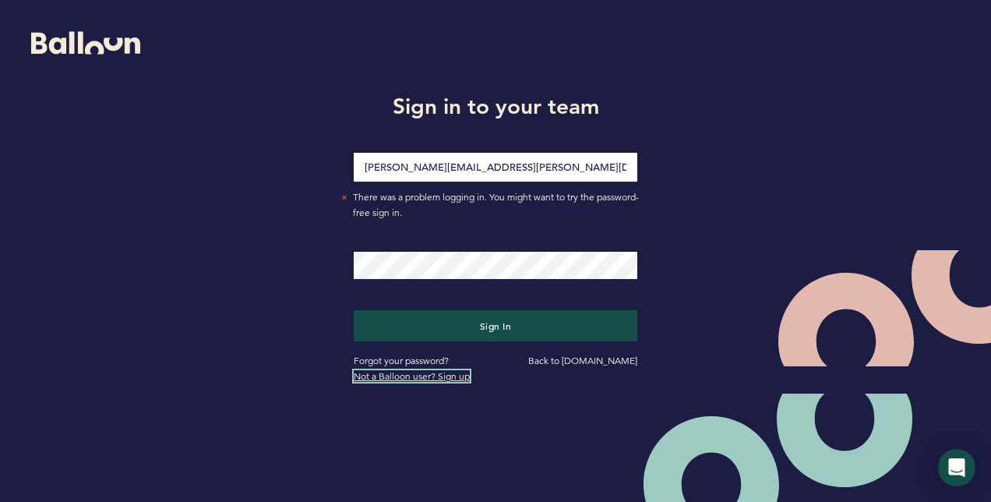
click at [436, 375] on link "Not a Balloon user? Sign up" at bounding box center [412, 376] width 116 height 12
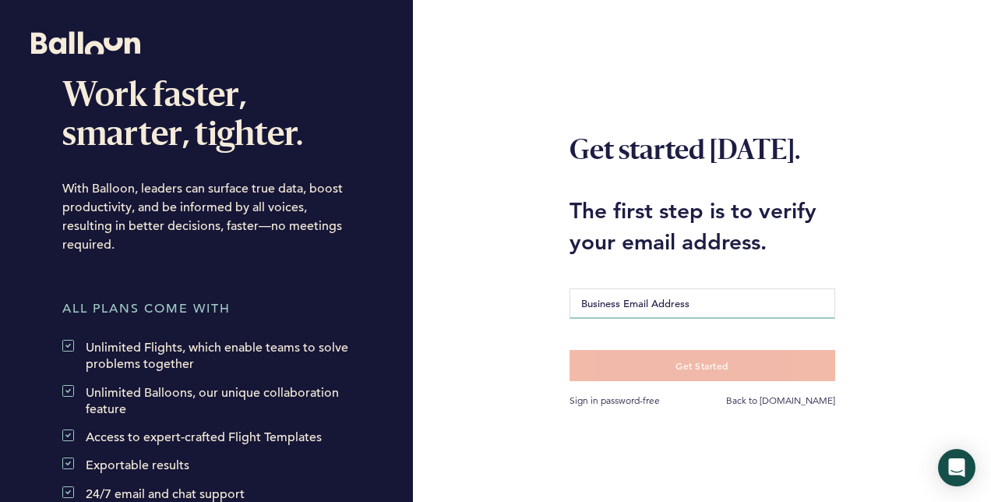
click at [662, 300] on input "Business Email Address" at bounding box center [703, 303] width 266 height 30
type input "[PERSON_NAME][EMAIL_ADDRESS][PERSON_NAME][DOMAIN_NAME]"
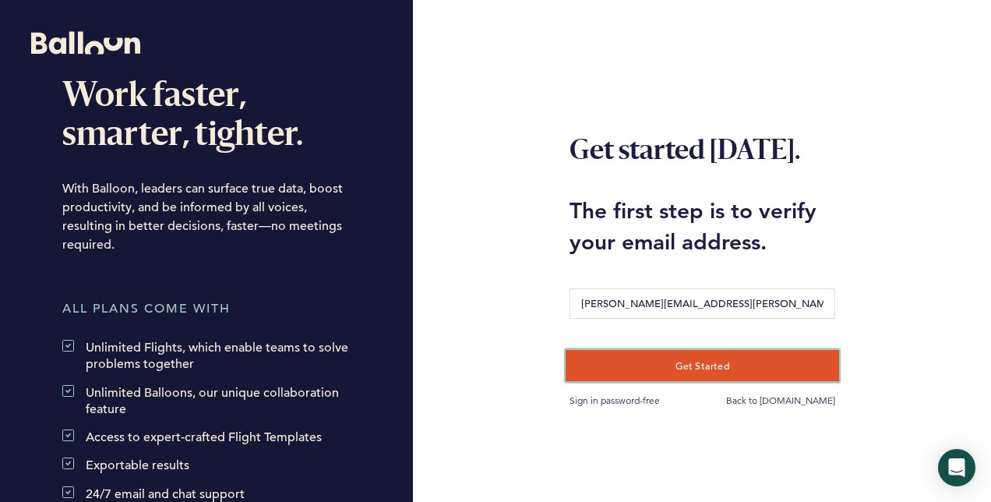
click at [676, 359] on span "Get Started" at bounding box center [702, 365] width 55 height 12
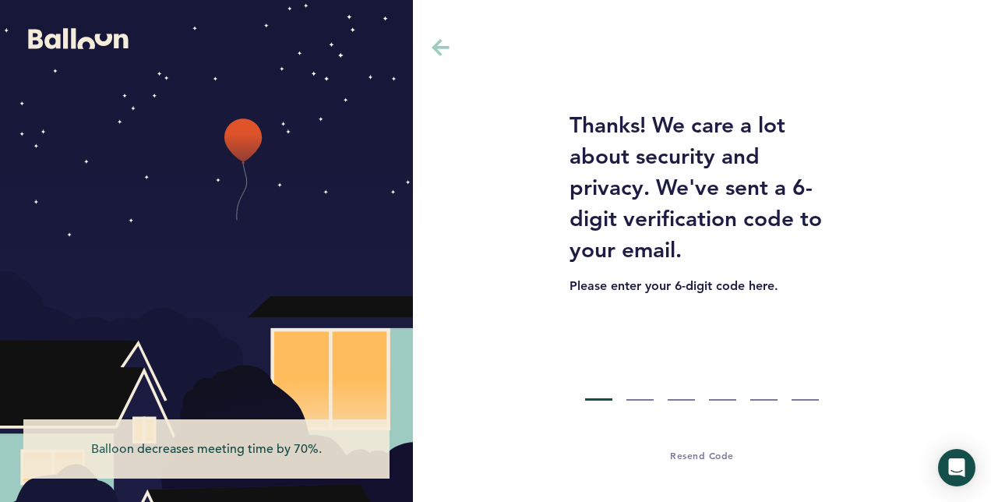
click at [588, 390] on input "Code digit 1" at bounding box center [598, 371] width 27 height 58
type input "4"
type input "6"
type input "5"
type input "9"
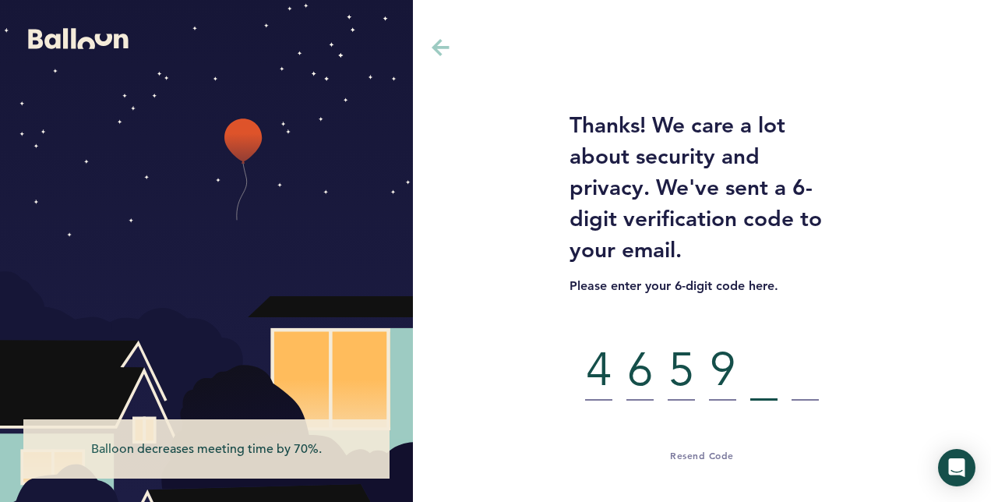
type input "5"
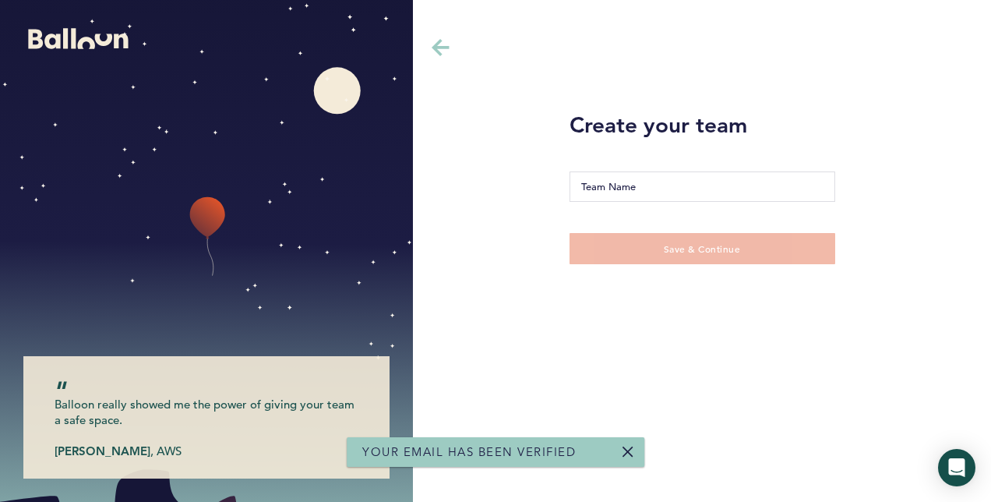
click at [664, 187] on input "Team Name" at bounding box center [703, 186] width 266 height 30
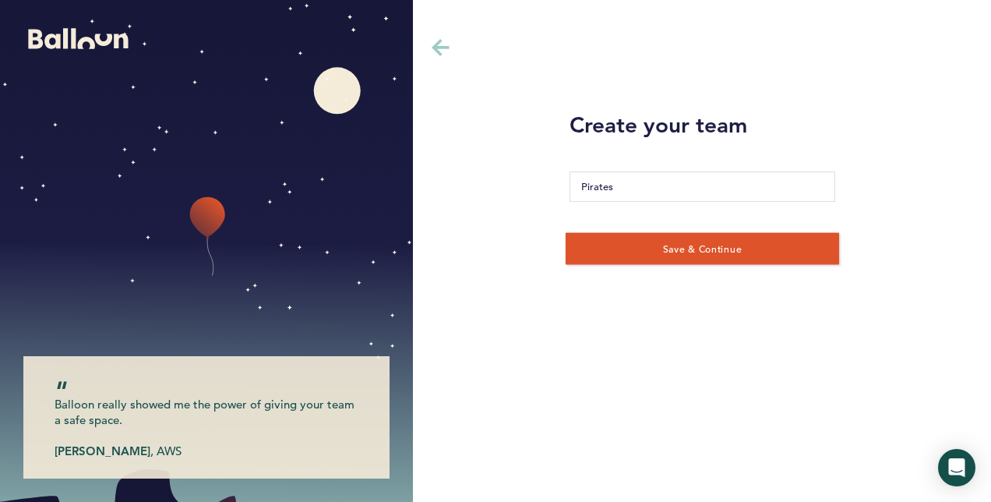
type input "Pirates"
click at [678, 248] on span "Save & Continue" at bounding box center [701, 248] width 79 height 12
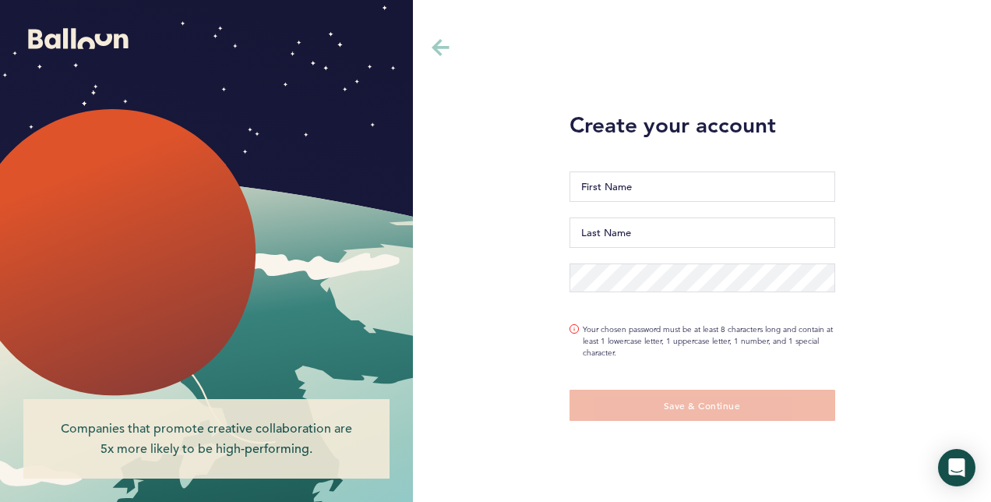
click at [650, 196] on input "First Name" at bounding box center [703, 186] width 266 height 30
type input "[PERSON_NAME]"
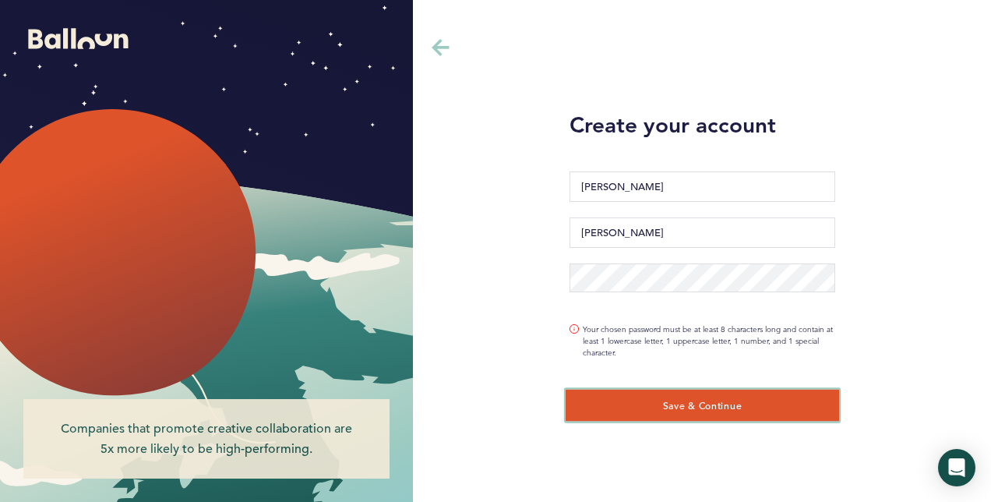
click at [673, 399] on span "Save & Continue" at bounding box center [701, 404] width 79 height 12
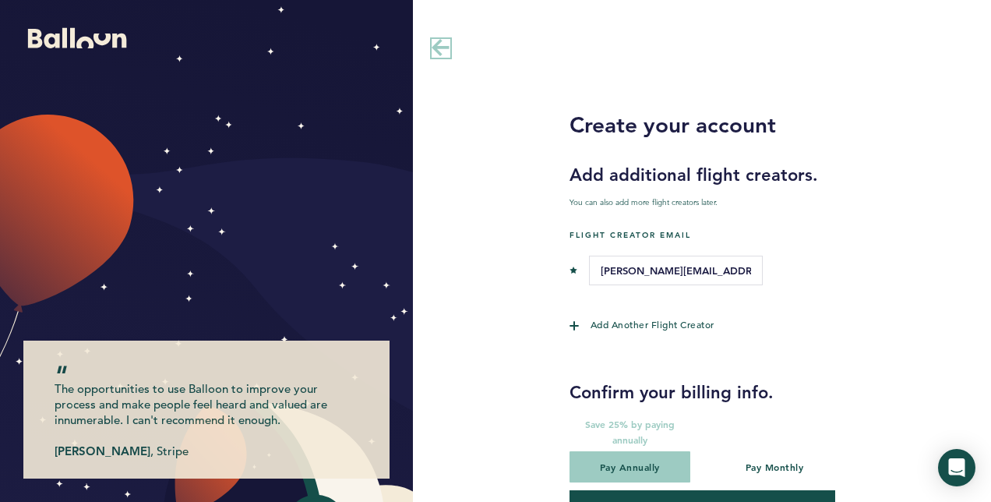
click at [439, 47] on icon at bounding box center [440, 47] width 17 height 17
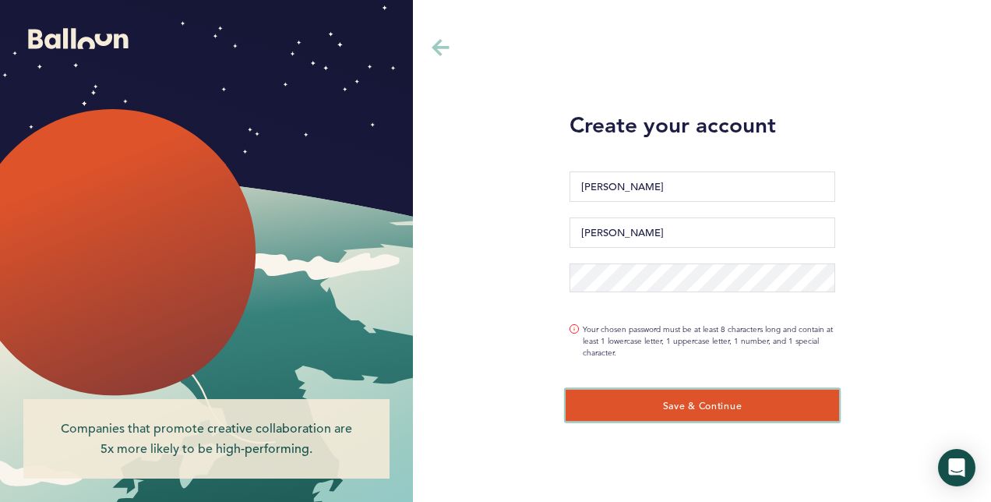
click at [660, 399] on button "Save & Continue" at bounding box center [701, 405] width 273 height 32
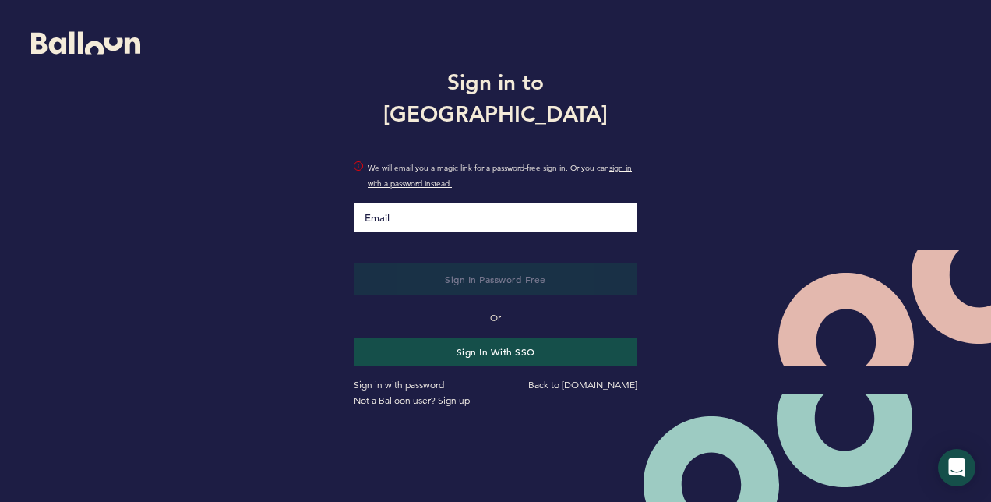
click at [371, 203] on input "Email" at bounding box center [496, 217] width 284 height 29
type input "[PERSON_NAME].[PERSON_NAME]"
click at [79, 48] on icon at bounding box center [85, 43] width 109 height 23
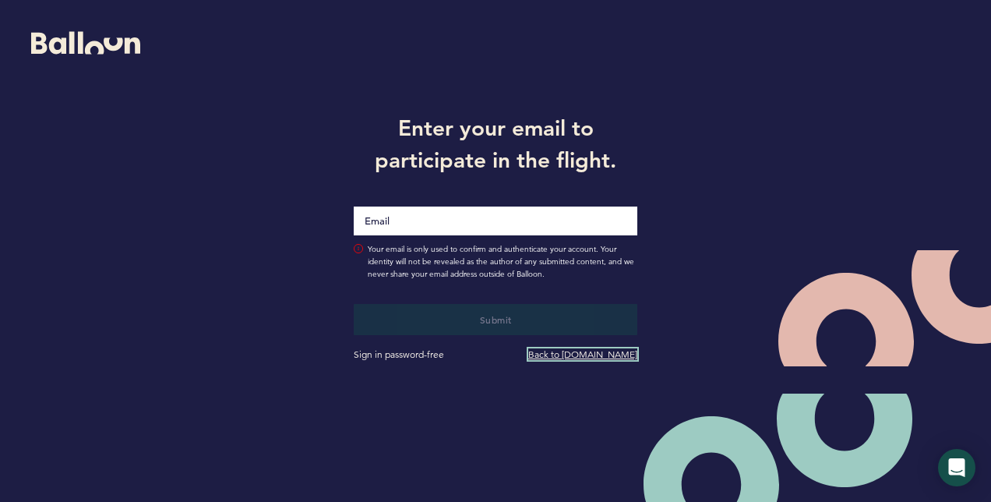
click at [555, 355] on link "Back to [DOMAIN_NAME]" at bounding box center [582, 354] width 109 height 12
click at [396, 220] on input "Email" at bounding box center [496, 220] width 284 height 29
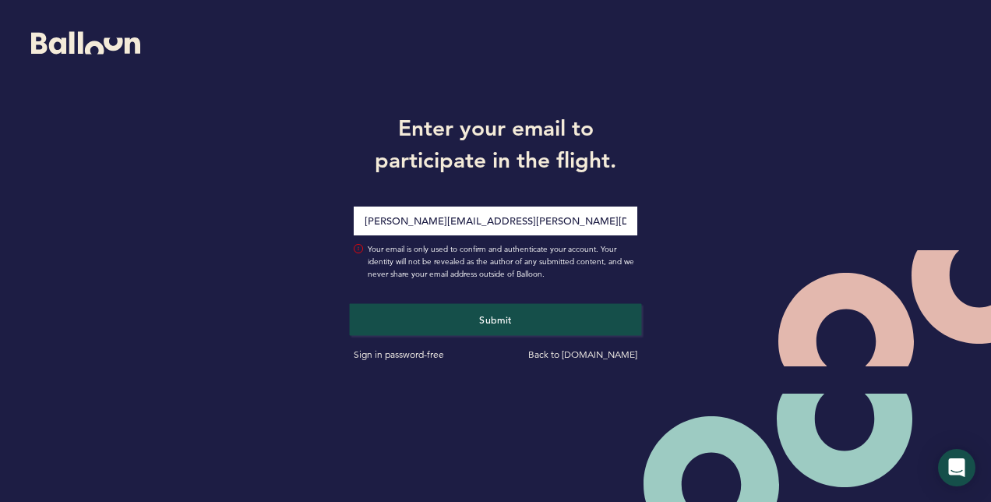
type input "[PERSON_NAME][EMAIL_ADDRESS][PERSON_NAME][DOMAIN_NAME]"
click at [474, 318] on button "Submit" at bounding box center [496, 319] width 292 height 32
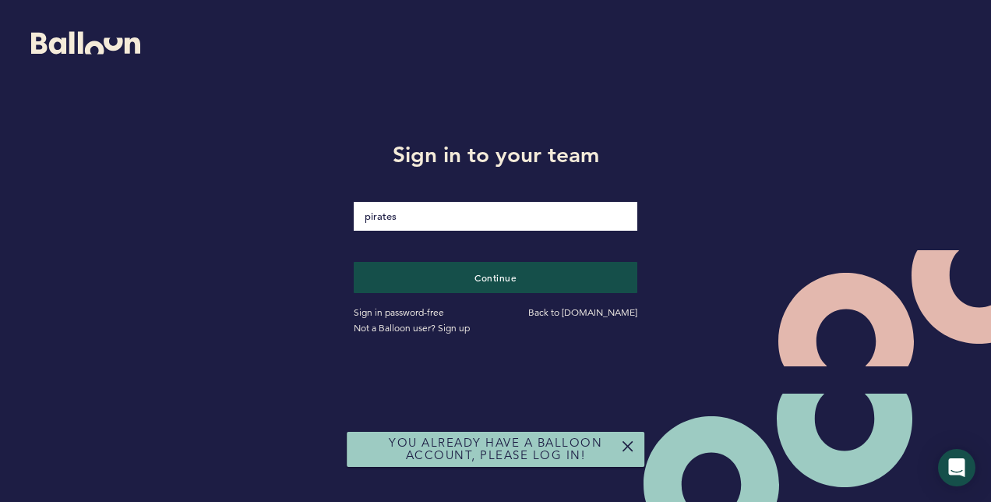
click at [489, 452] on div "You already have a Balloon account, please log in!" at bounding box center [496, 449] width 298 height 35
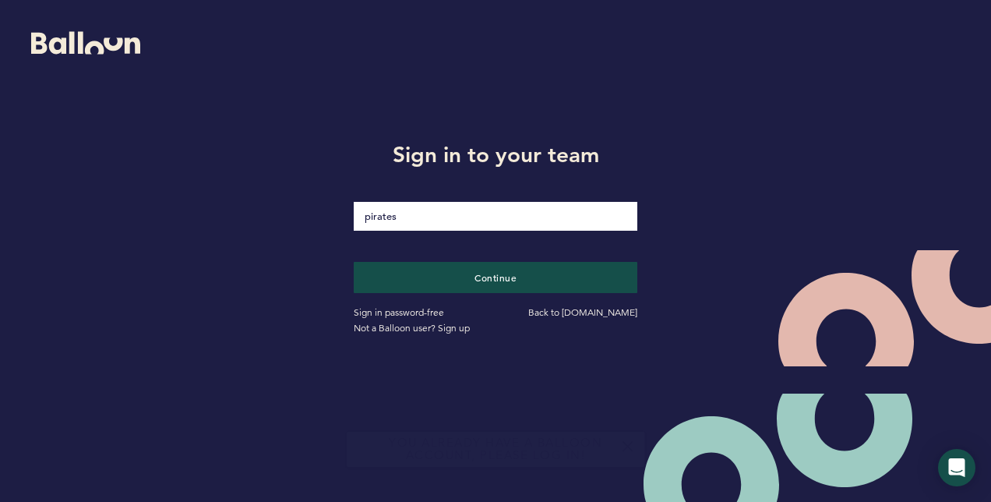
click at [629, 441] on link at bounding box center [628, 446] width 12 height 12
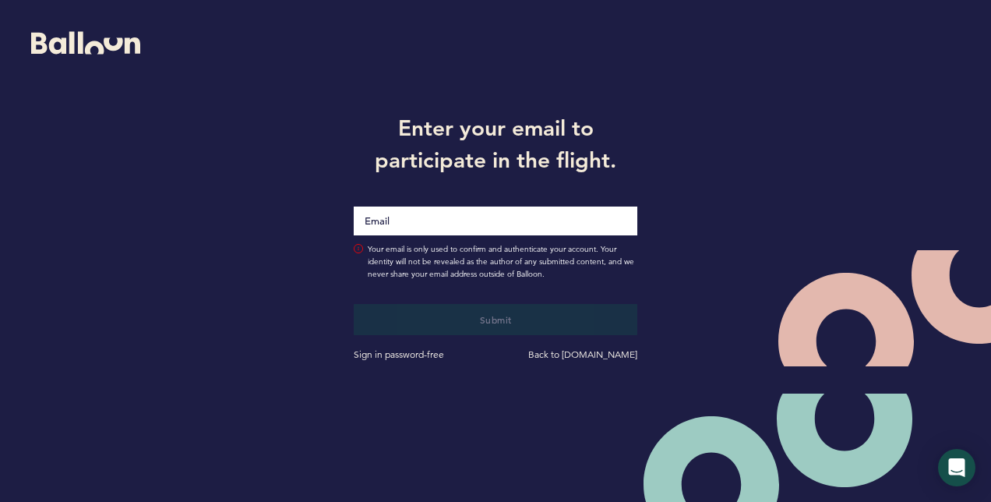
click at [413, 221] on input "Email" at bounding box center [496, 220] width 284 height 29
click at [62, 44] on icon at bounding box center [85, 43] width 109 height 23
